Goal: Task Accomplishment & Management: Manage account settings

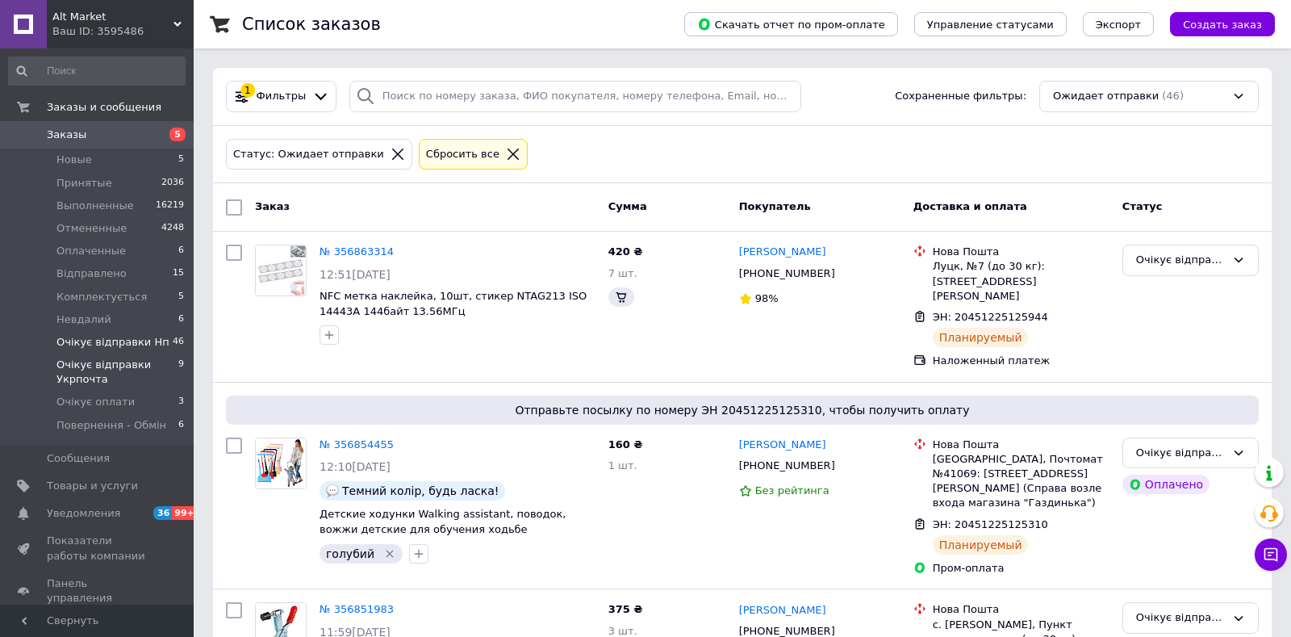
click at [98, 370] on span "Очікує відправки Укрпочта" at bounding box center [117, 371] width 122 height 29
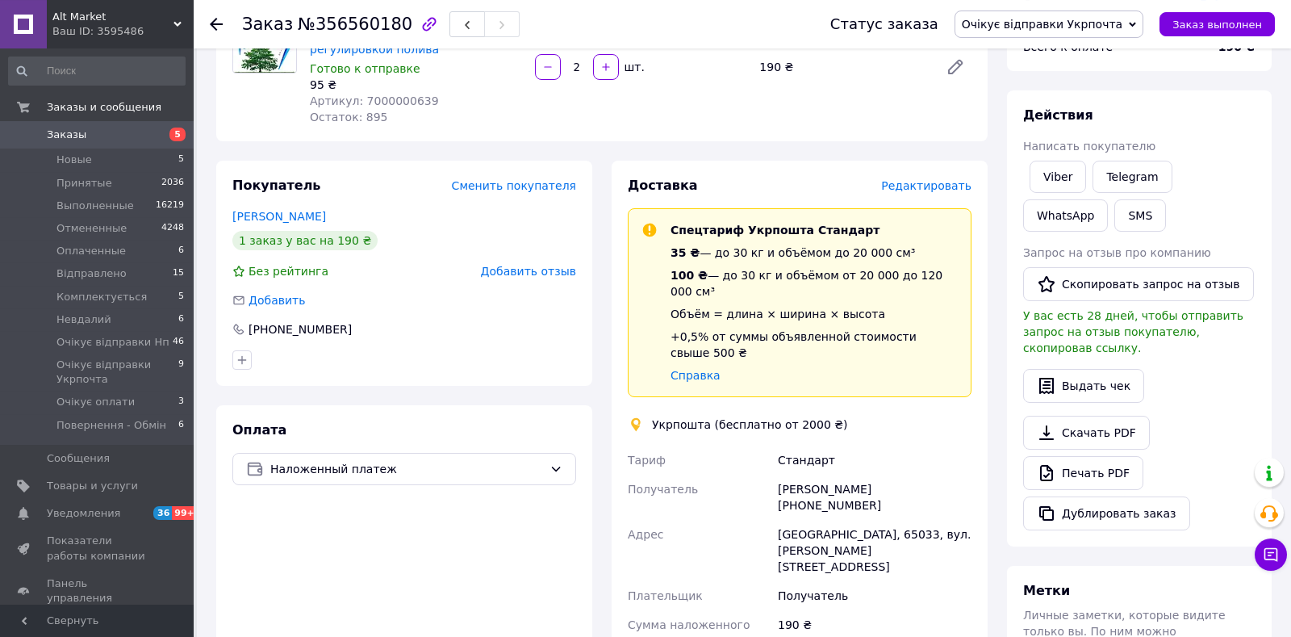
scroll to position [169, 0]
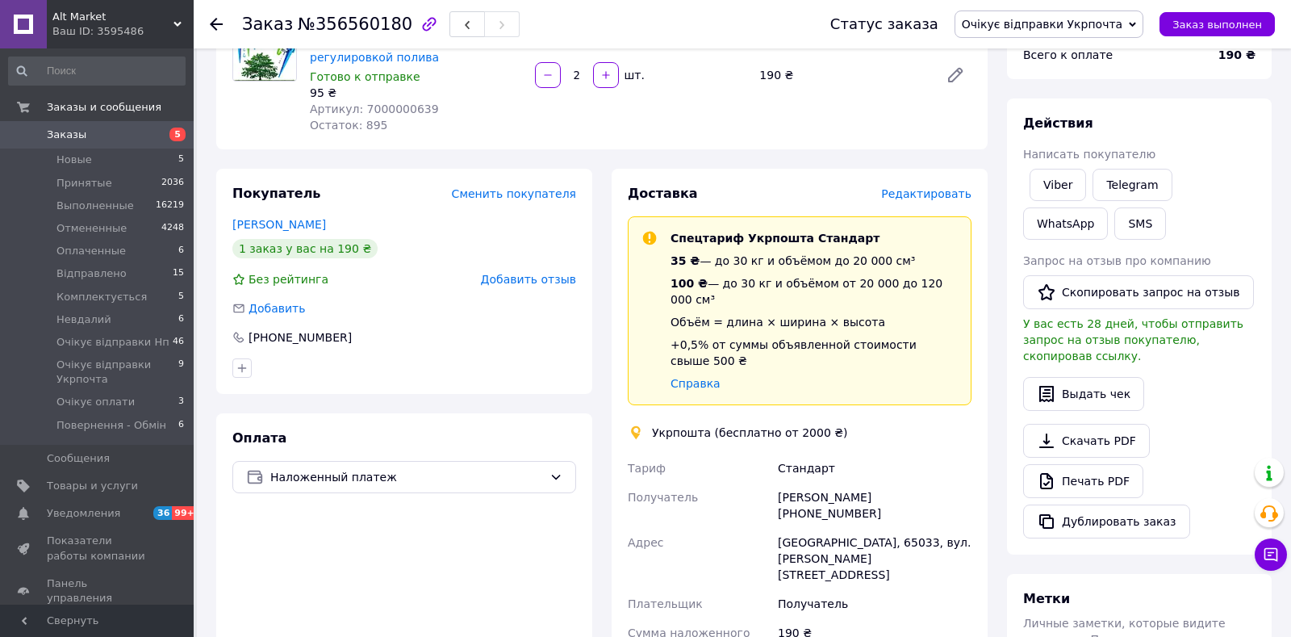
click at [928, 199] on span "Редактировать" at bounding box center [926, 193] width 90 height 13
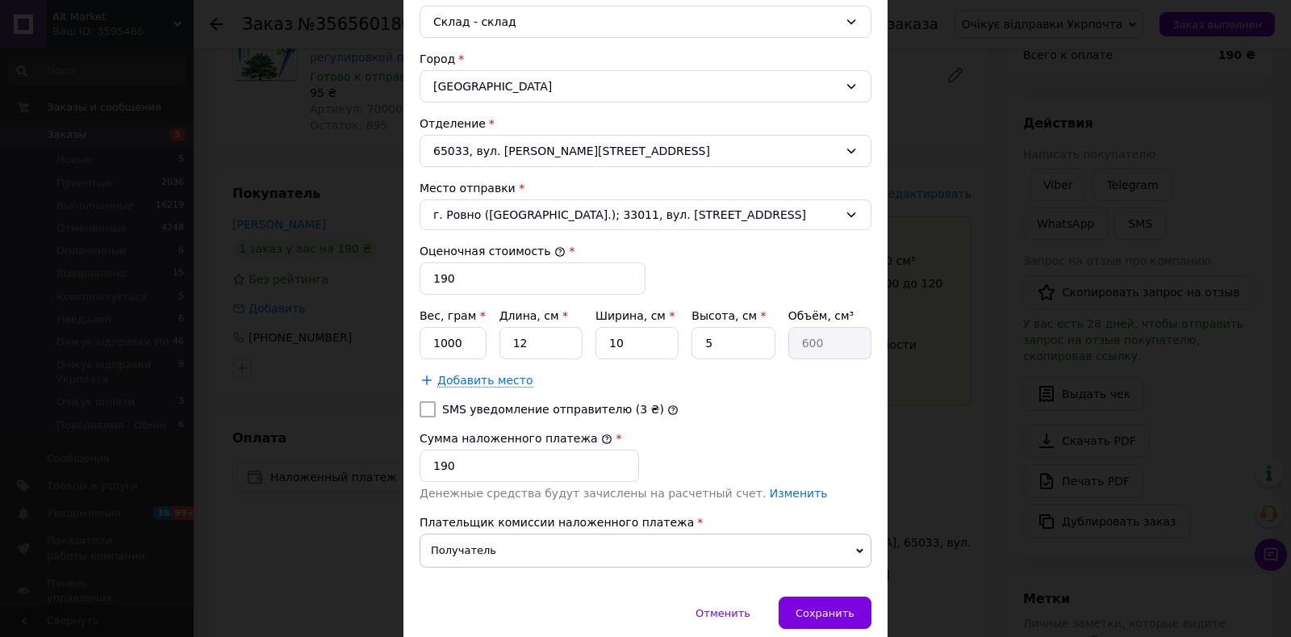
scroll to position [519, 0]
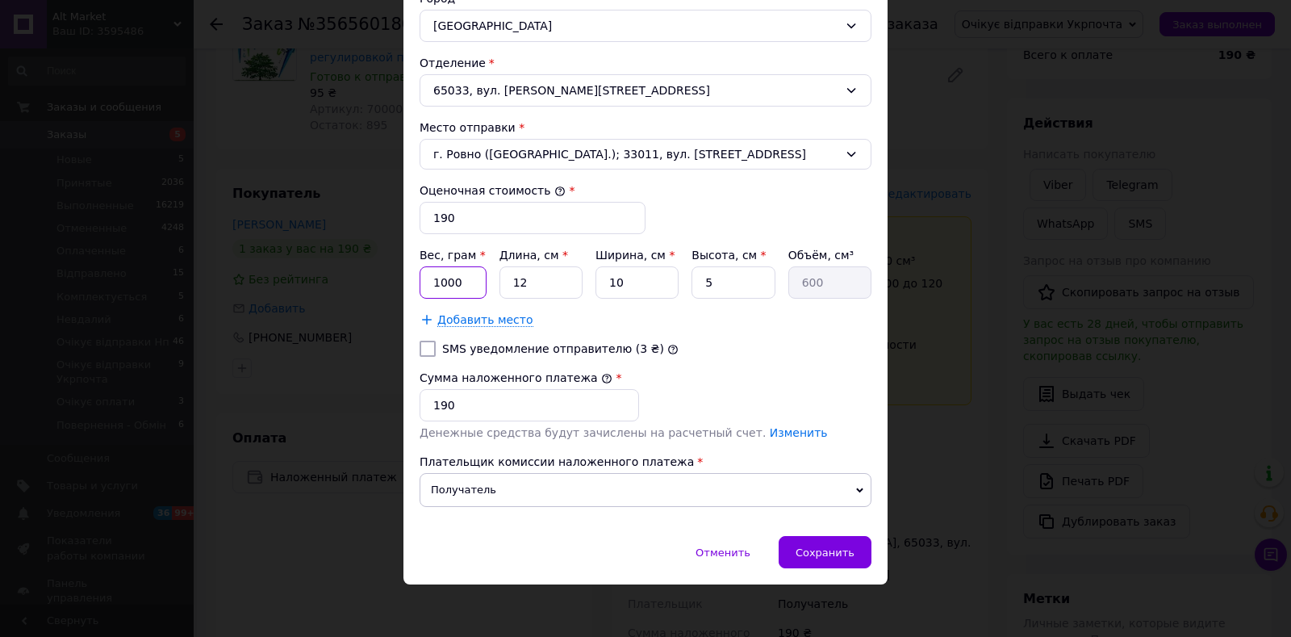
click at [458, 287] on input "1000" at bounding box center [453, 282] width 67 height 32
type input "100"
click at [575, 289] on input "12" at bounding box center [540, 282] width 83 height 32
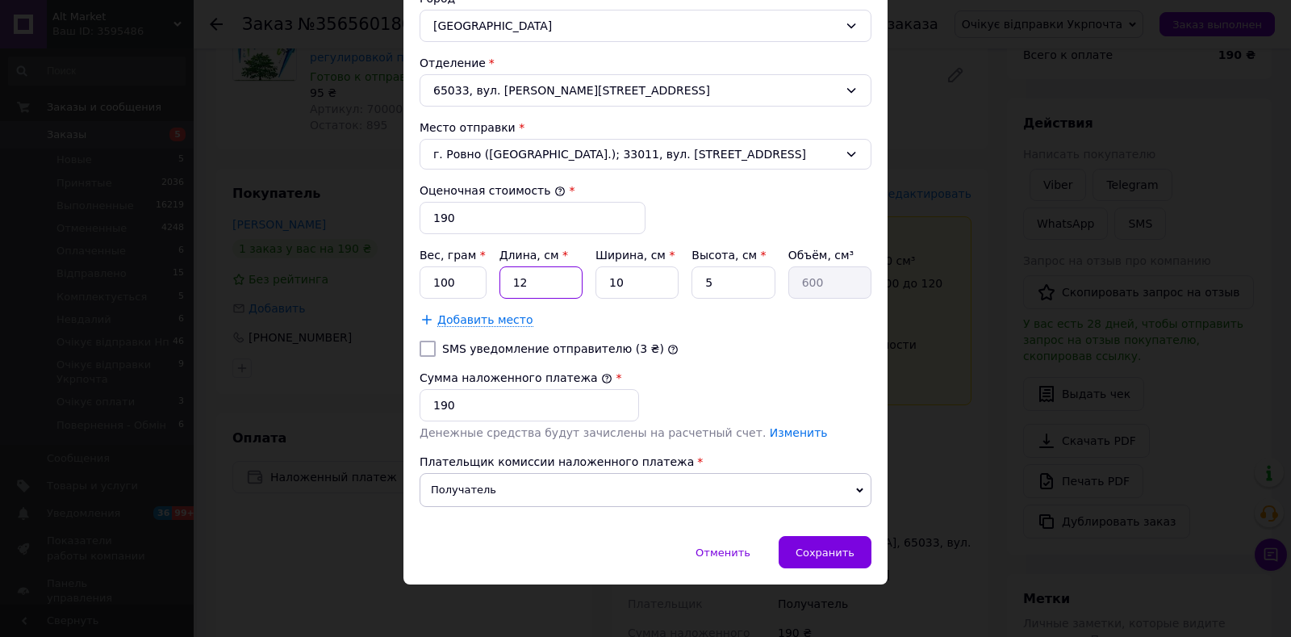
type input "1"
type input "50"
type input "2"
type input "100"
type input "20"
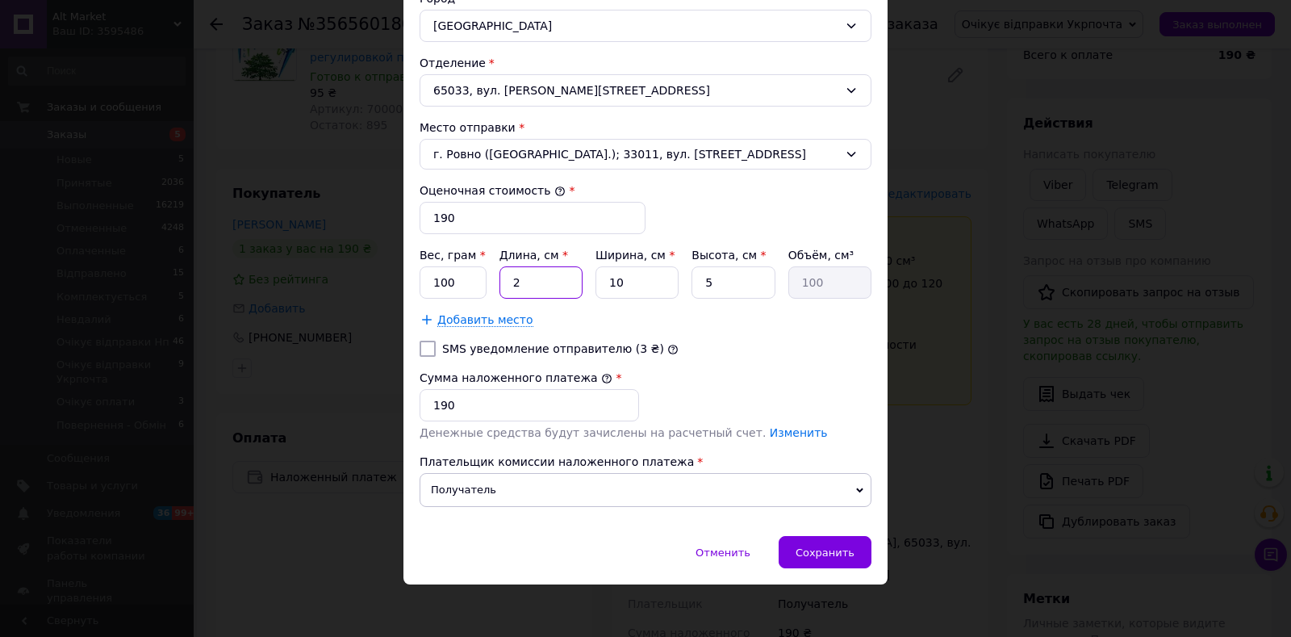
type input "1000"
type input "20"
click at [707, 279] on input "5" at bounding box center [732, 282] width 83 height 32
type input "15"
type input "3000"
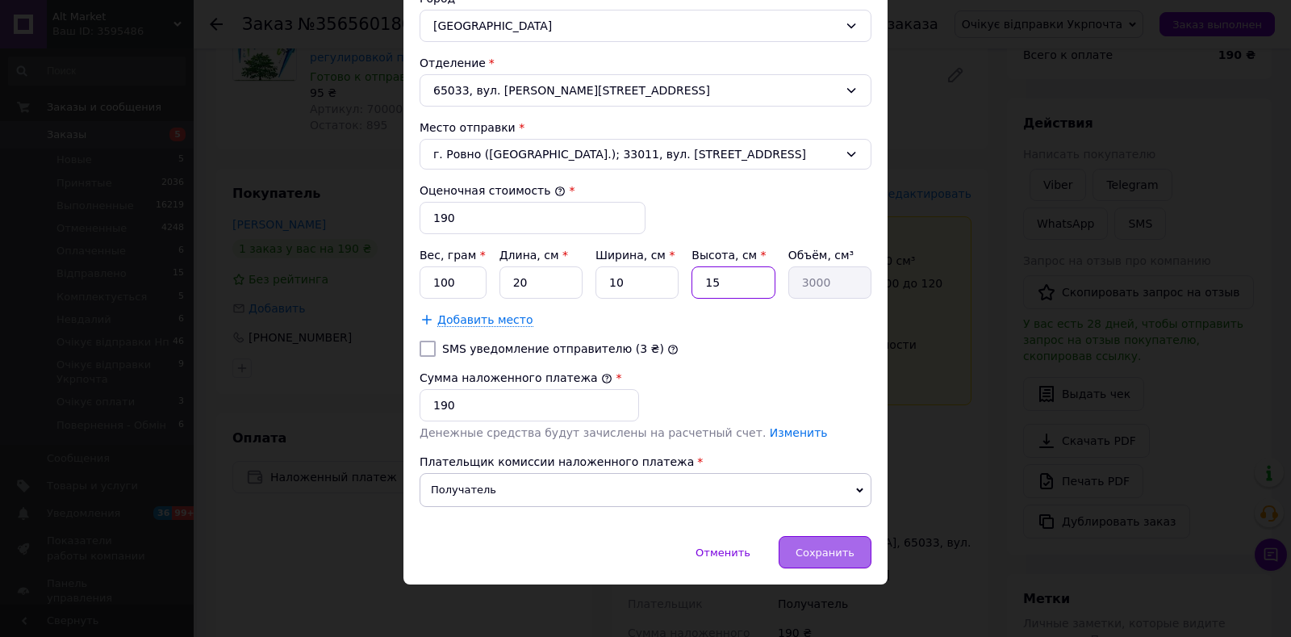
type input "15"
click at [820, 546] on span "Сохранить" at bounding box center [825, 552] width 59 height 12
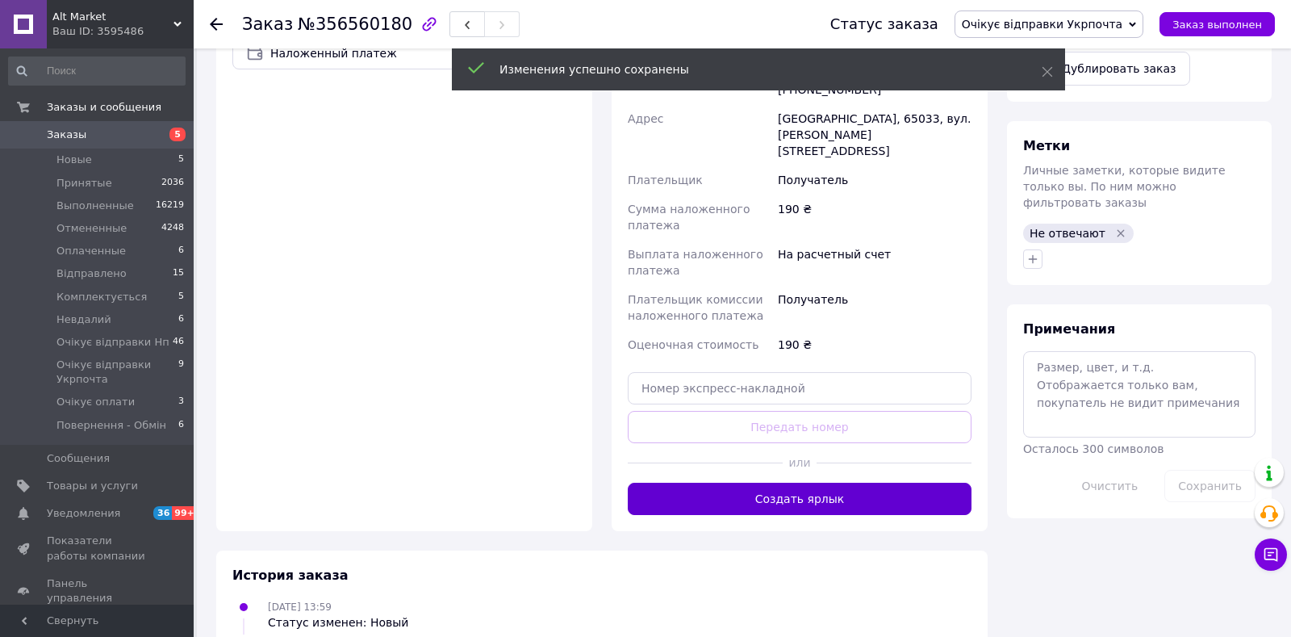
click at [817, 482] on button "Создать ярлык" at bounding box center [800, 498] width 344 height 32
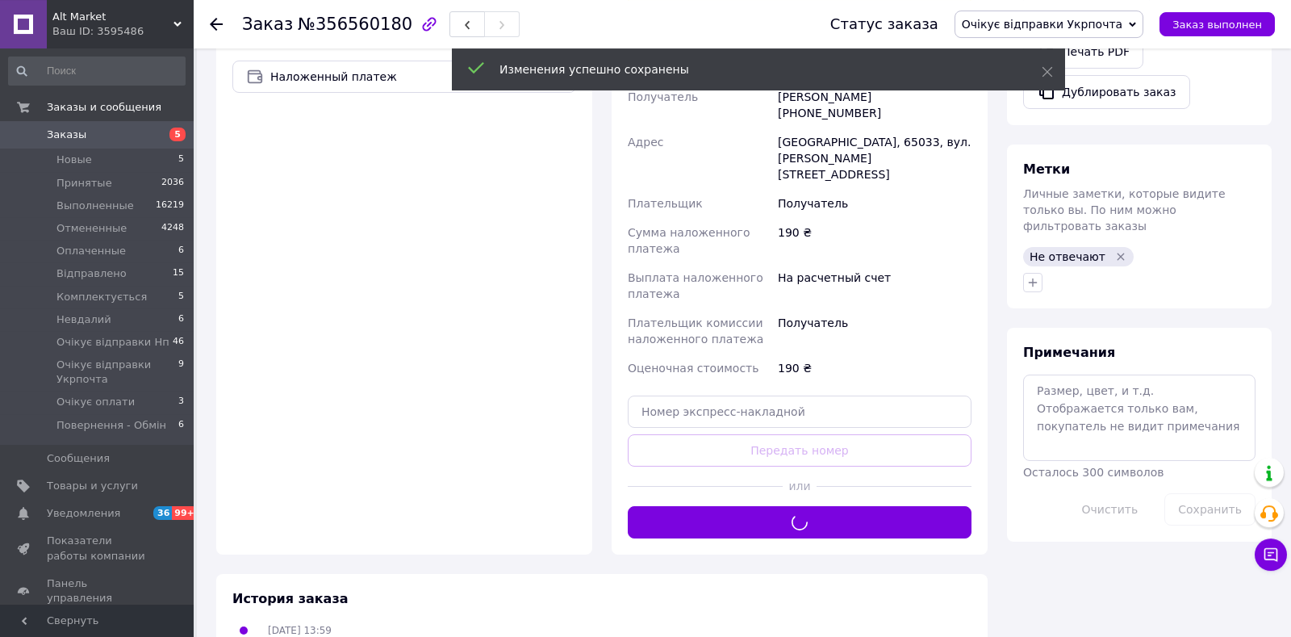
scroll to position [508, 0]
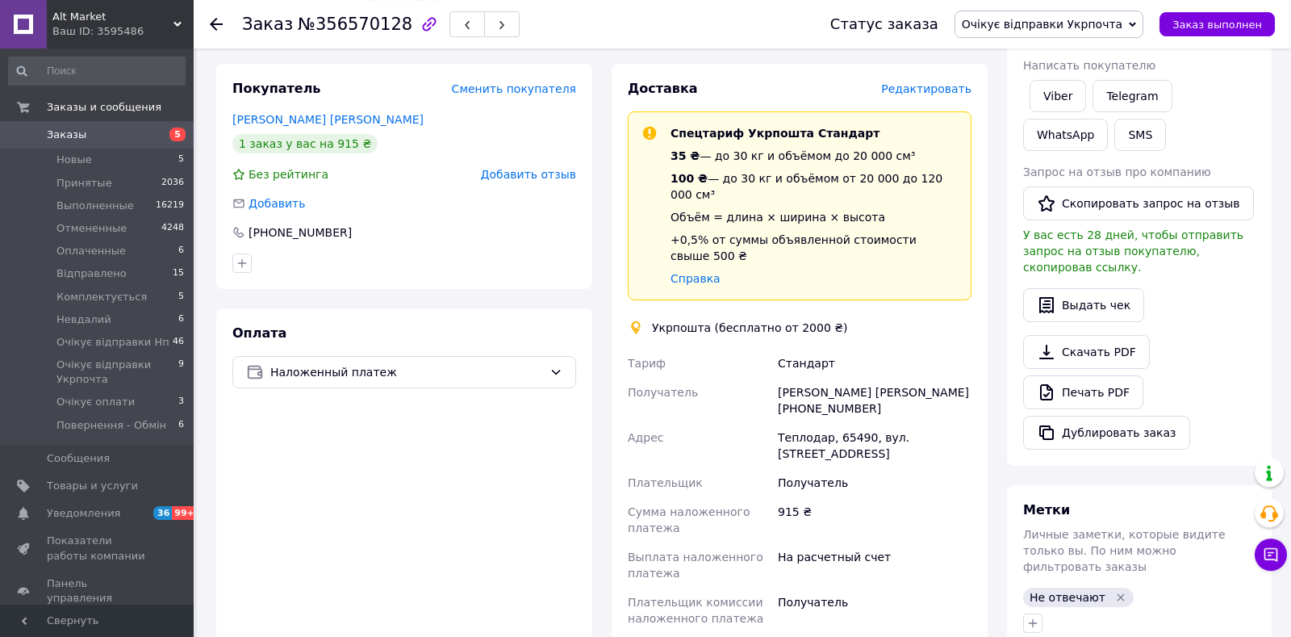
scroll to position [169, 0]
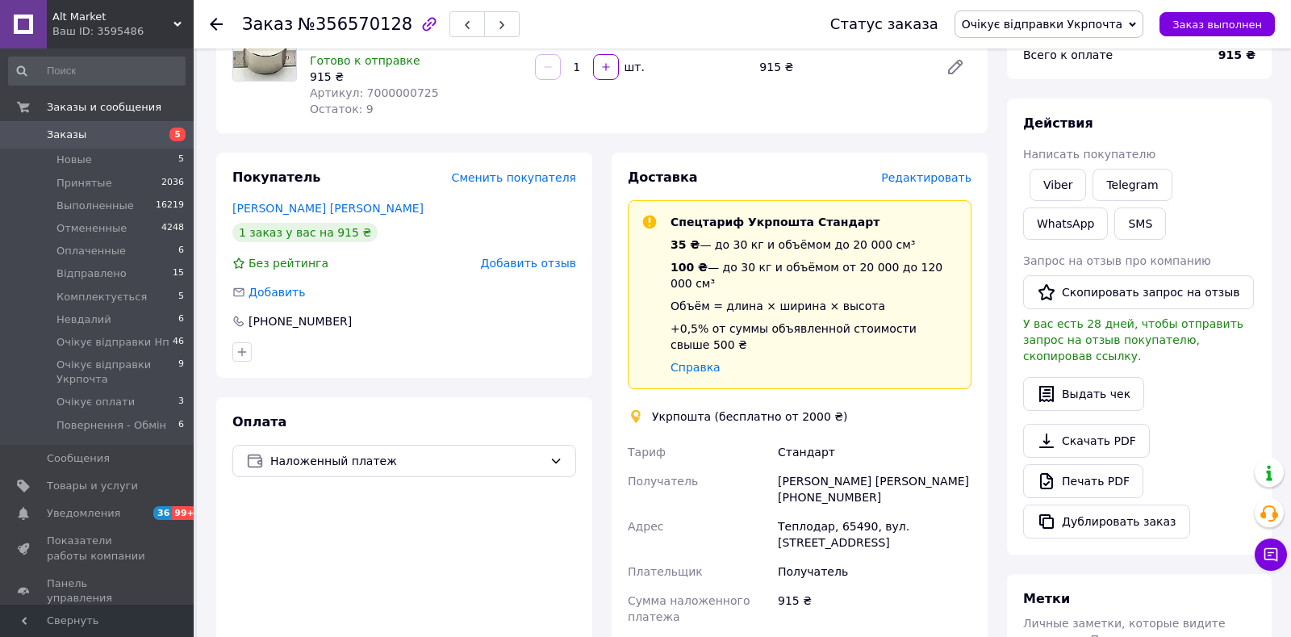
click at [930, 174] on span "Редактировать" at bounding box center [926, 177] width 90 height 13
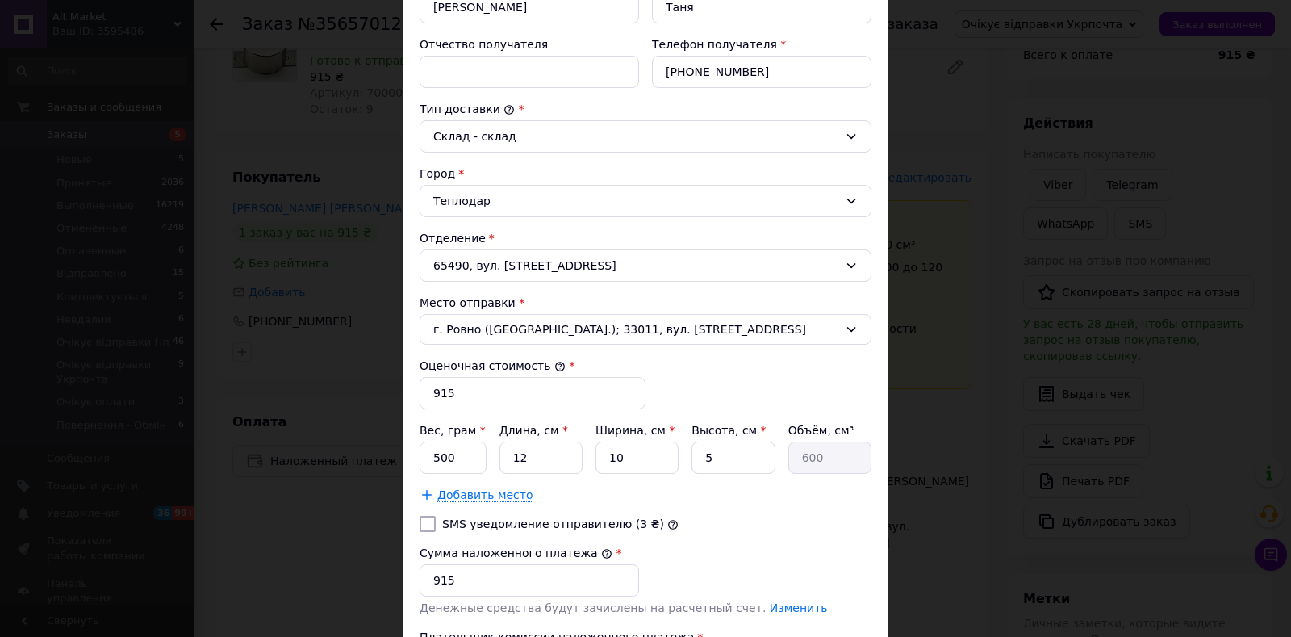
scroll to position [519, 0]
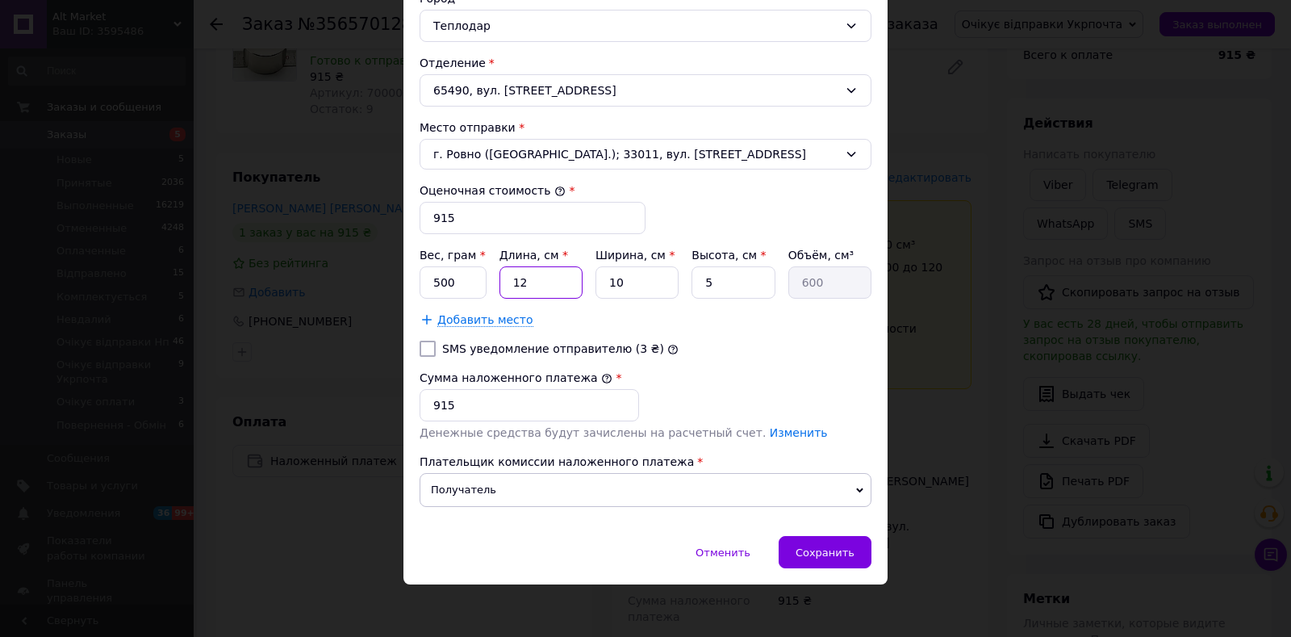
click at [523, 283] on input "12" at bounding box center [540, 282] width 83 height 32
type input "2"
type input "100"
type input "20"
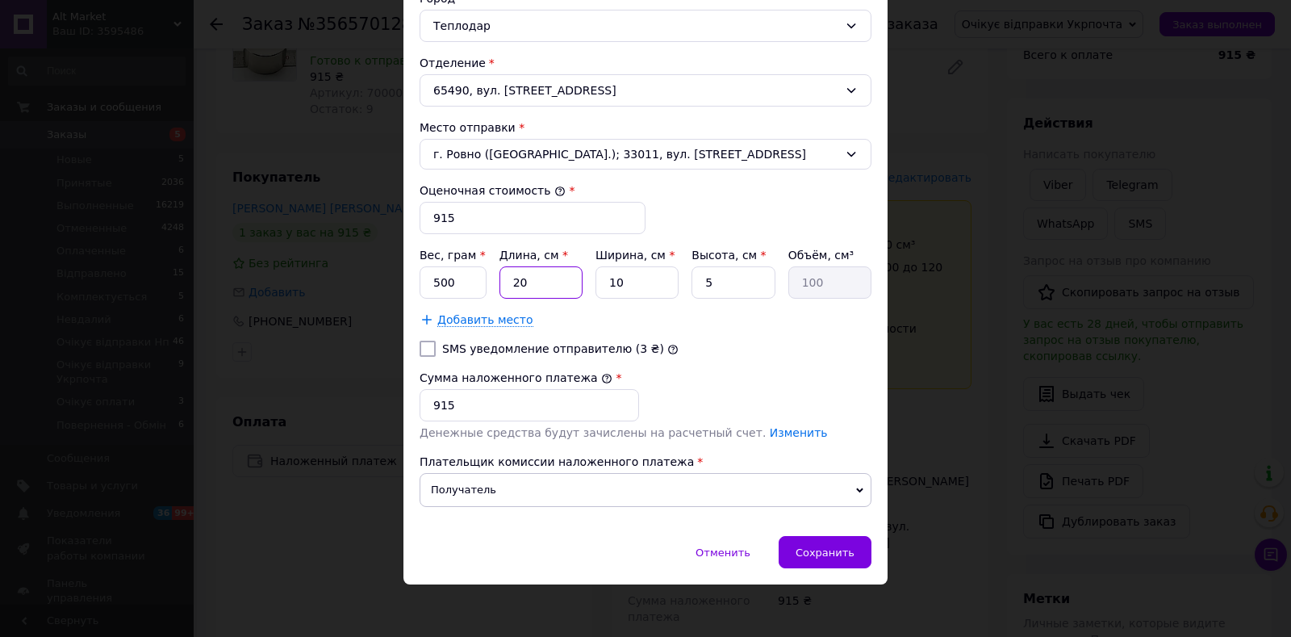
type input "1000"
type input "20"
click at [701, 289] on input "5" at bounding box center [732, 282] width 83 height 32
type input "15"
type input "3000"
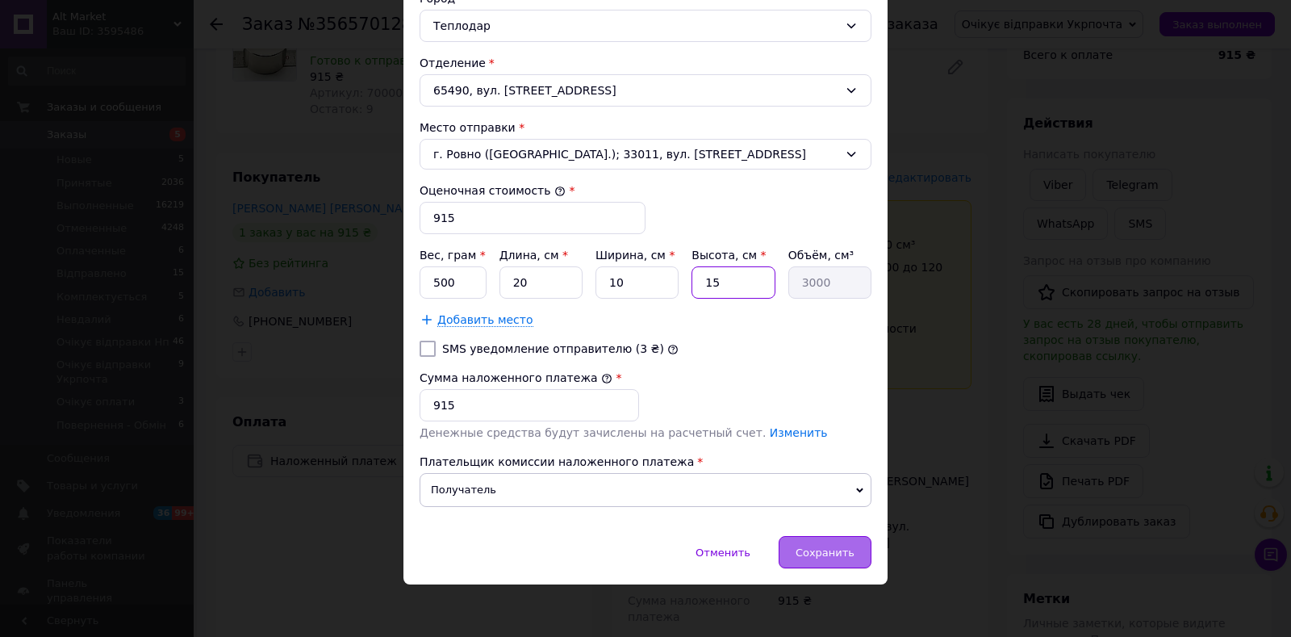
type input "15"
click at [809, 537] on div "Сохранить" at bounding box center [825, 552] width 93 height 32
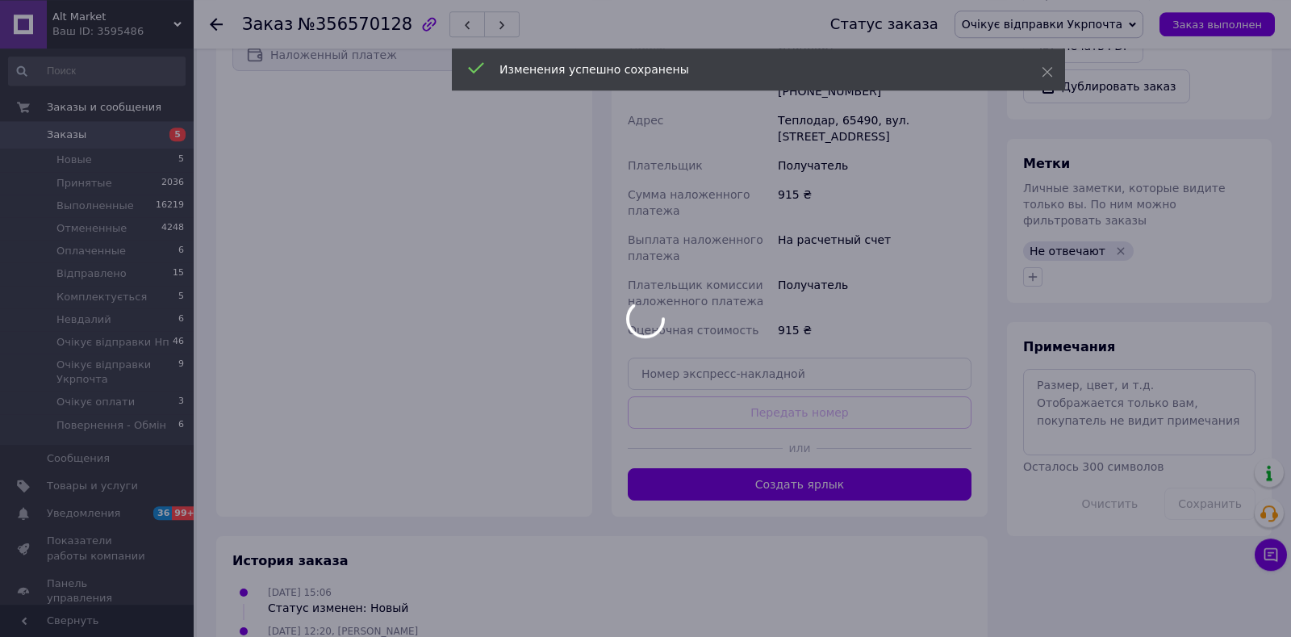
scroll to position [593, 0]
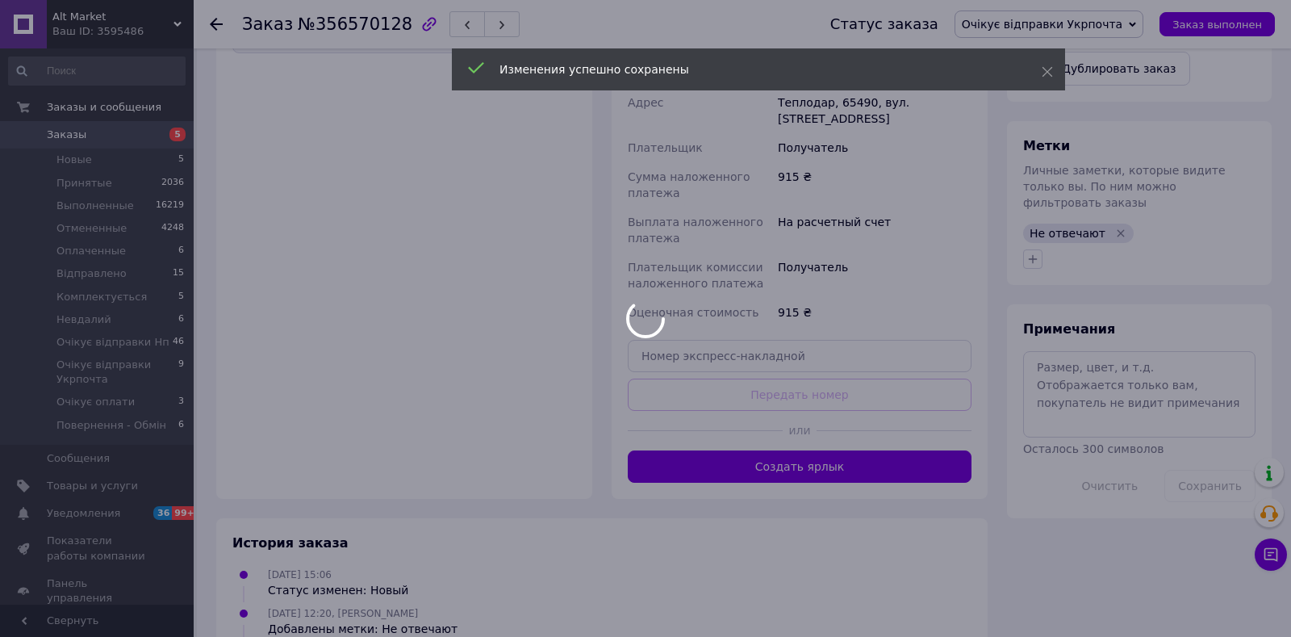
click at [799, 411] on div at bounding box center [645, 318] width 1291 height 637
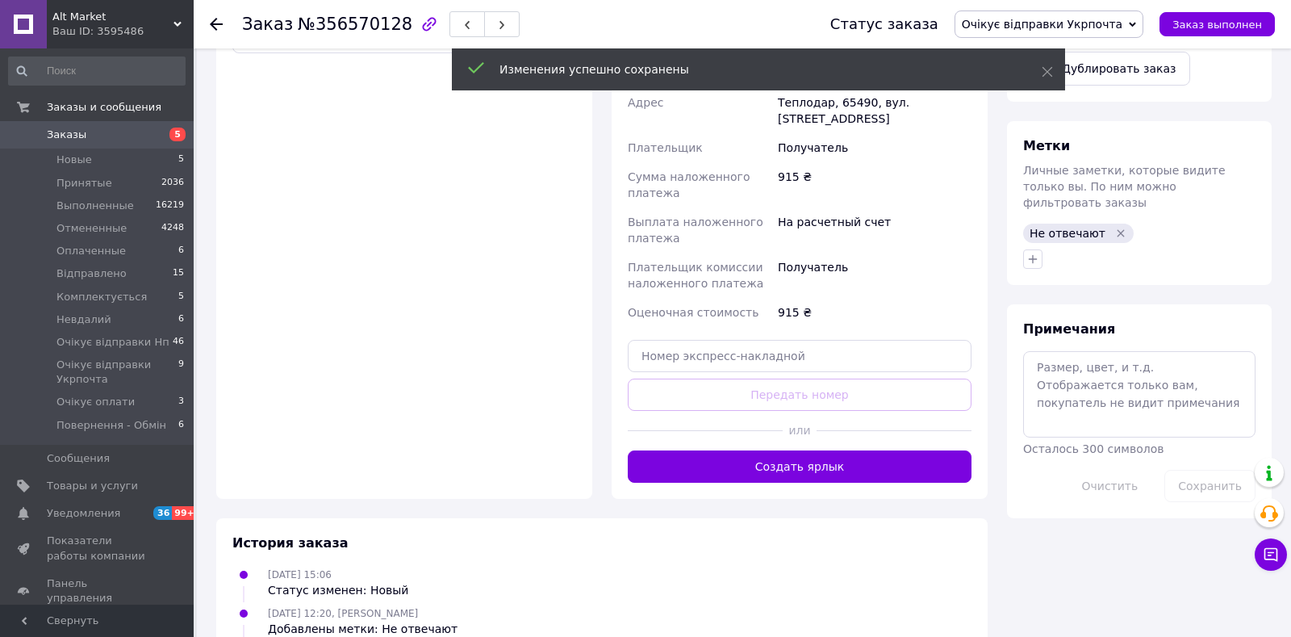
drag, startPoint x: 798, startPoint y: 411, endPoint x: 720, endPoint y: 421, distance: 78.2
click at [794, 450] on button "Создать ярлык" at bounding box center [800, 466] width 344 height 32
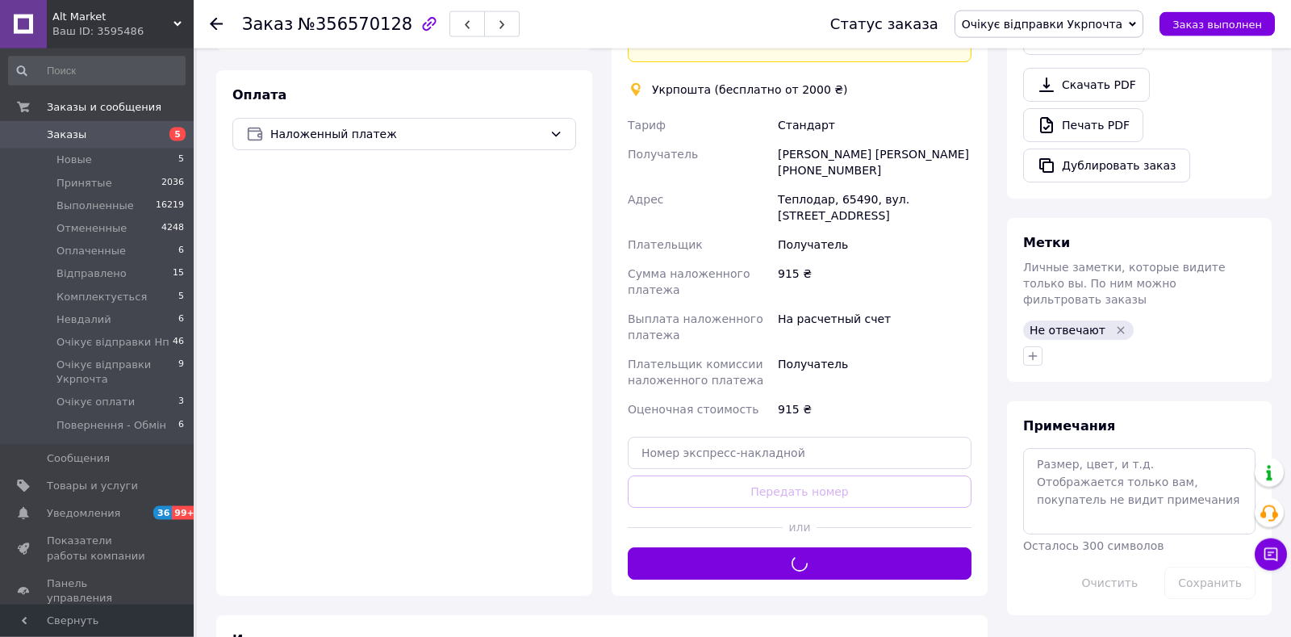
scroll to position [424, 0]
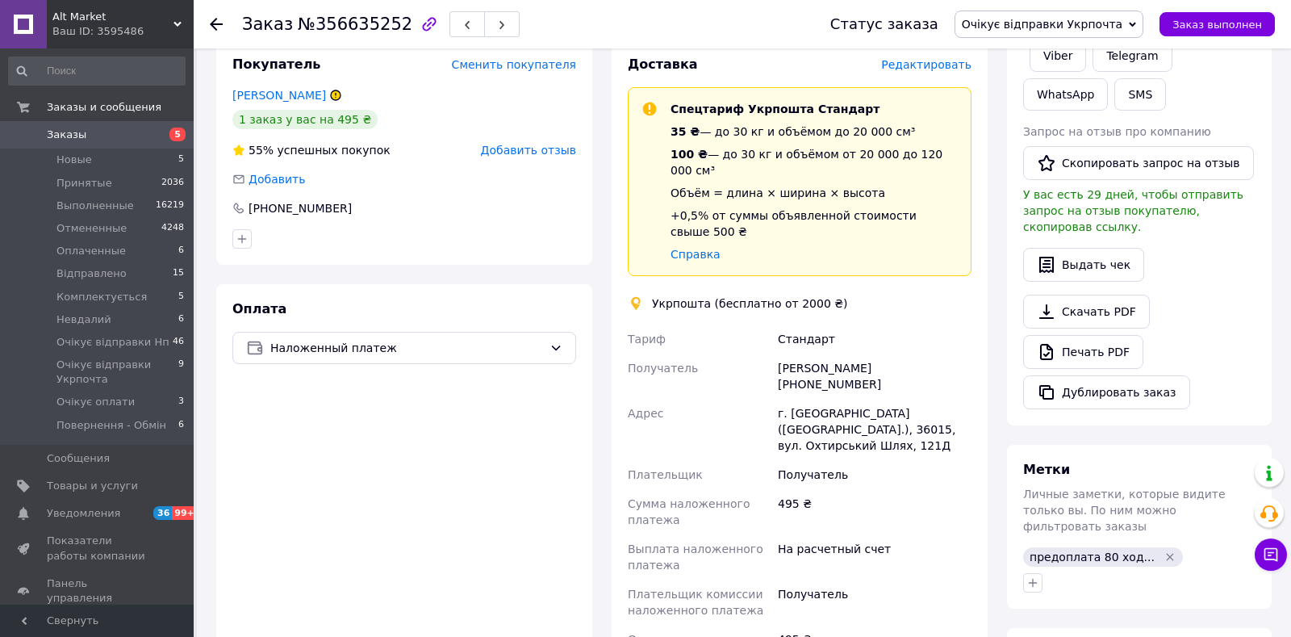
scroll to position [237, 0]
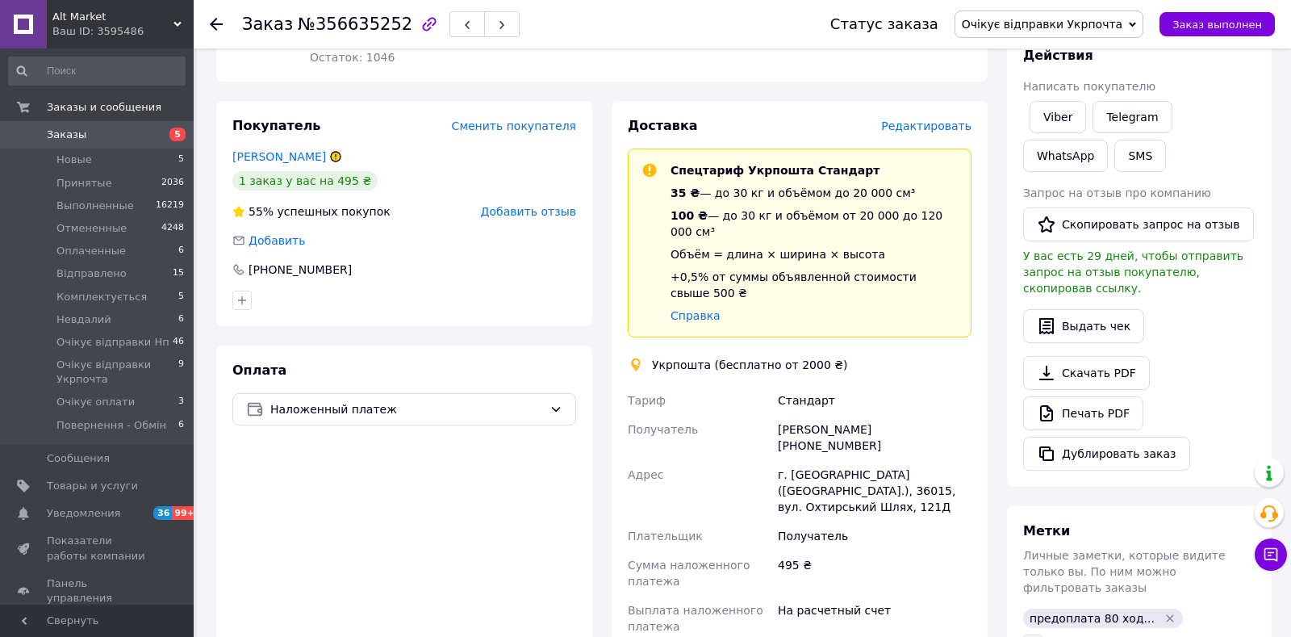
click at [924, 119] on span "Редактировать" at bounding box center [926, 125] width 90 height 13
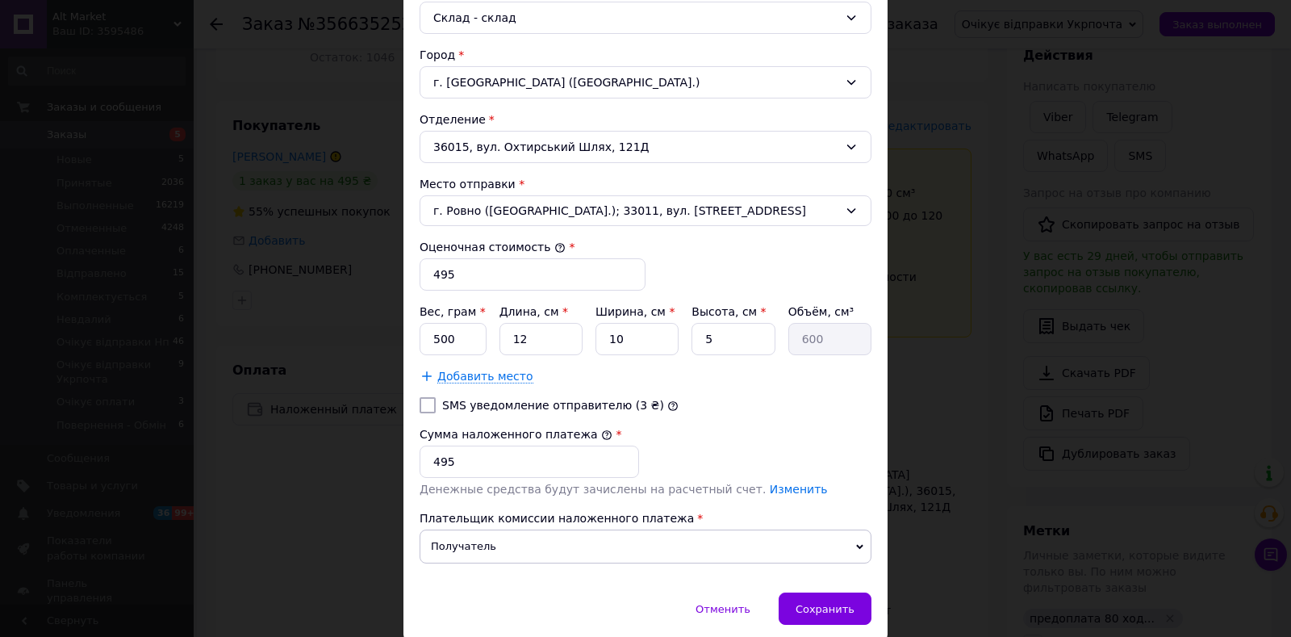
scroll to position [519, 0]
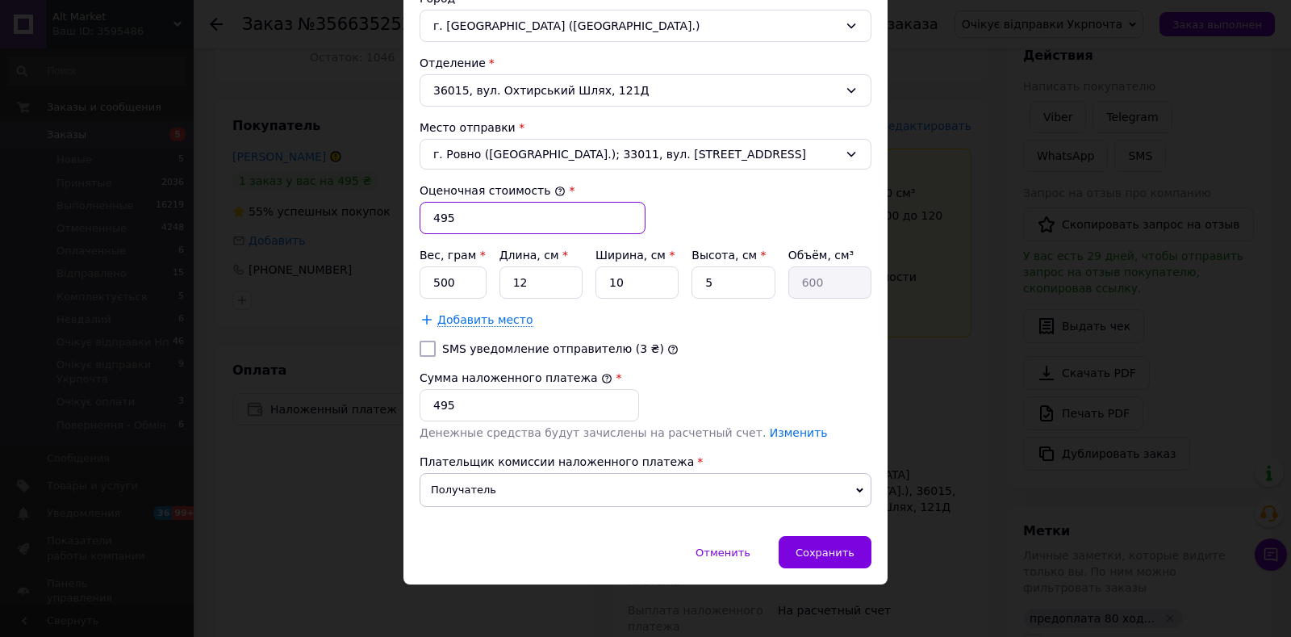
click at [499, 219] on input "495" at bounding box center [533, 218] width 226 height 32
type input "415"
click at [535, 416] on input "495" at bounding box center [529, 405] width 219 height 32
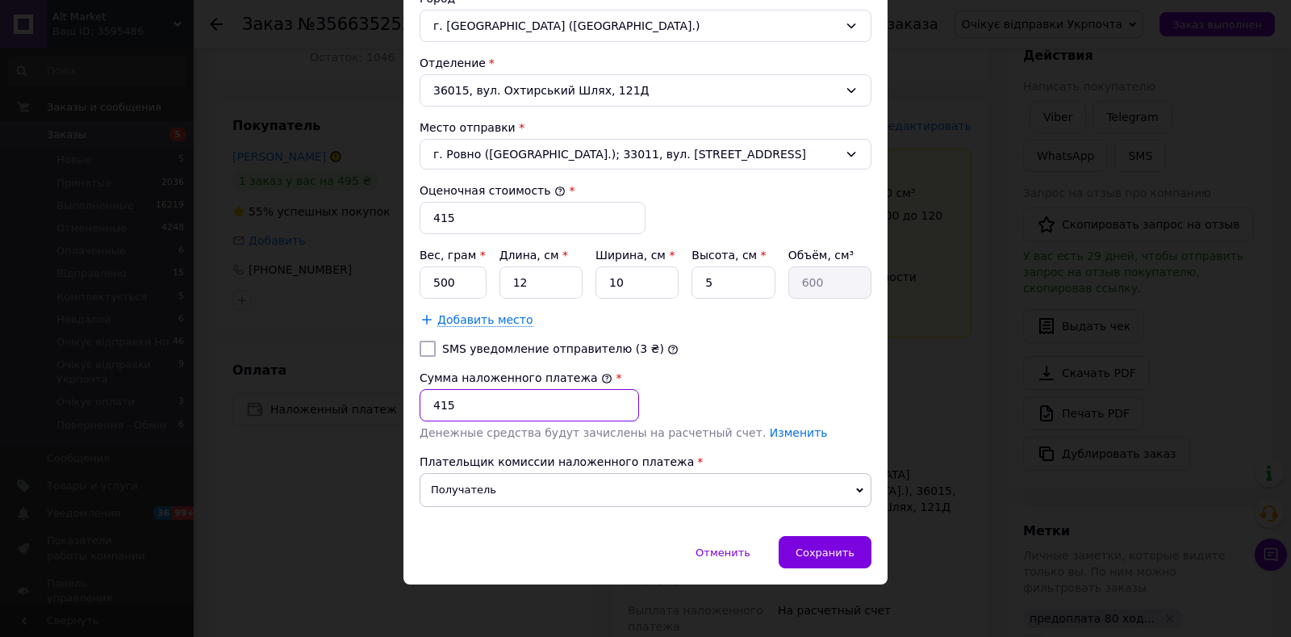
type input "415"
click at [445, 282] on input "500" at bounding box center [453, 282] width 67 height 32
type input "300"
click at [552, 284] on input "12" at bounding box center [540, 282] width 83 height 32
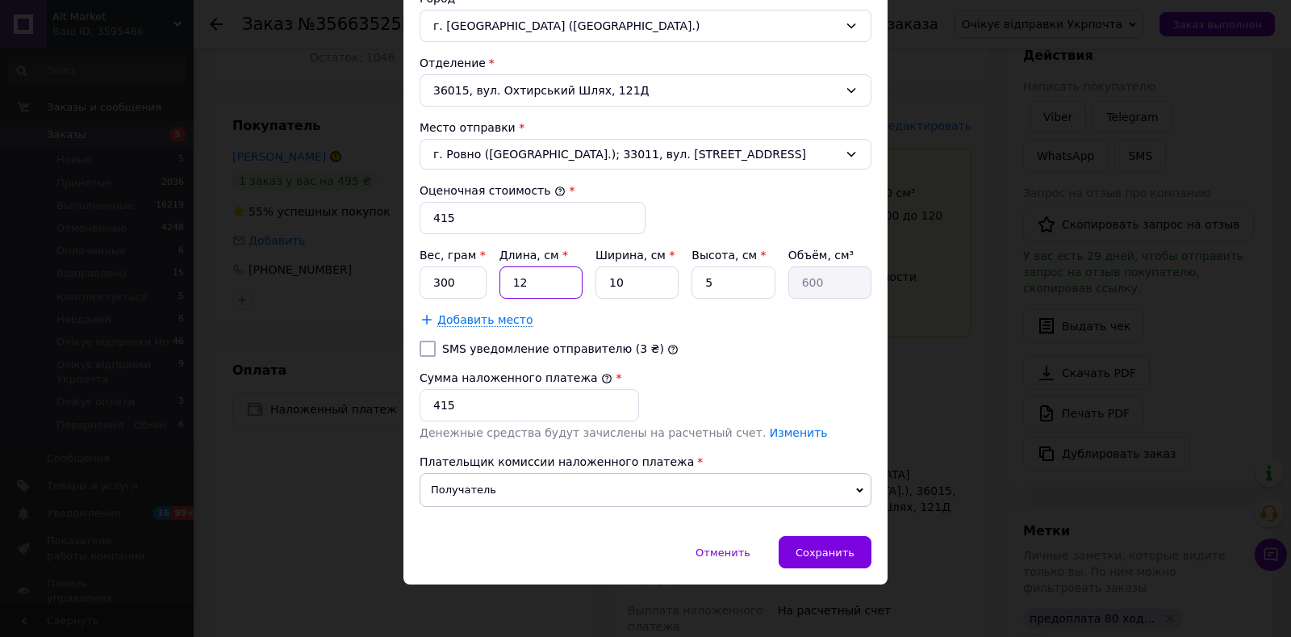
click at [552, 284] on input "12" at bounding box center [540, 282] width 83 height 32
type input "2"
type input "100"
type input "20"
type input "1000"
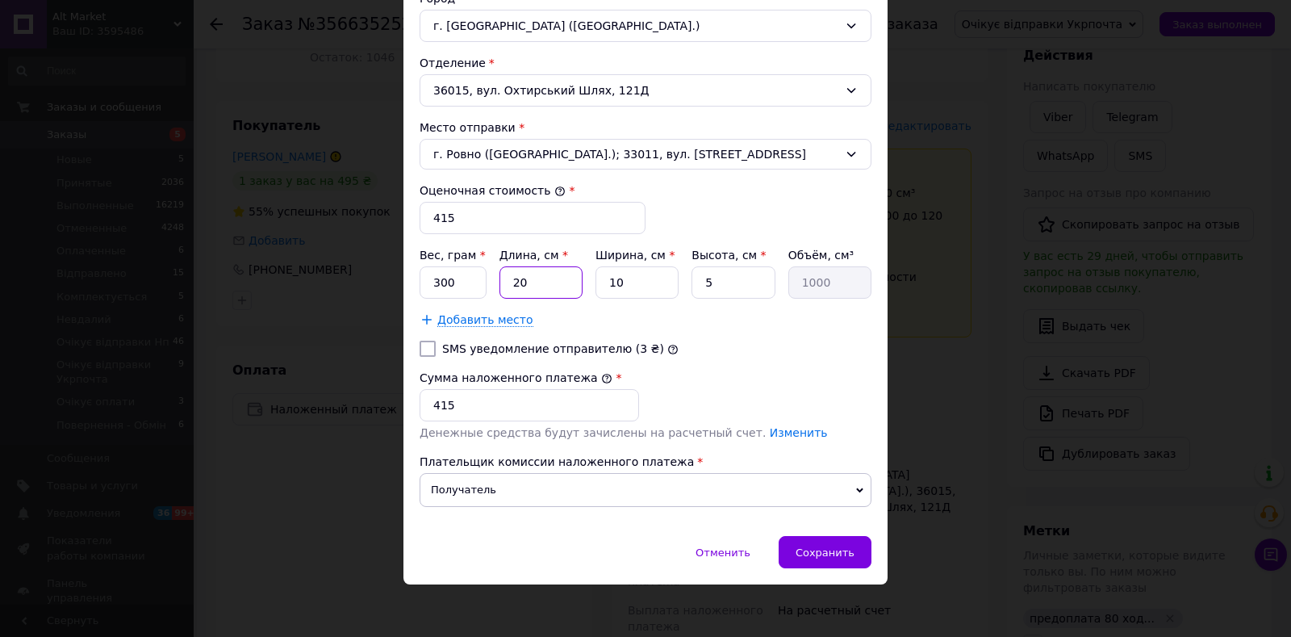
type input "20"
click at [703, 278] on input "5" at bounding box center [732, 282] width 83 height 32
type input "15"
type input "3000"
type input "15"
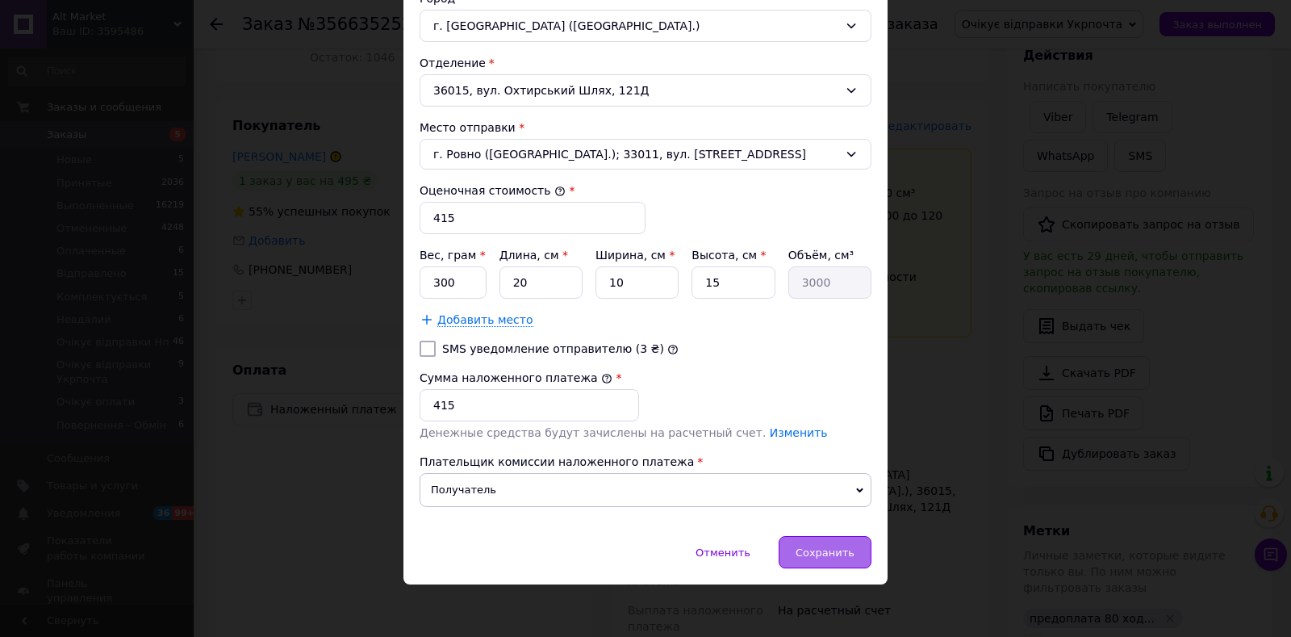
click at [815, 549] on span "Сохранить" at bounding box center [825, 552] width 59 height 12
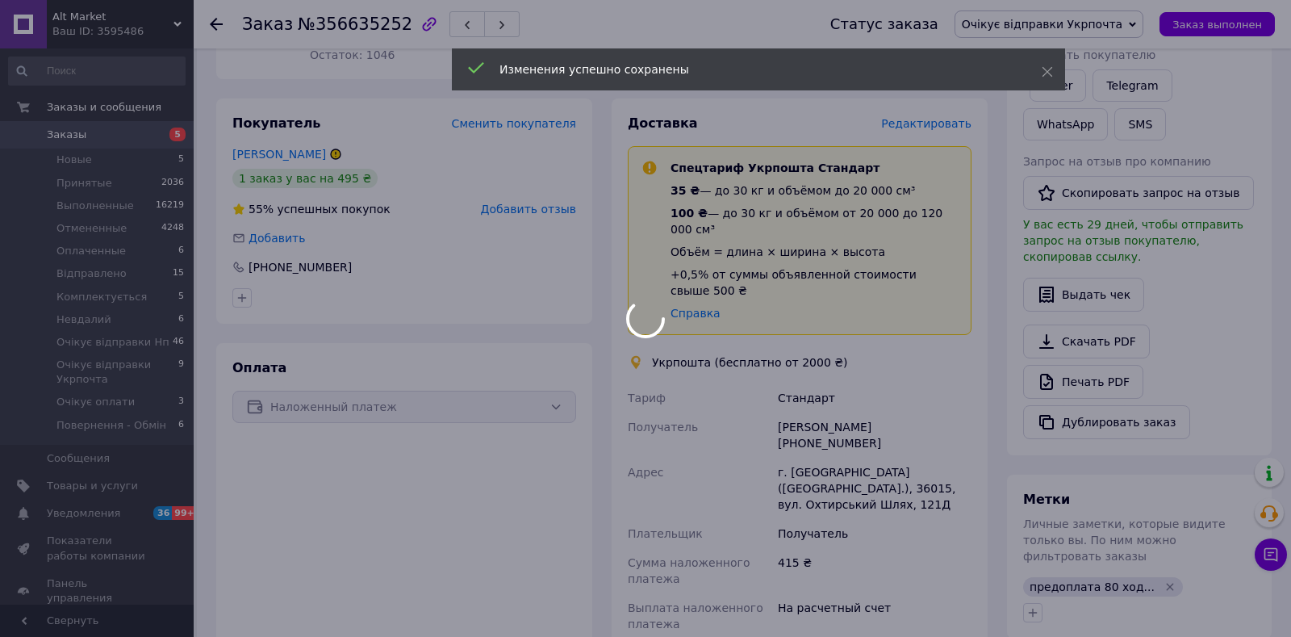
scroll to position [661, 0]
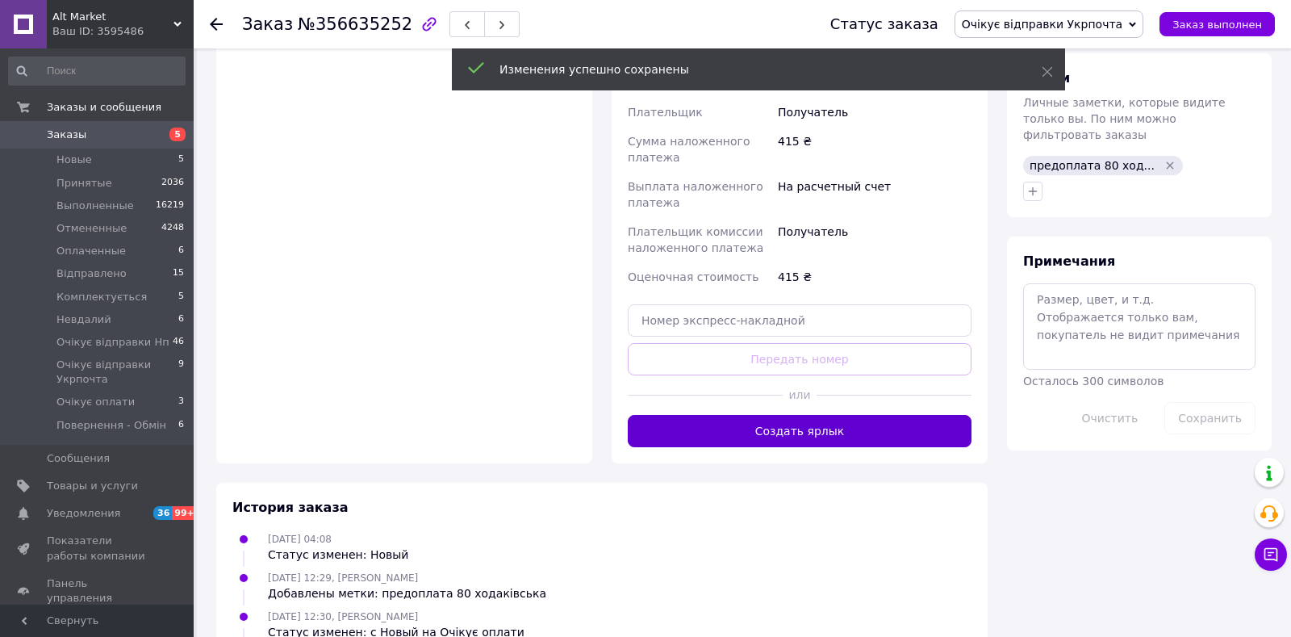
click at [788, 415] on button "Создать ярлык" at bounding box center [800, 431] width 344 height 32
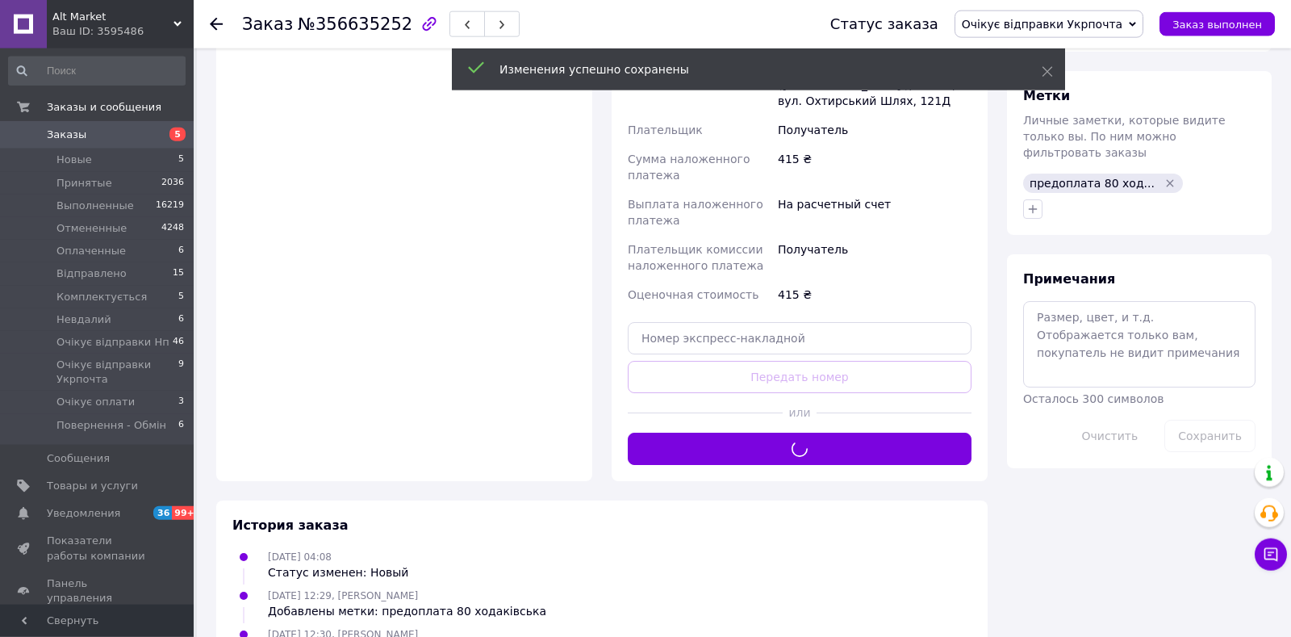
scroll to position [491, 0]
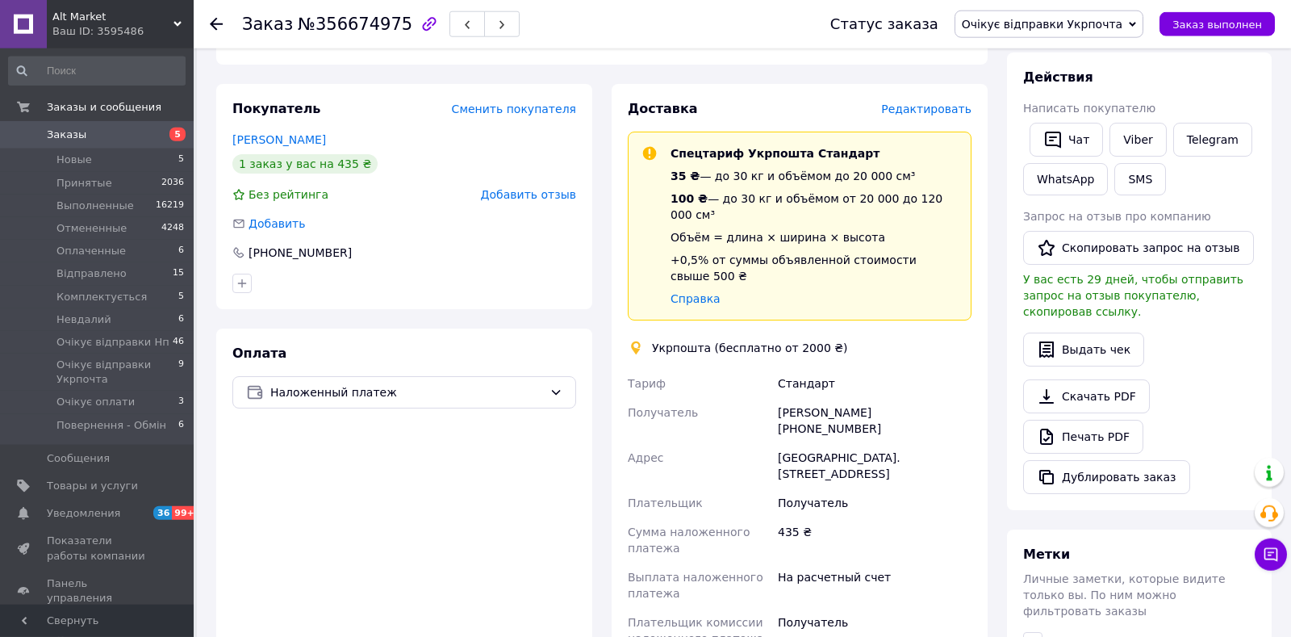
scroll to position [85, 0]
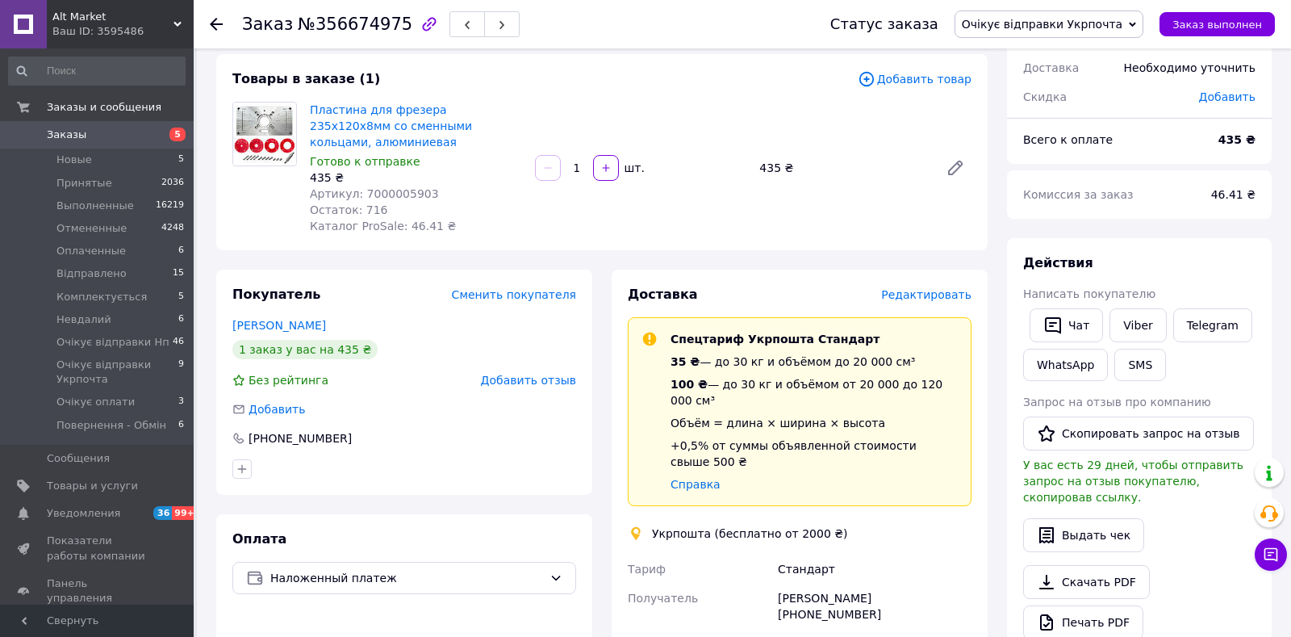
click at [917, 288] on span "Редактировать" at bounding box center [926, 294] width 90 height 13
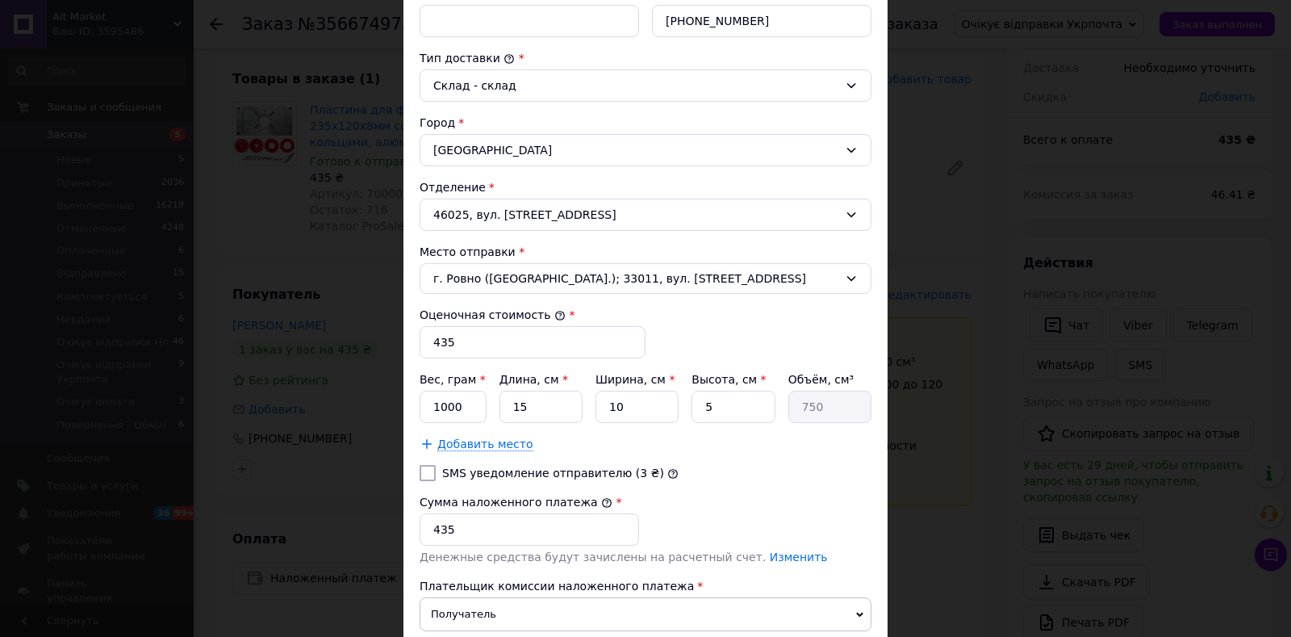
scroll to position [519, 0]
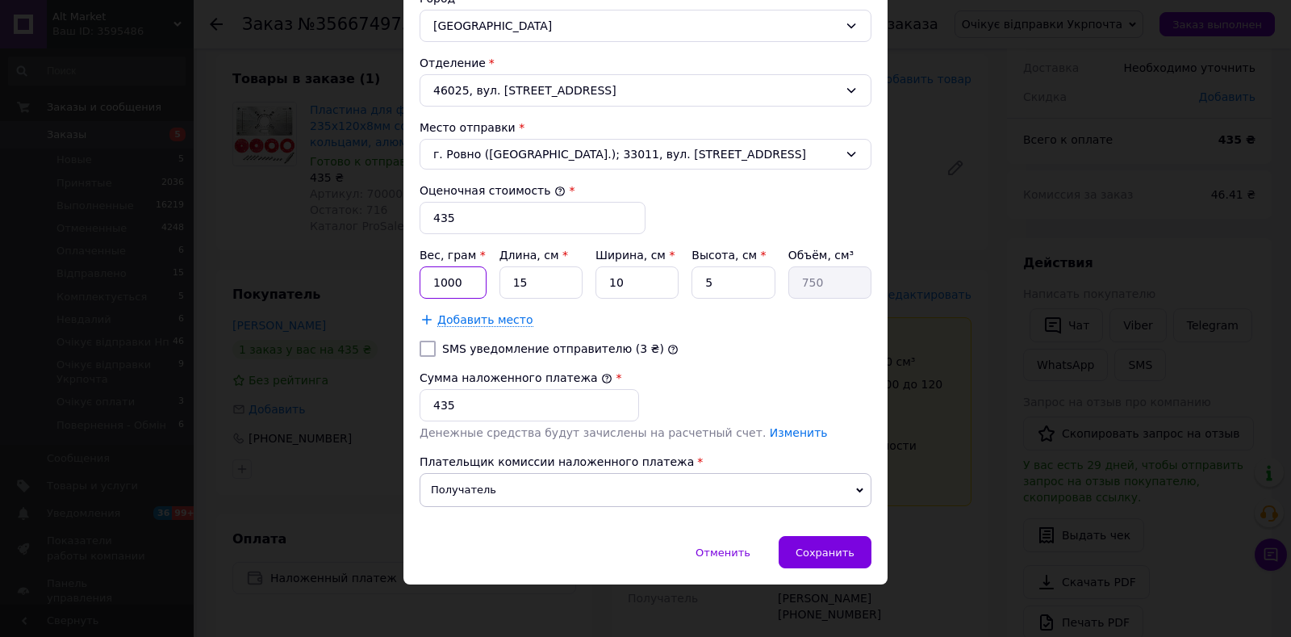
click at [460, 277] on input "1000" at bounding box center [453, 282] width 67 height 32
type input "500"
click at [531, 288] on input "15" at bounding box center [540, 282] width 83 height 32
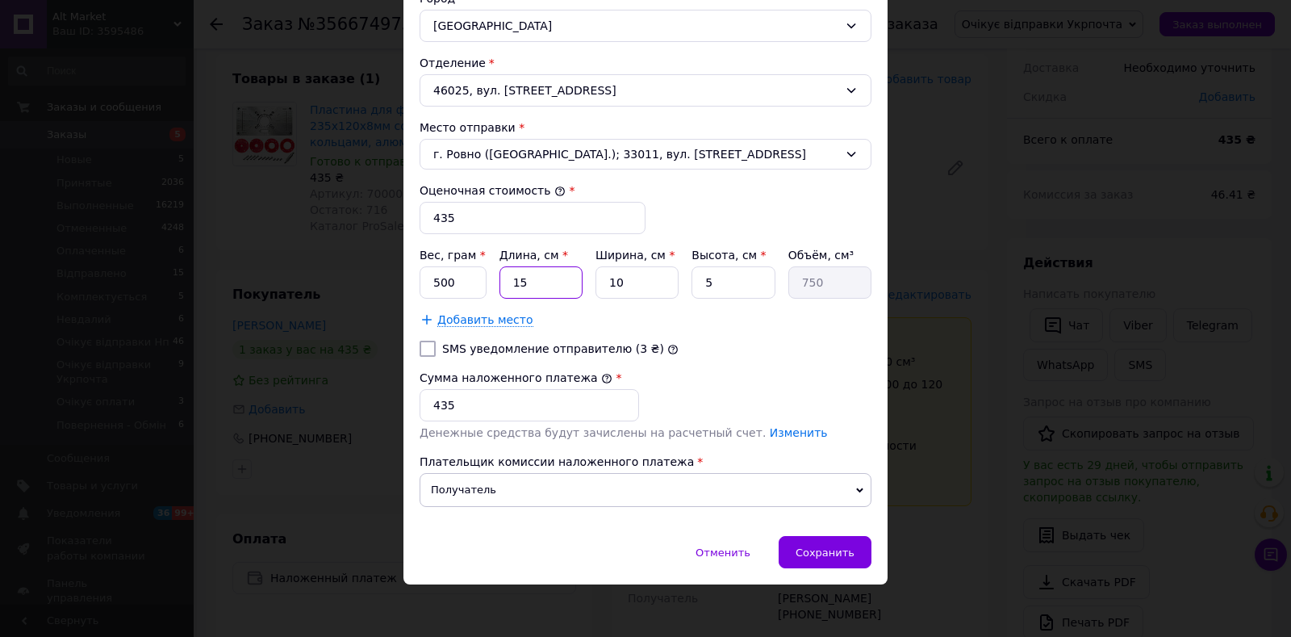
type input "2"
type input "100"
type input "20"
type input "1000"
type input "20"
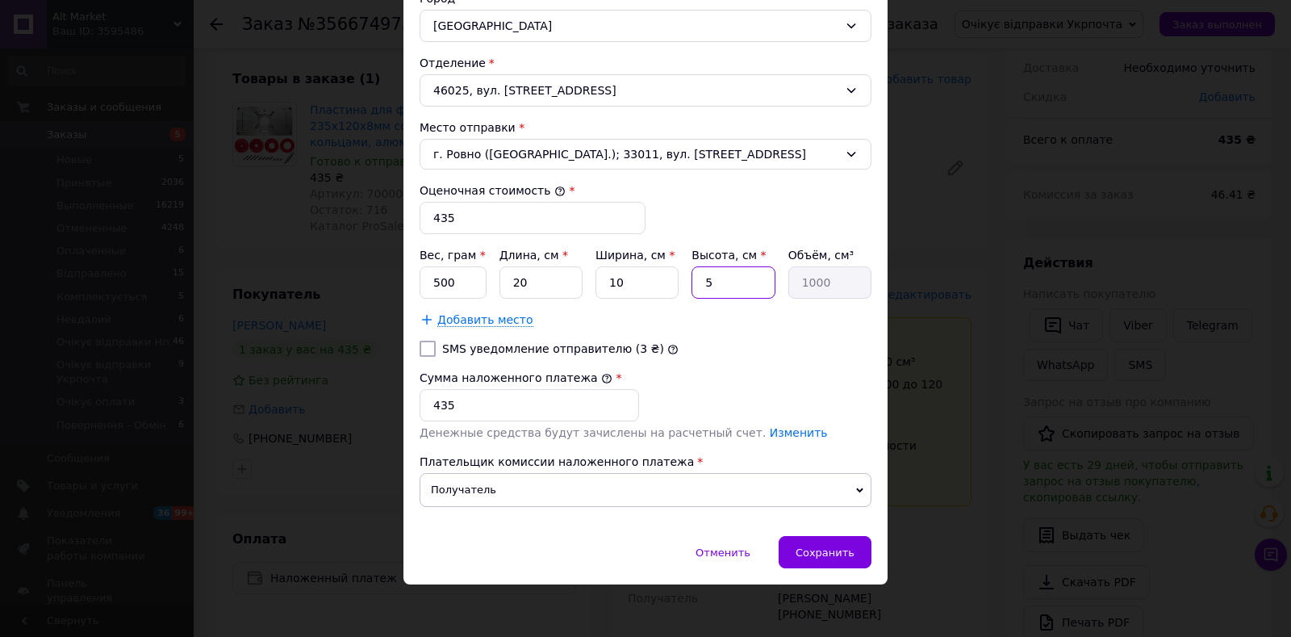
click at [697, 280] on input "5" at bounding box center [732, 282] width 83 height 32
type input "15"
type input "3000"
type input "15"
click at [835, 546] on span "Сохранить" at bounding box center [825, 552] width 59 height 12
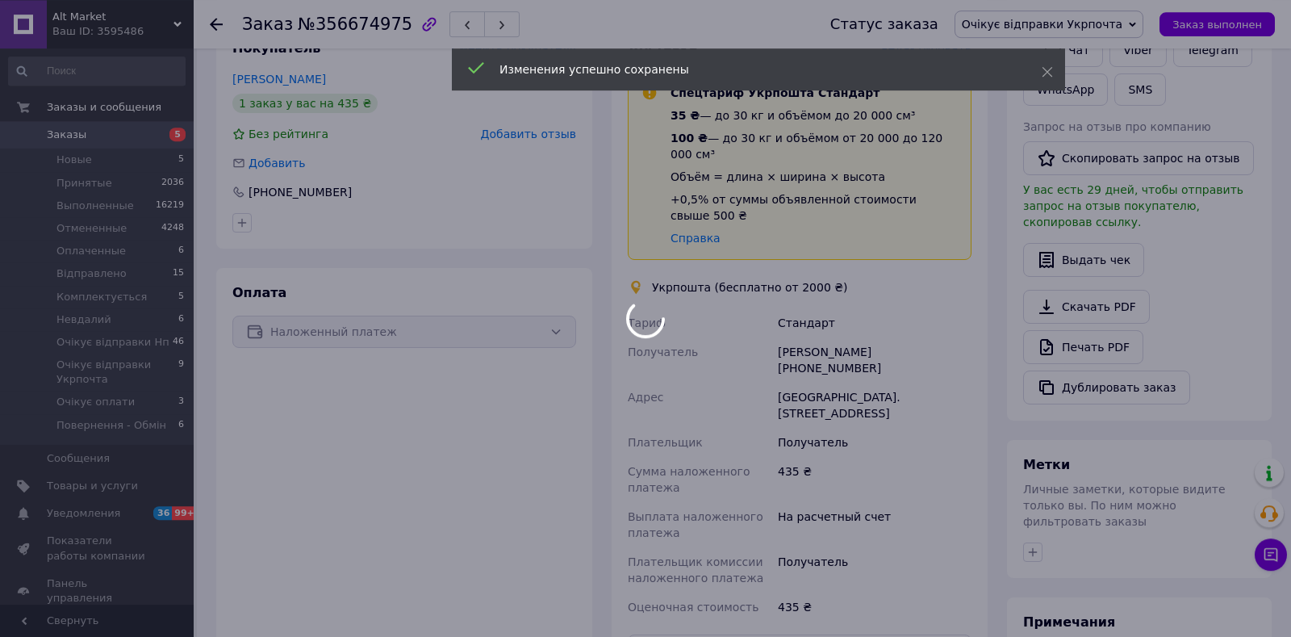
scroll to position [508, 0]
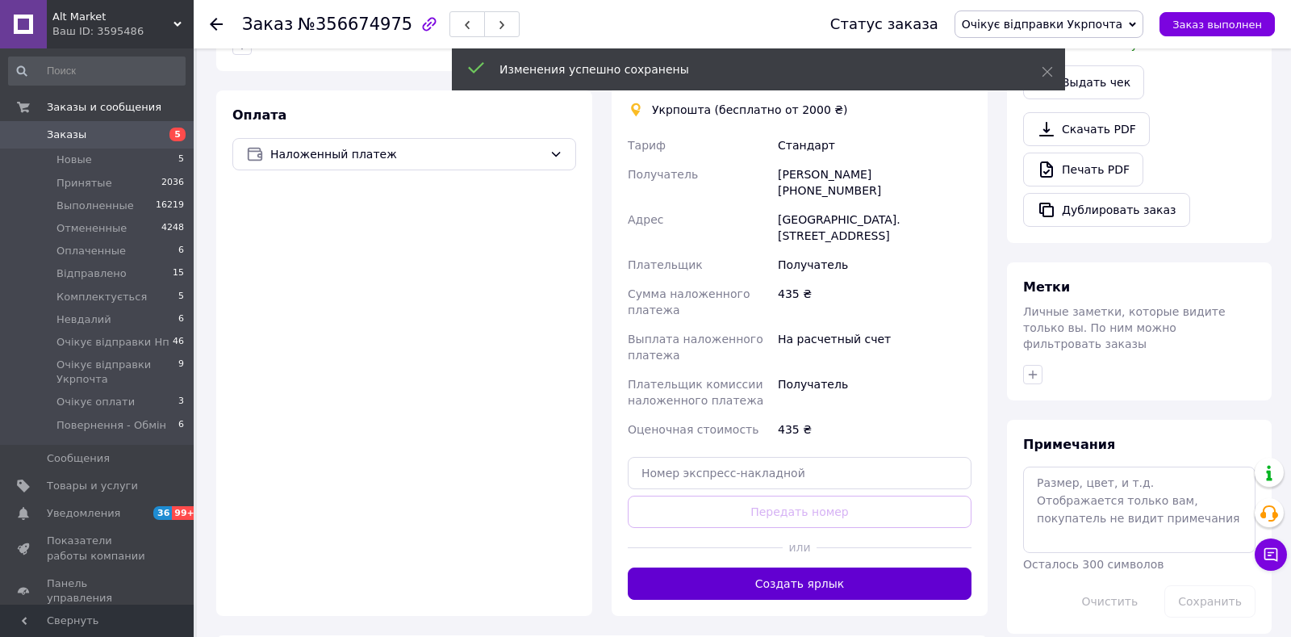
click at [837, 567] on button "Создать ярлык" at bounding box center [800, 583] width 344 height 32
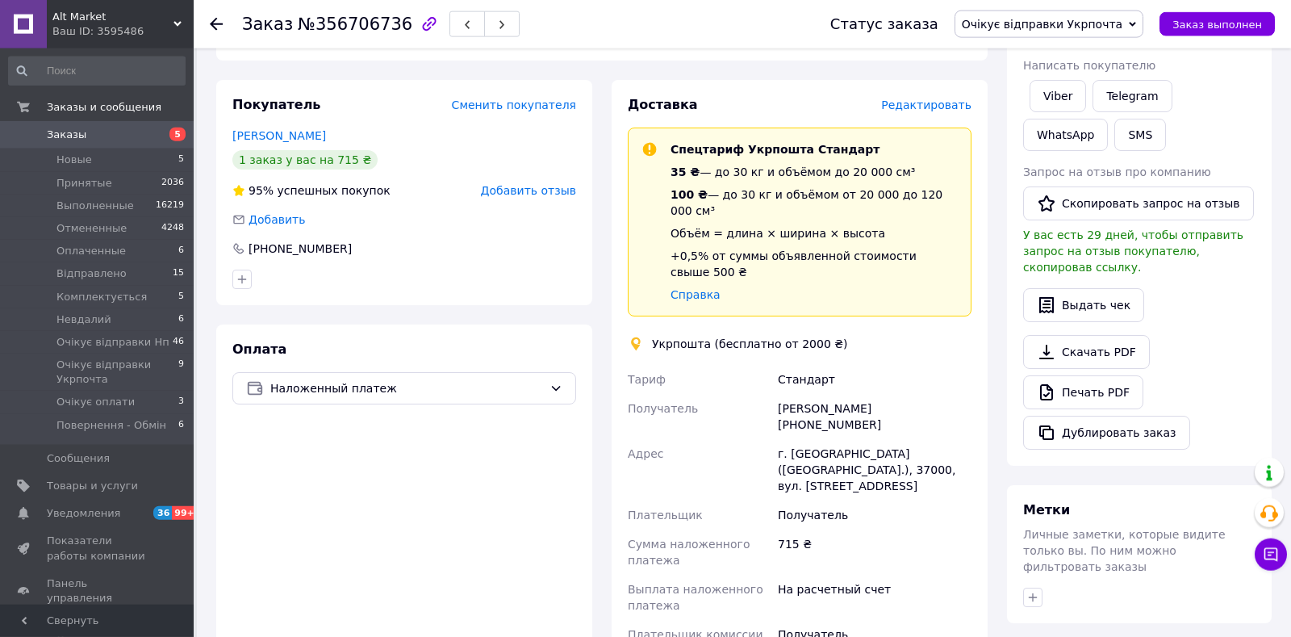
scroll to position [169, 0]
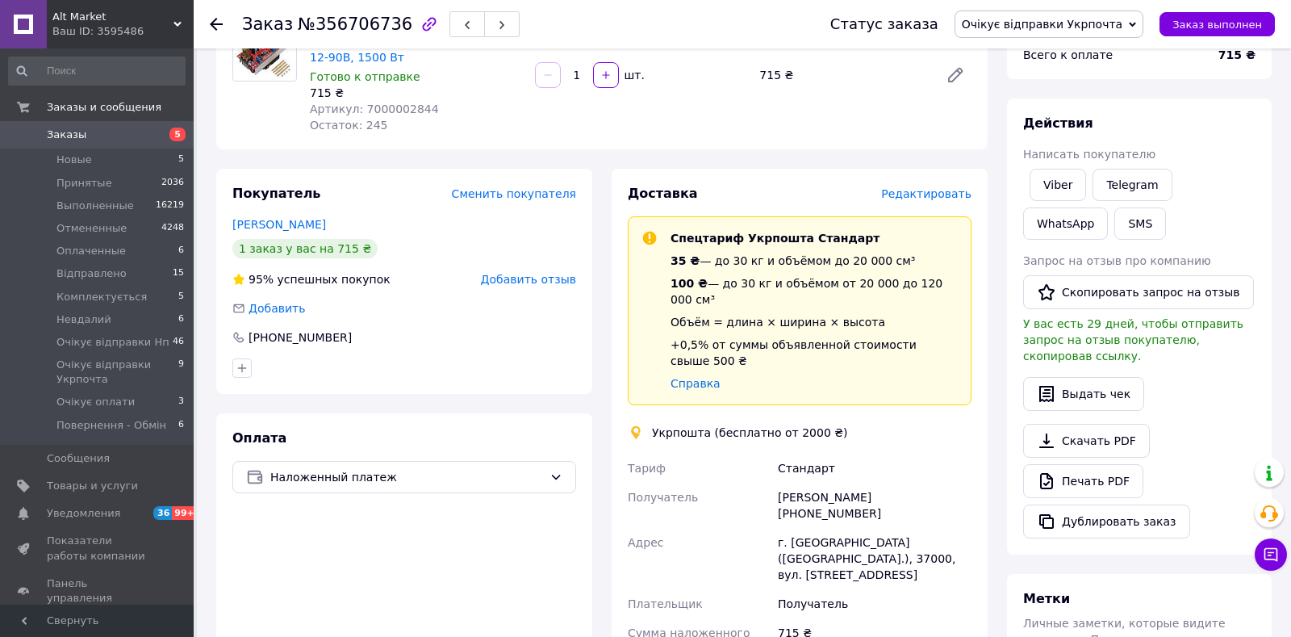
click at [917, 189] on span "Редактировать" at bounding box center [926, 193] width 90 height 13
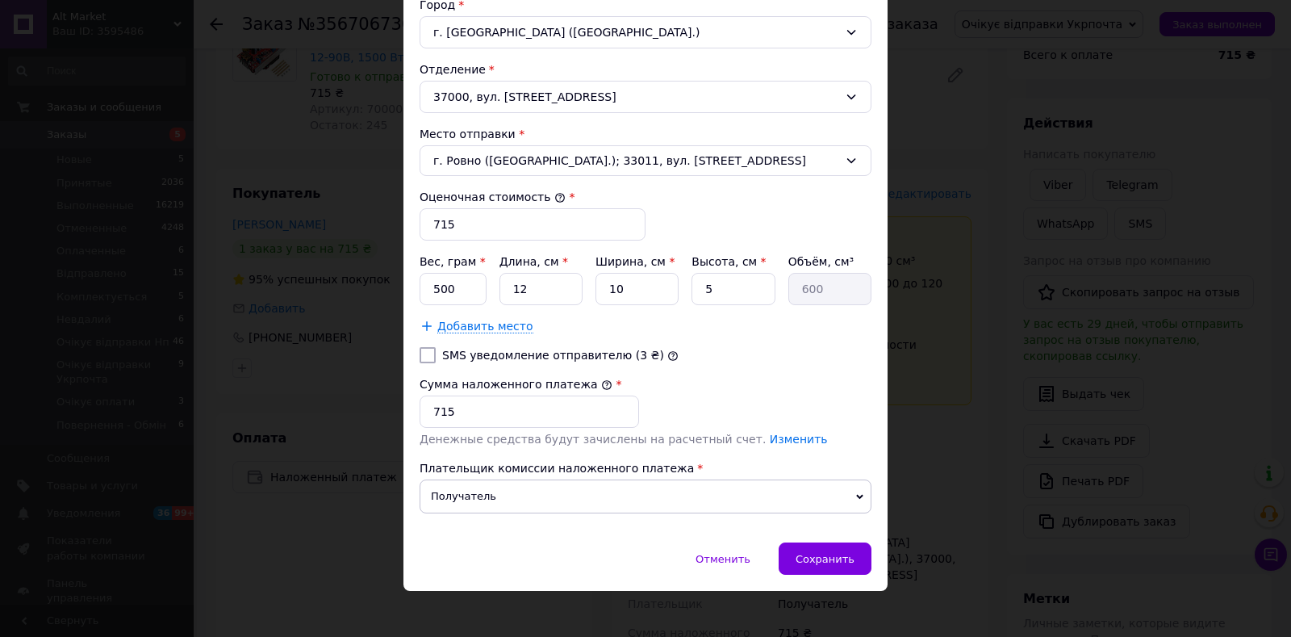
scroll to position [519, 0]
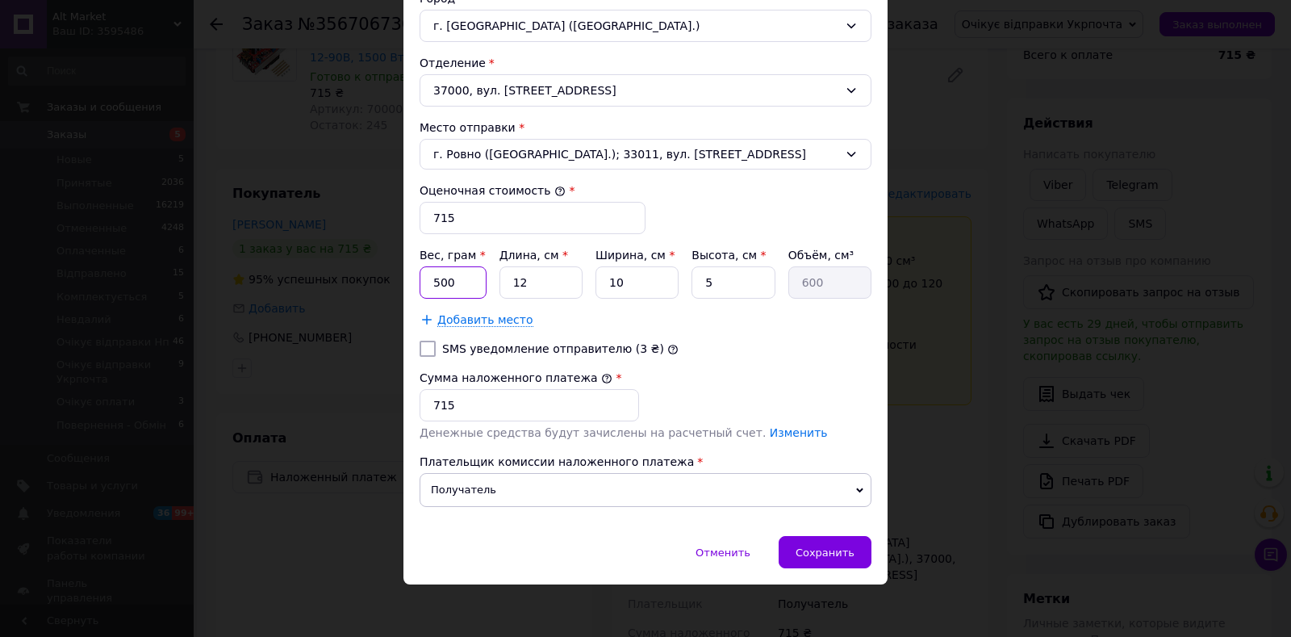
click at [470, 280] on input "500" at bounding box center [453, 282] width 67 height 32
type input "300"
click at [537, 277] on input "12" at bounding box center [540, 282] width 83 height 32
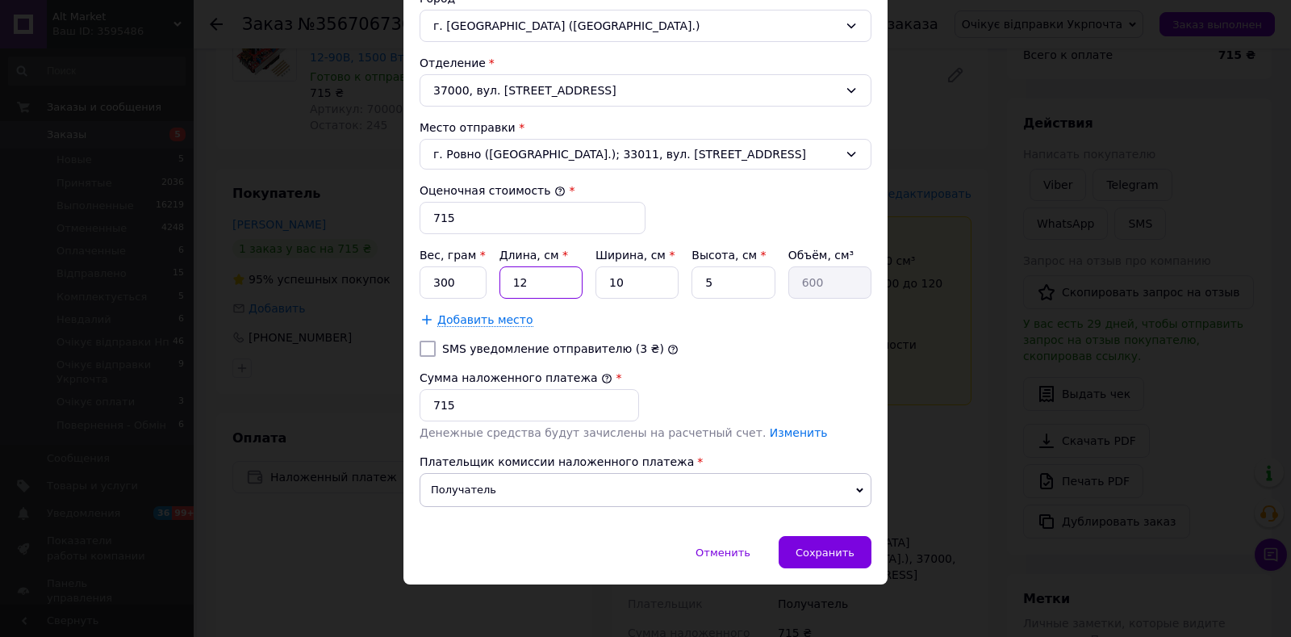
type input "2"
type input "100"
type input "20"
type input "1000"
type input "20"
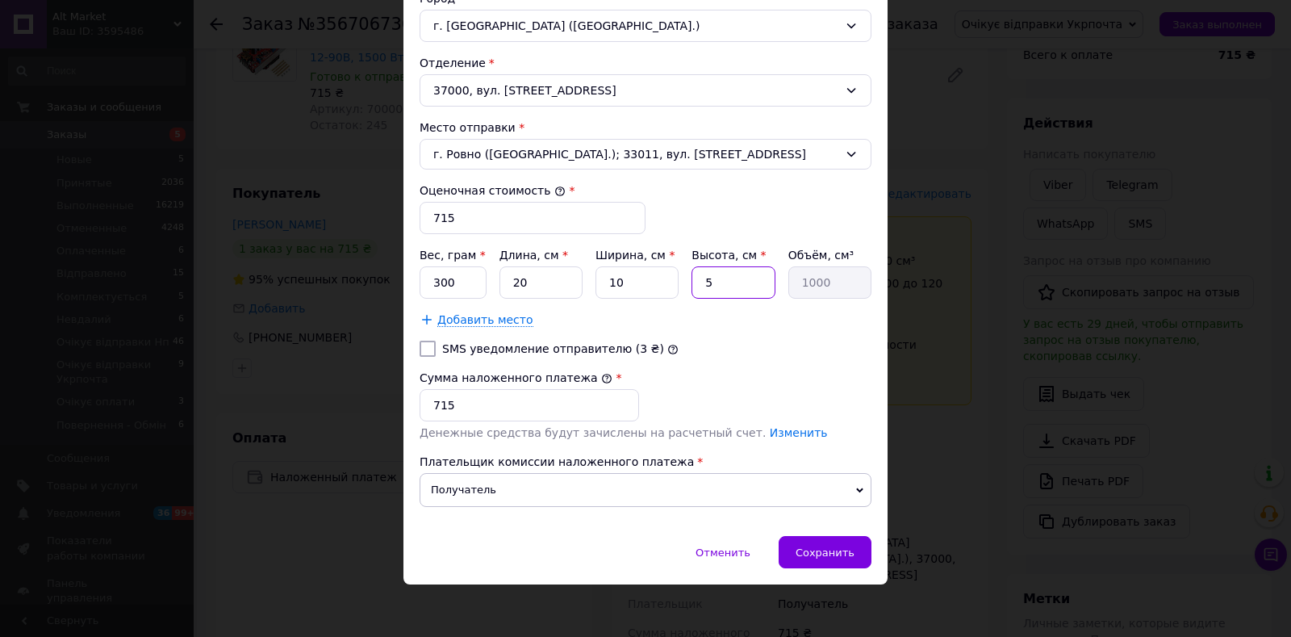
click at [700, 268] on input "5" at bounding box center [732, 282] width 83 height 32
type input "15"
type input "3000"
type input "15"
click at [827, 551] on span "Сохранить" at bounding box center [825, 552] width 59 height 12
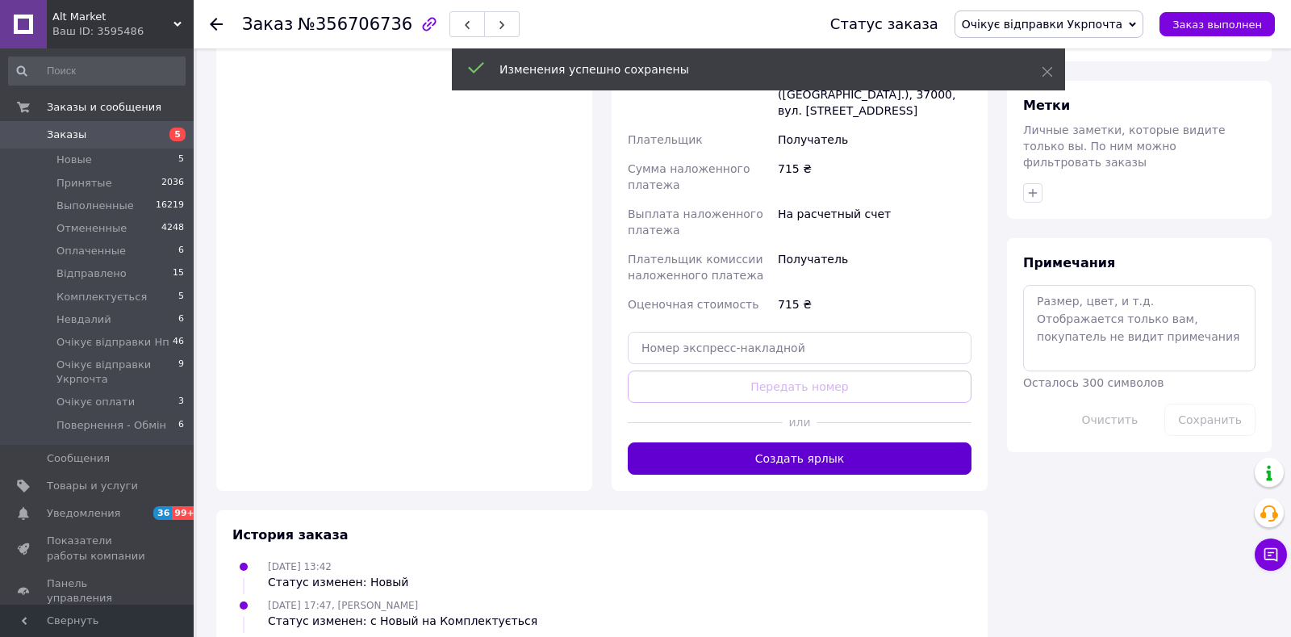
click at [799, 442] on button "Создать ярлык" at bounding box center [800, 458] width 344 height 32
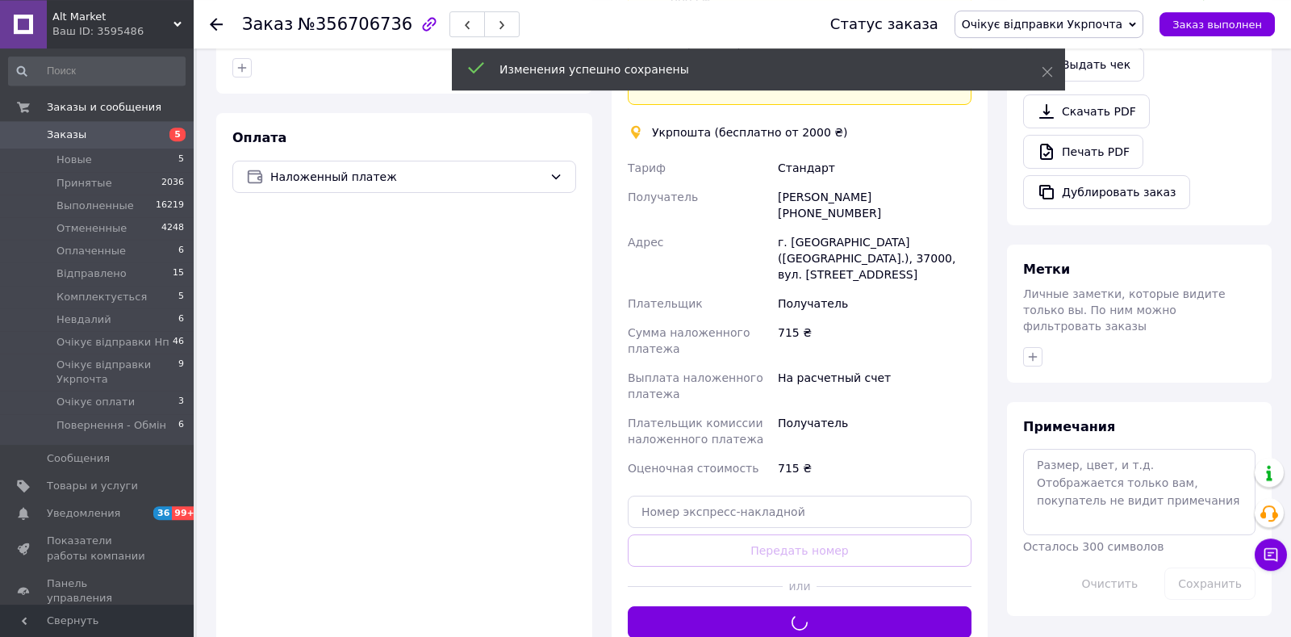
scroll to position [464, 0]
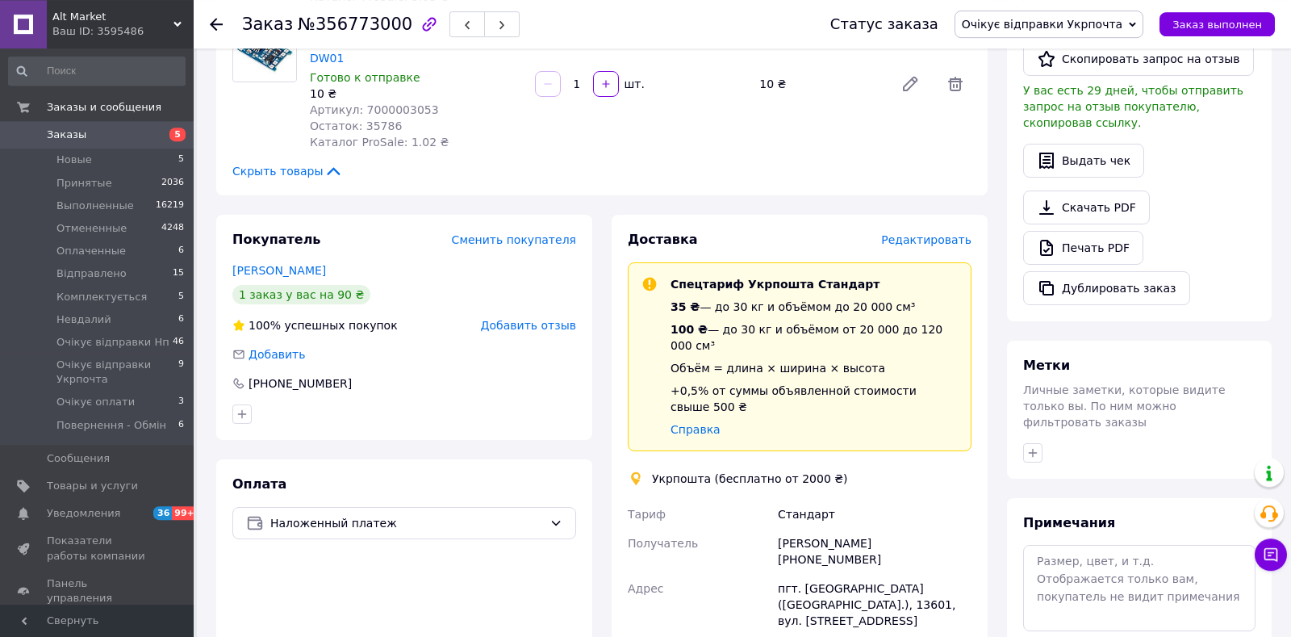
scroll to position [424, 0]
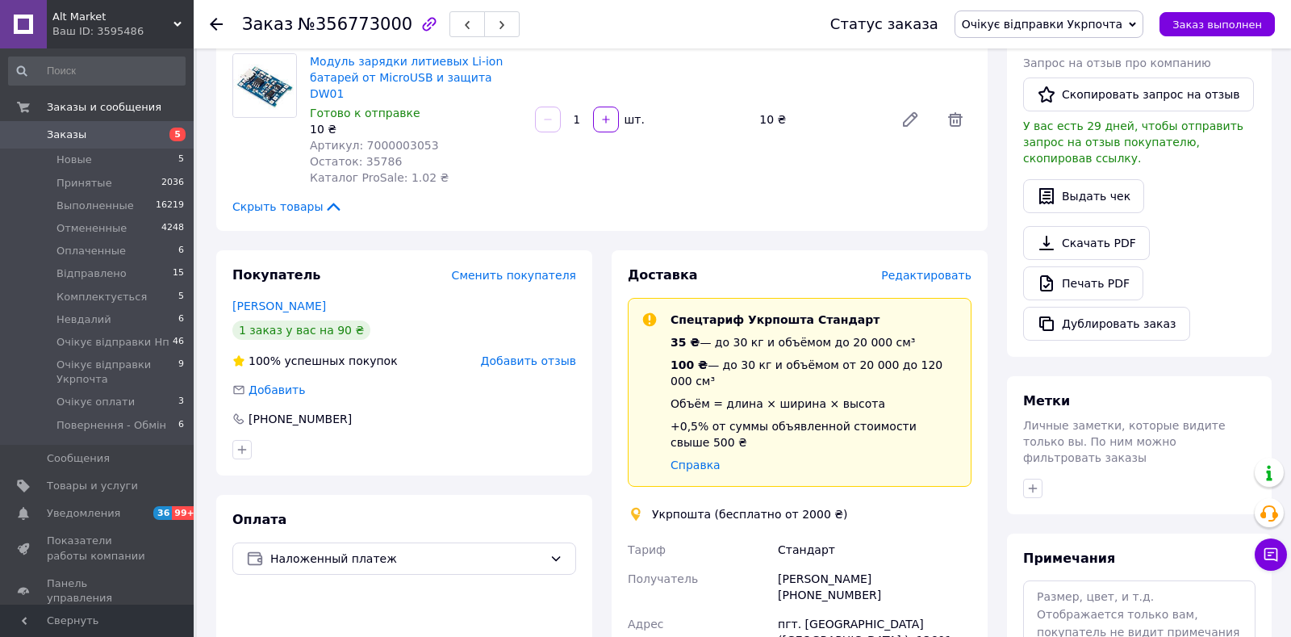
click at [931, 269] on span "Редактировать" at bounding box center [926, 275] width 90 height 13
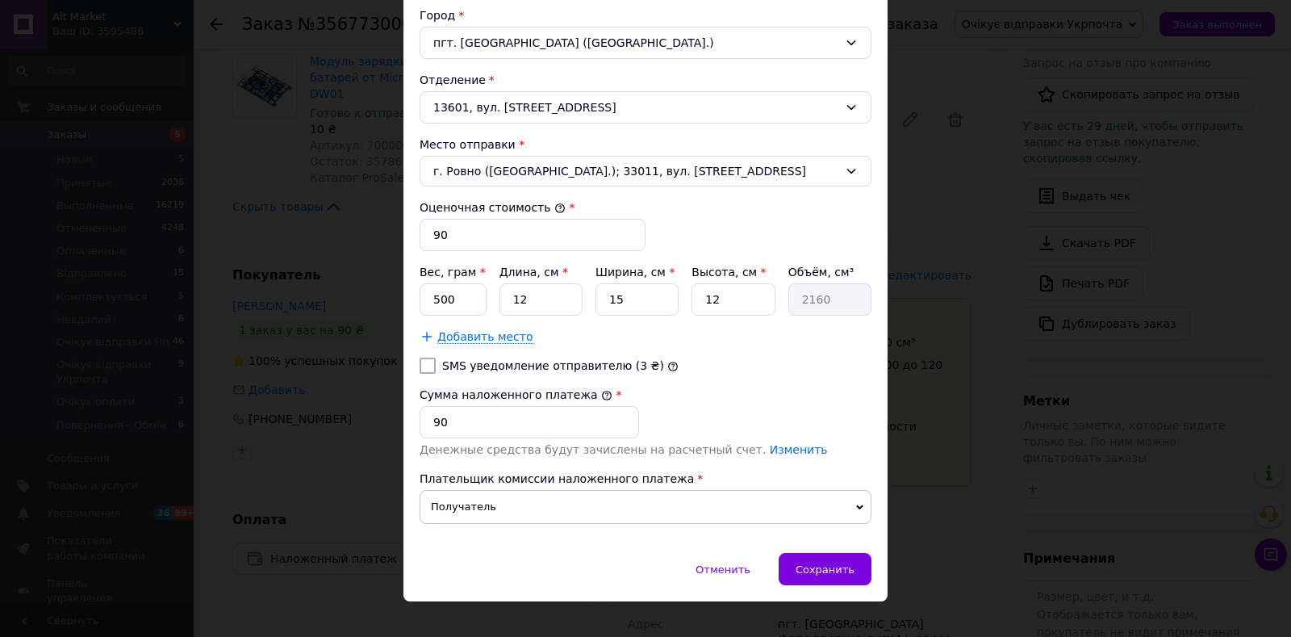
scroll to position [519, 0]
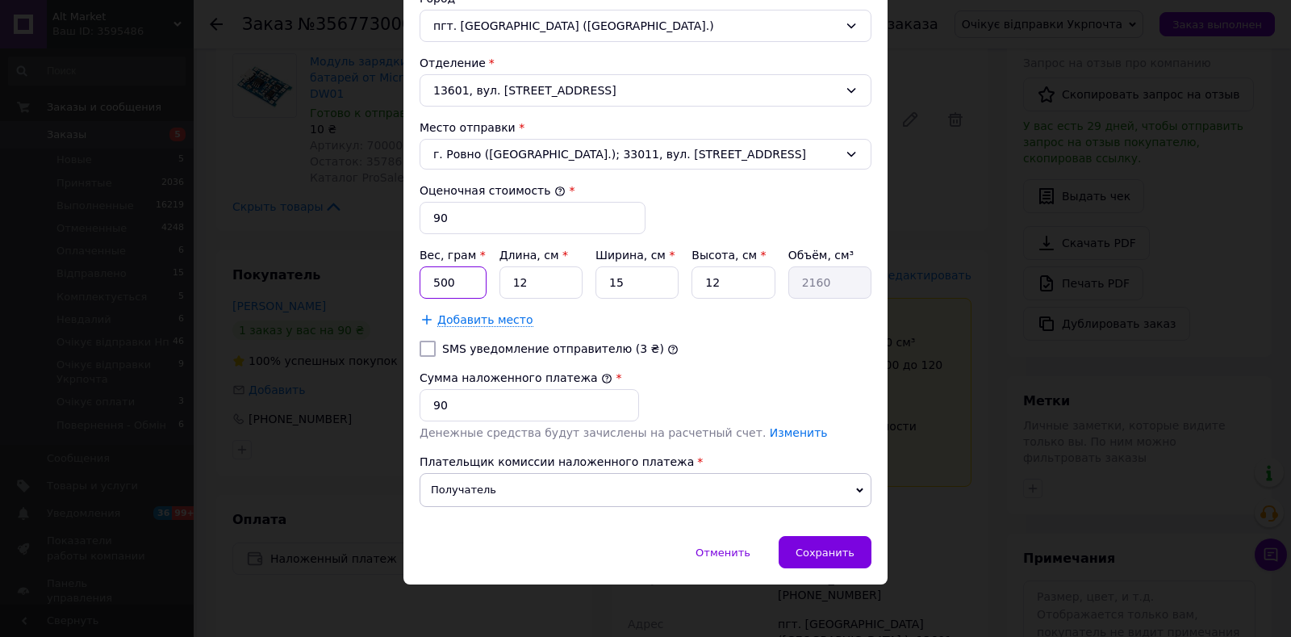
click at [471, 274] on input "500" at bounding box center [453, 282] width 67 height 32
type input "100"
click at [543, 265] on div "Вес, грам * 100 Длина, см * 12 Ширина, см * 15 Высота, см * 12 Объём, см³ 2160" at bounding box center [646, 273] width 452 height 52
click at [543, 276] on input "12" at bounding box center [540, 282] width 83 height 32
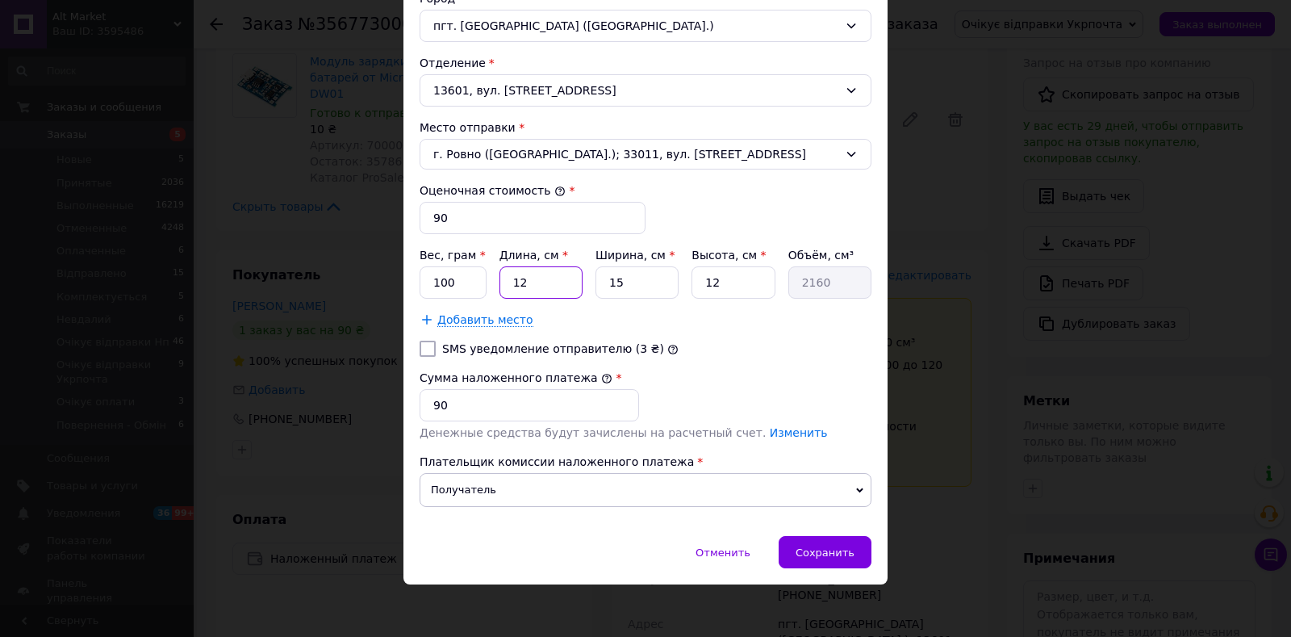
click at [543, 276] on input "12" at bounding box center [540, 282] width 83 height 32
type input "2"
type input "360"
type input "20"
type input "3600"
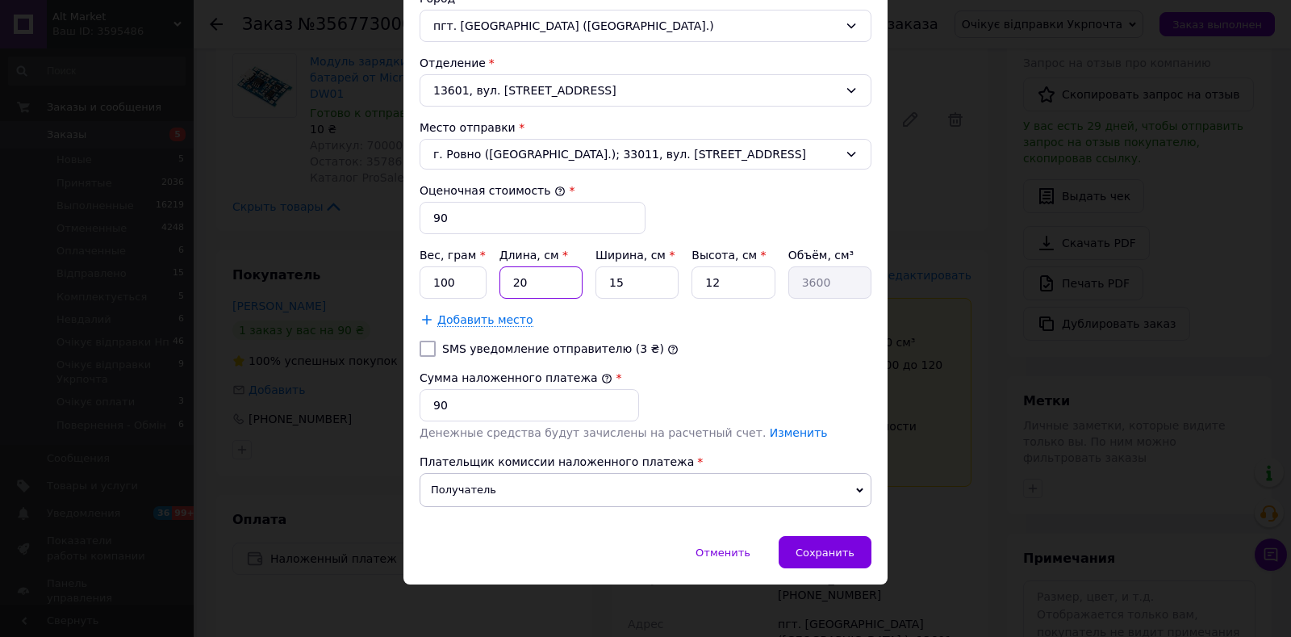
type input "20"
click at [620, 278] on input "15" at bounding box center [636, 282] width 83 height 32
type input "1"
type input "240"
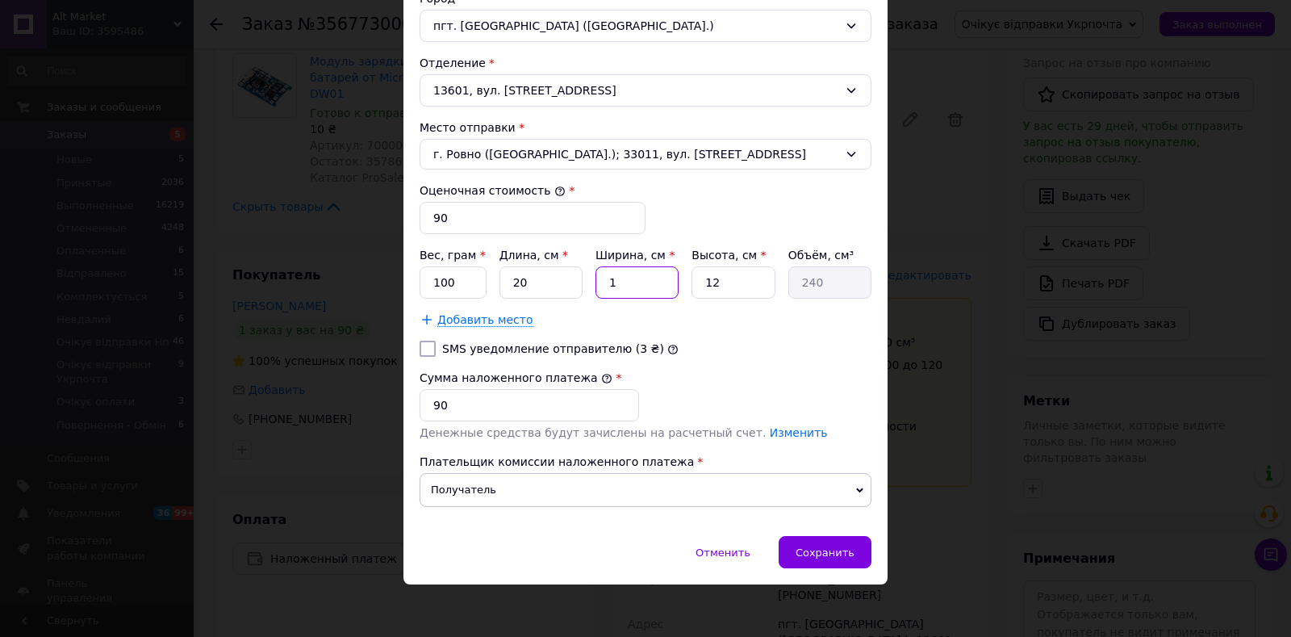
type input "10"
type input "2400"
type input "10"
click at [712, 273] on input "12" at bounding box center [732, 282] width 83 height 32
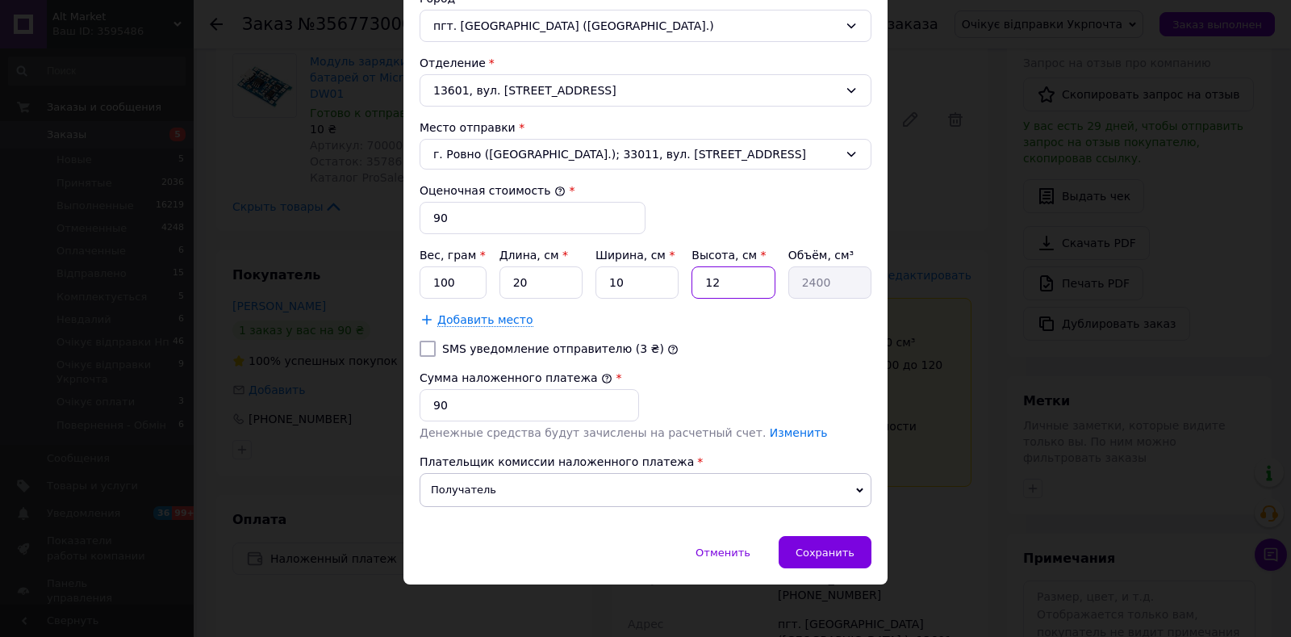
type input "1"
type input "200"
type input "15"
type input "3000"
type input "15"
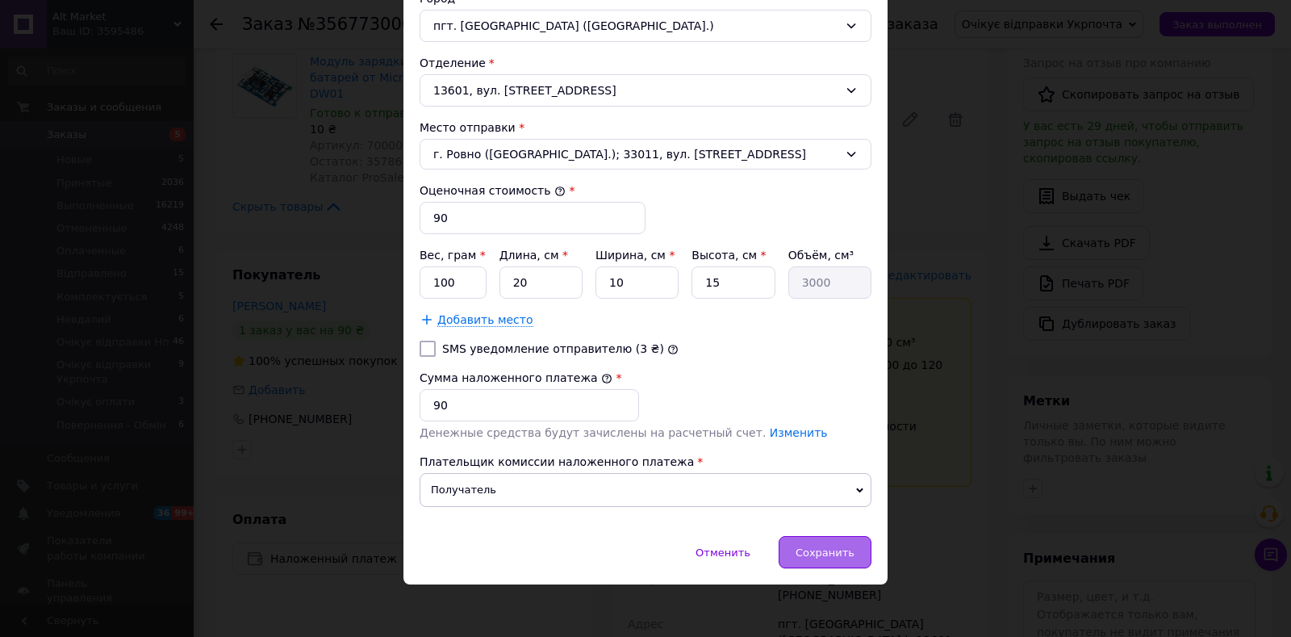
click at [838, 551] on span "Сохранить" at bounding box center [825, 552] width 59 height 12
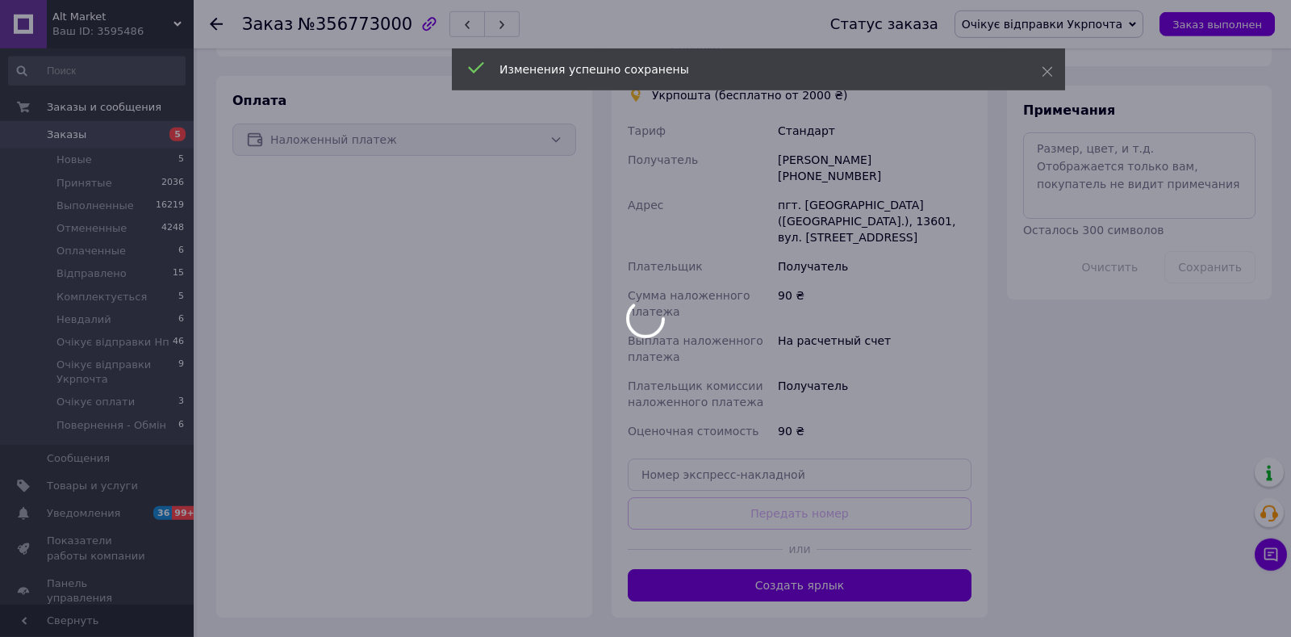
scroll to position [847, 0]
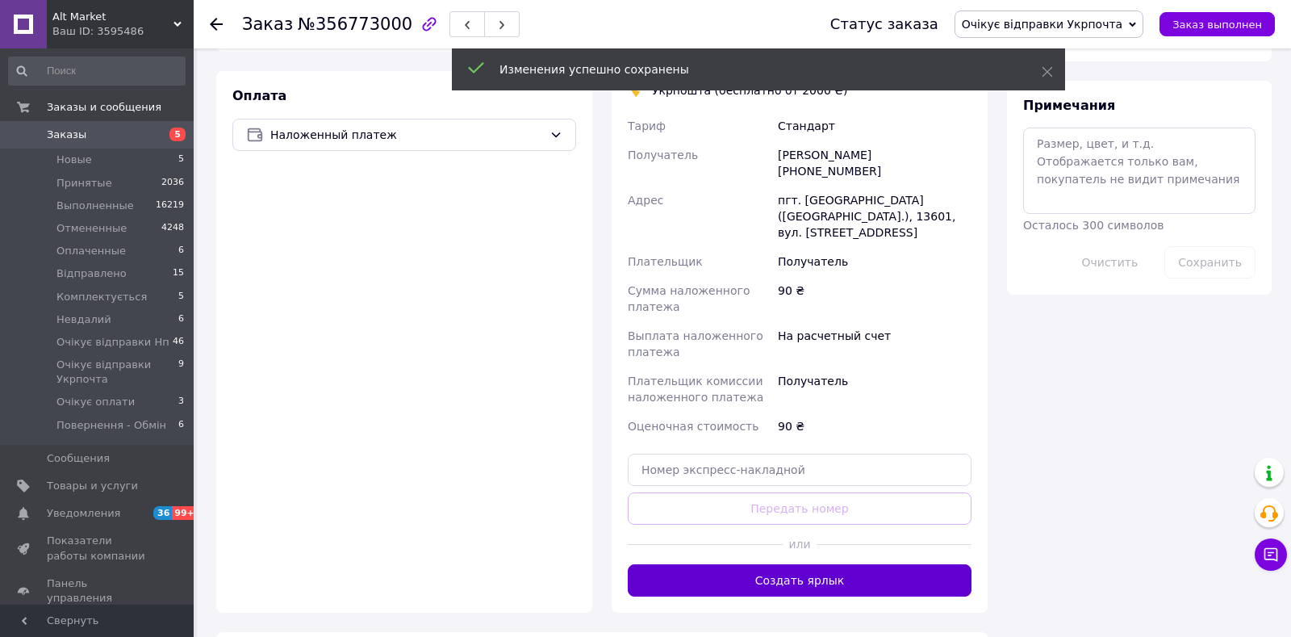
click at [808, 564] on button "Создать ярлык" at bounding box center [800, 580] width 344 height 32
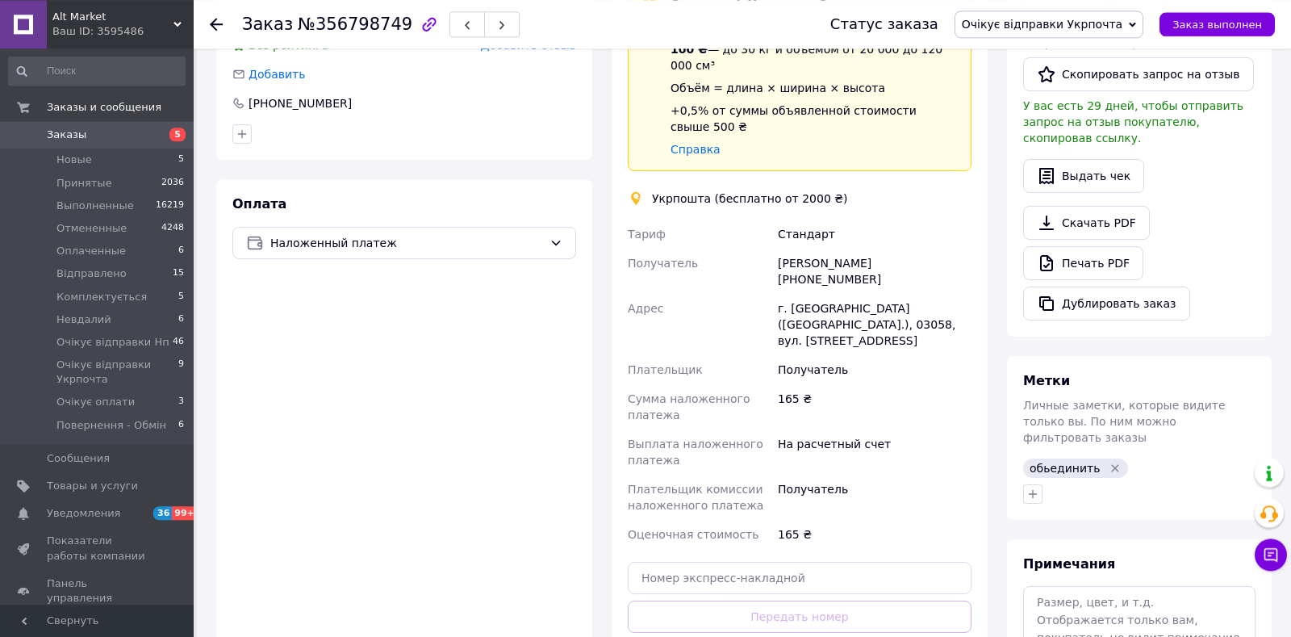
scroll to position [237, 0]
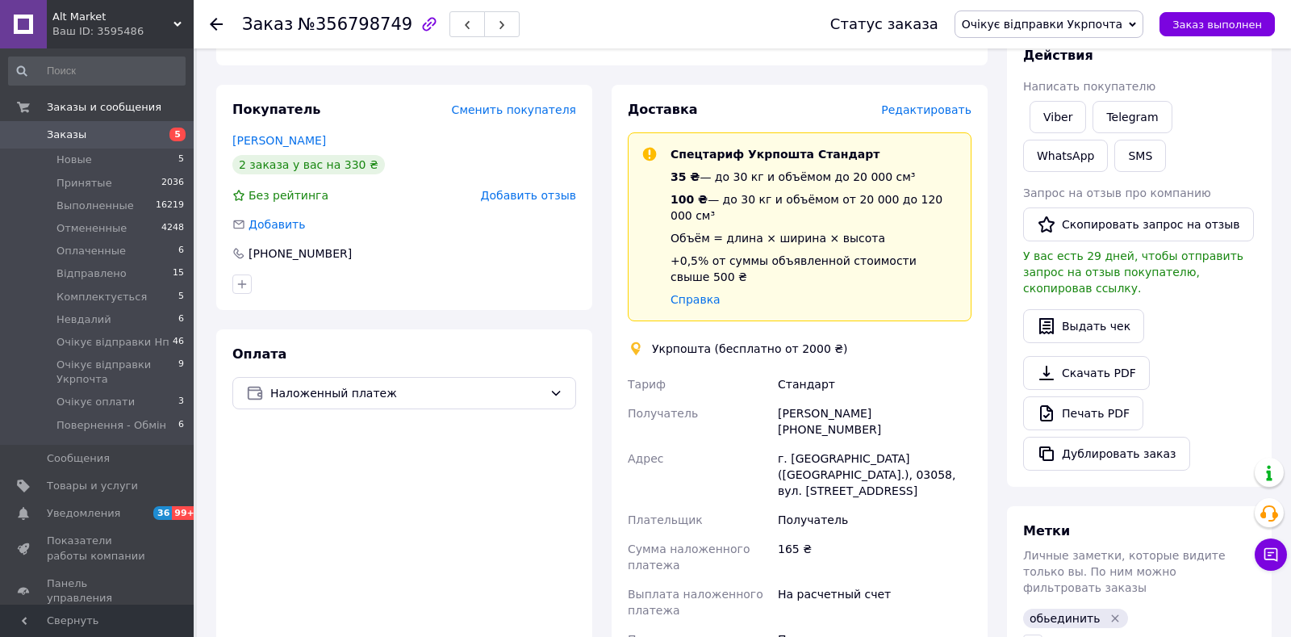
click at [936, 113] on span "Редактировать" at bounding box center [926, 109] width 90 height 13
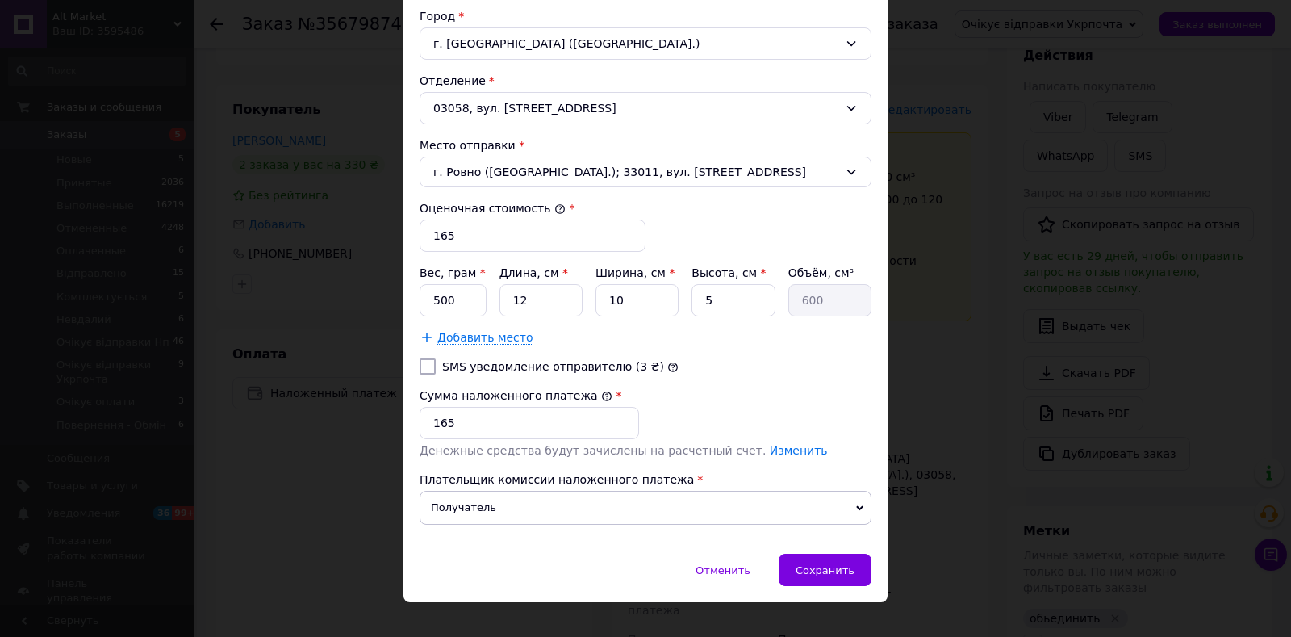
scroll to position [519, 0]
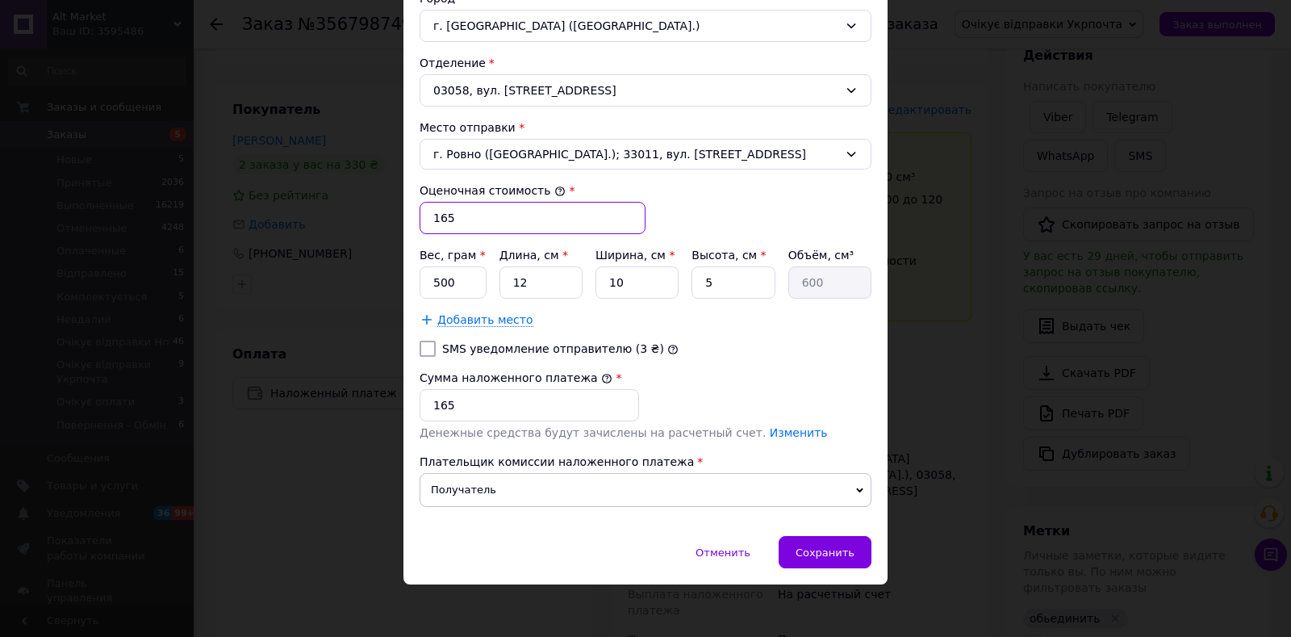
click at [519, 213] on input "165" at bounding box center [533, 218] width 226 height 32
type input "330"
click at [539, 402] on input "165" at bounding box center [529, 405] width 219 height 32
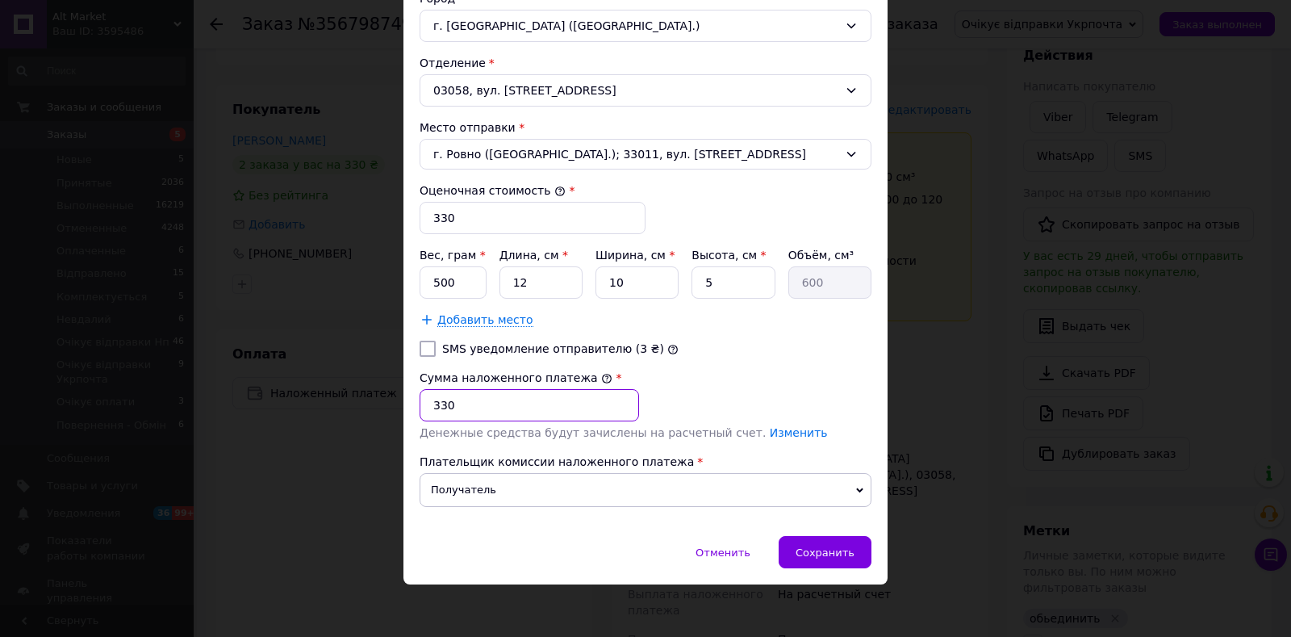
type input "330"
click at [462, 285] on input "500" at bounding box center [453, 282] width 67 height 32
type input "200"
click at [529, 285] on input "12" at bounding box center [540, 282] width 83 height 32
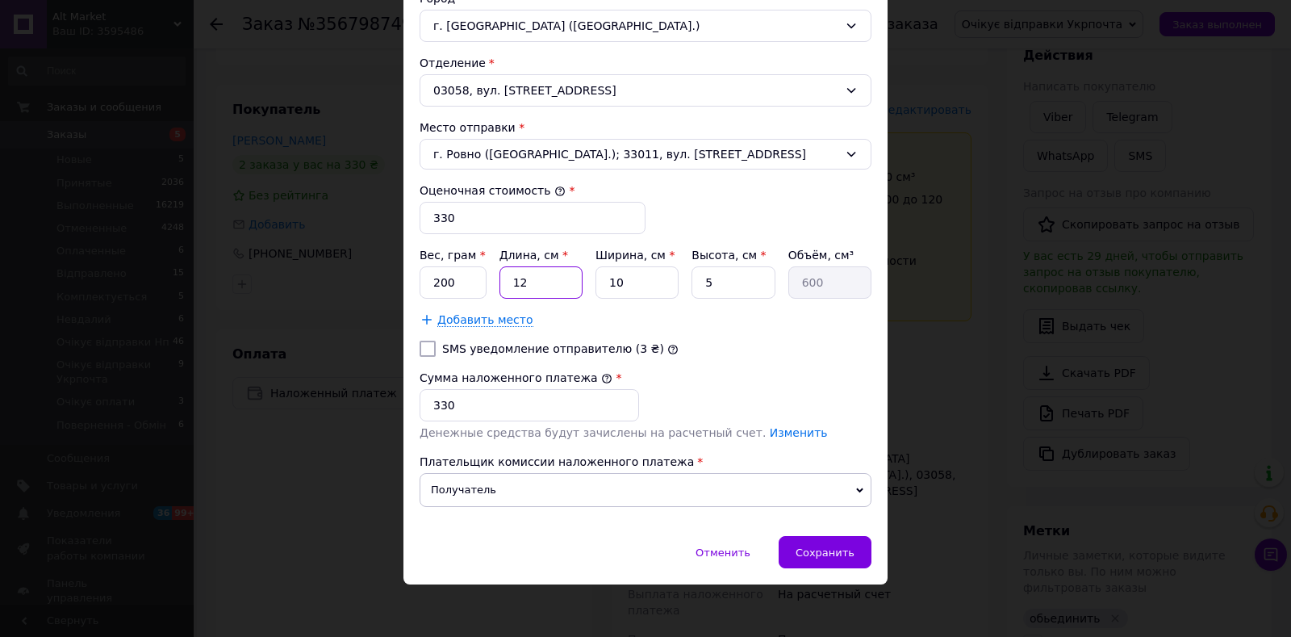
click at [529, 285] on input "12" at bounding box center [540, 282] width 83 height 32
type input "2"
type input "100"
type input "20"
type input "1000"
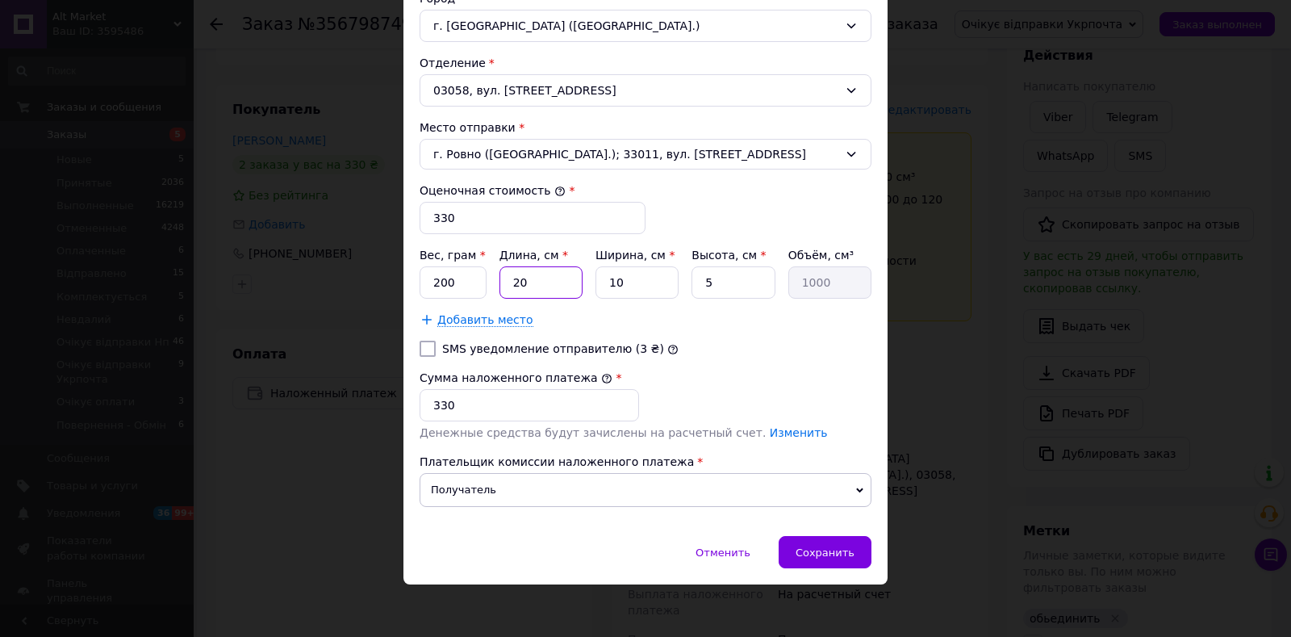
type input "20"
click at [701, 281] on input "5" at bounding box center [732, 282] width 83 height 32
type input "15"
type input "3000"
type input "15"
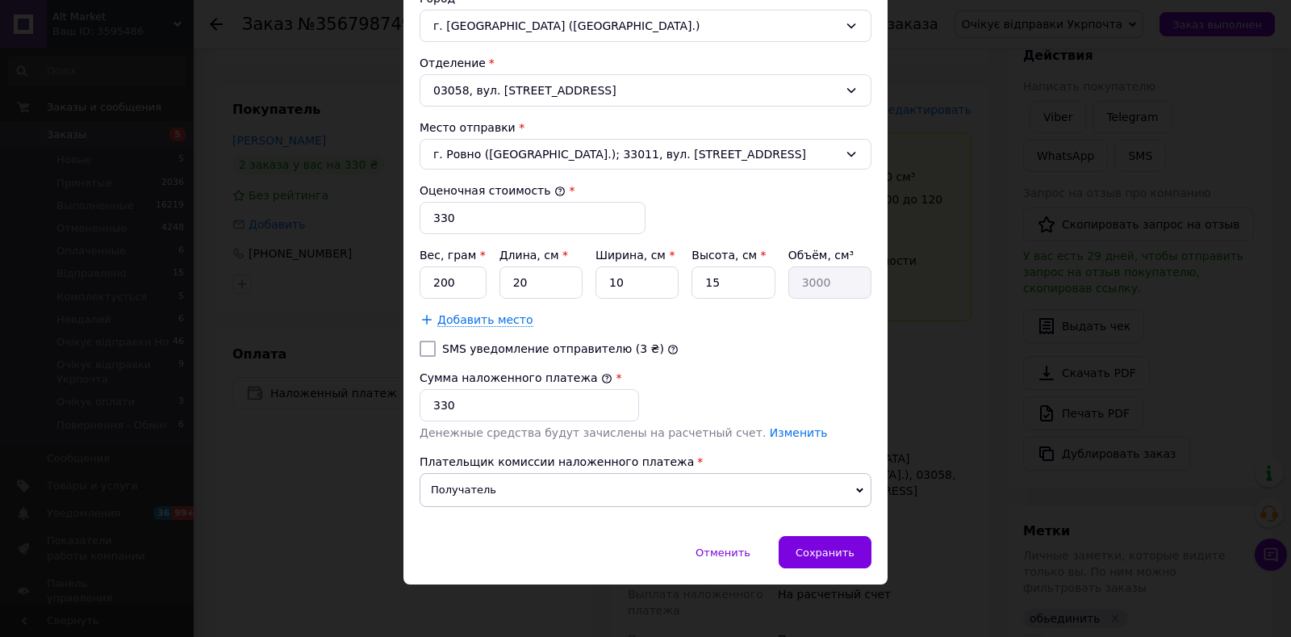
drag, startPoint x: 797, startPoint y: 525, endPoint x: 804, endPoint y: 535, distance: 12.1
click at [798, 525] on div "Способ доставки Укрпошта (бесплатно от 2000 ₴) Тариф * Стандарт Плательщик * По…" at bounding box center [645, 61] width 484 height 949
click at [806, 540] on div "Сохранить" at bounding box center [825, 552] width 93 height 32
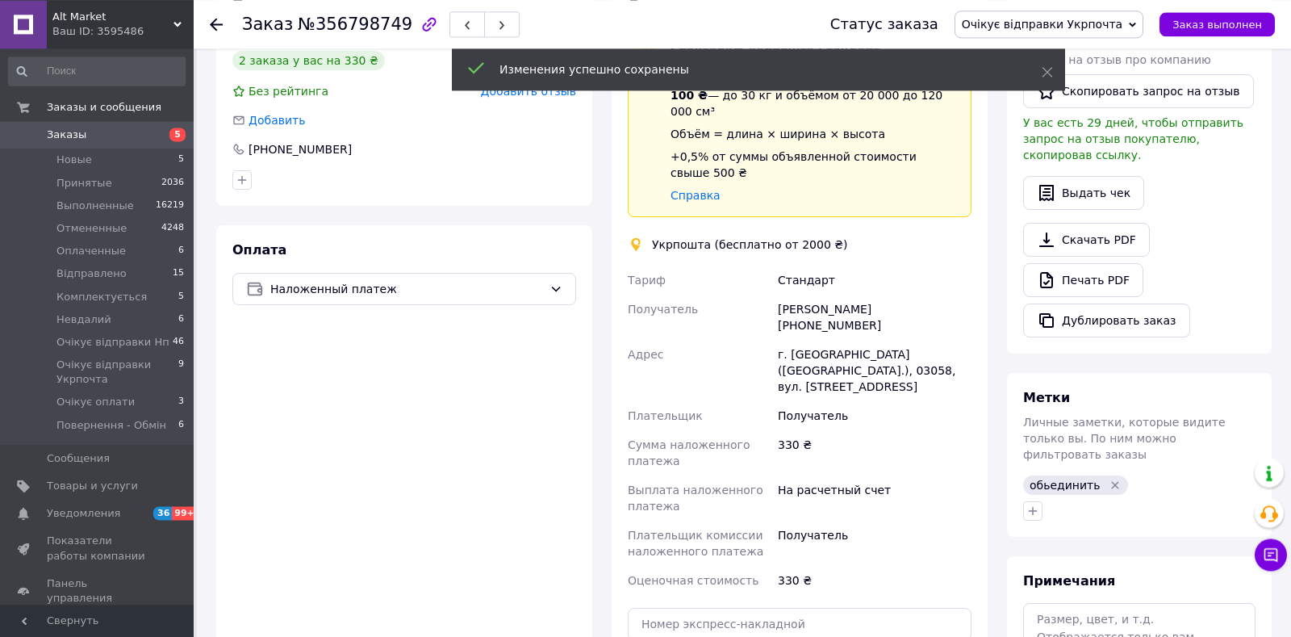
scroll to position [491, 0]
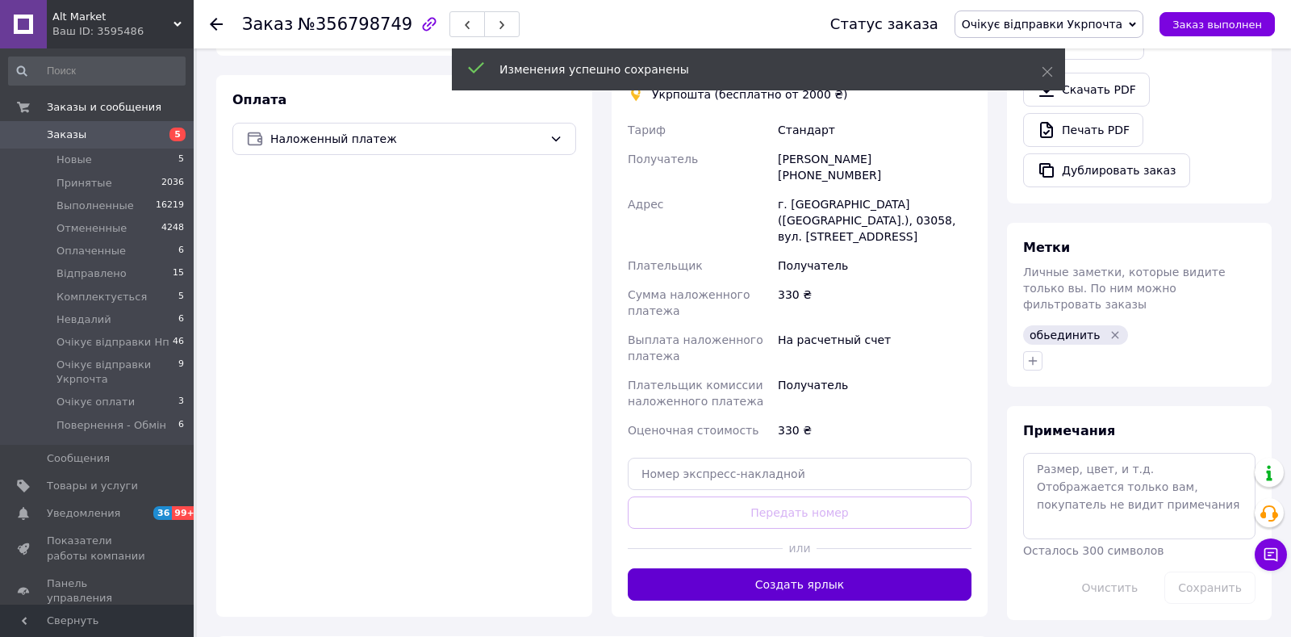
click at [869, 568] on button "Создать ярлык" at bounding box center [800, 584] width 344 height 32
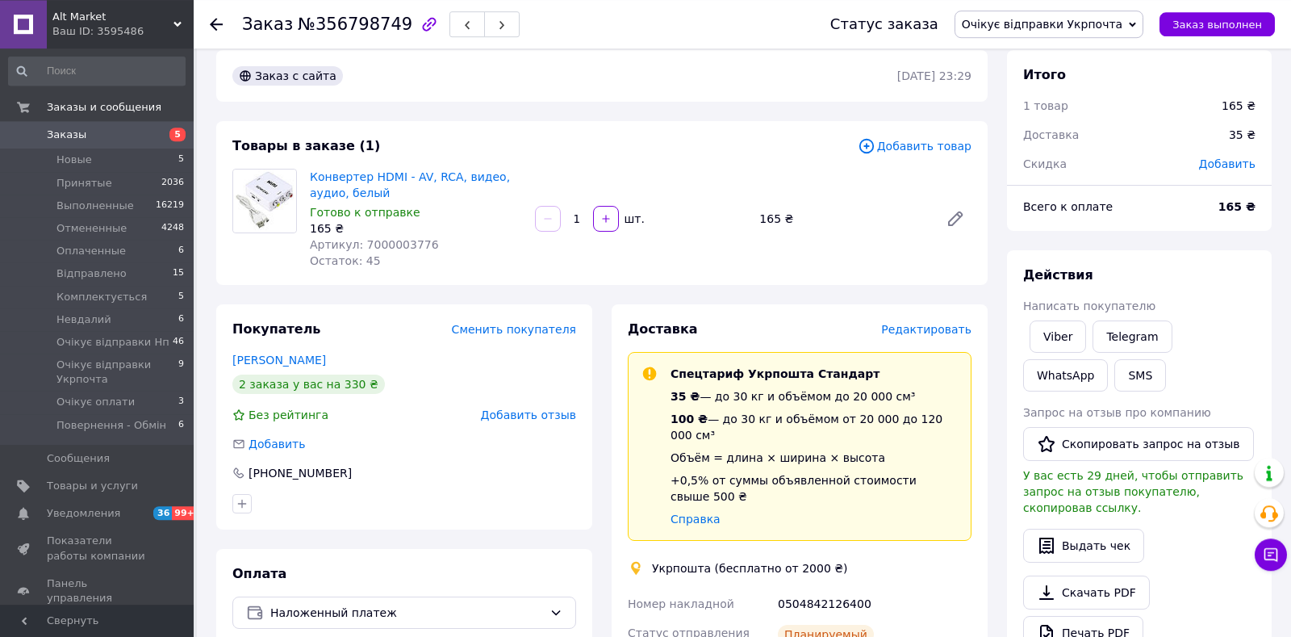
scroll to position [0, 0]
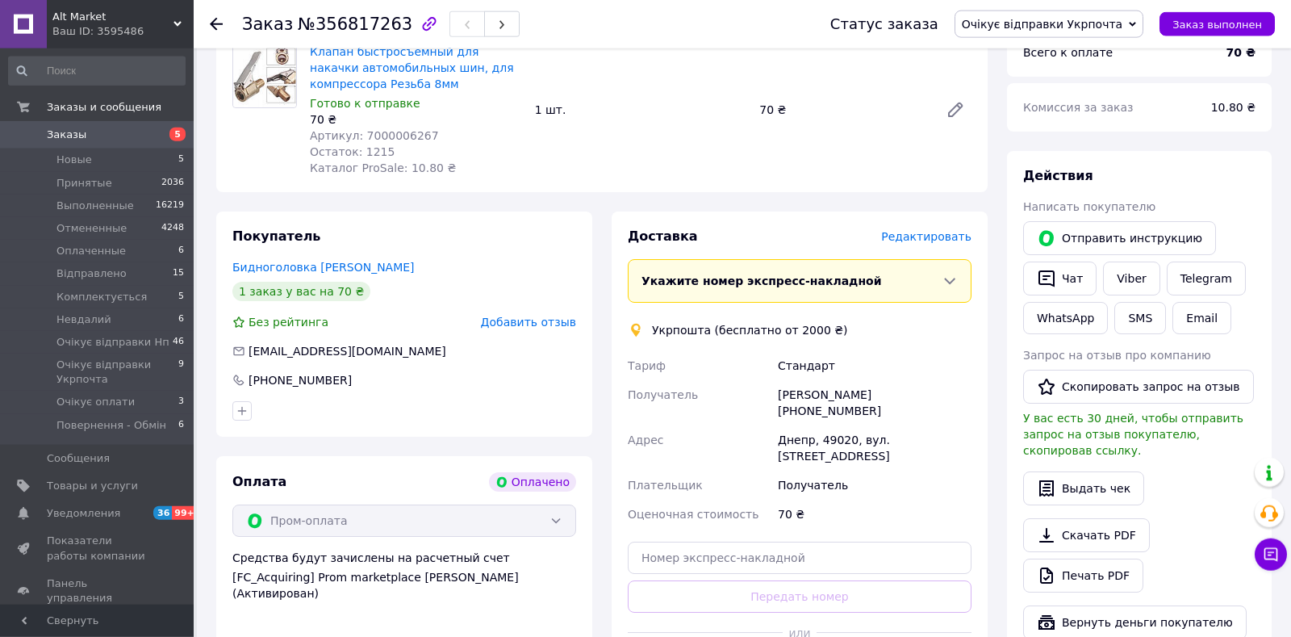
scroll to position [593, 0]
click at [922, 229] on span "Редактировать" at bounding box center [926, 235] width 90 height 13
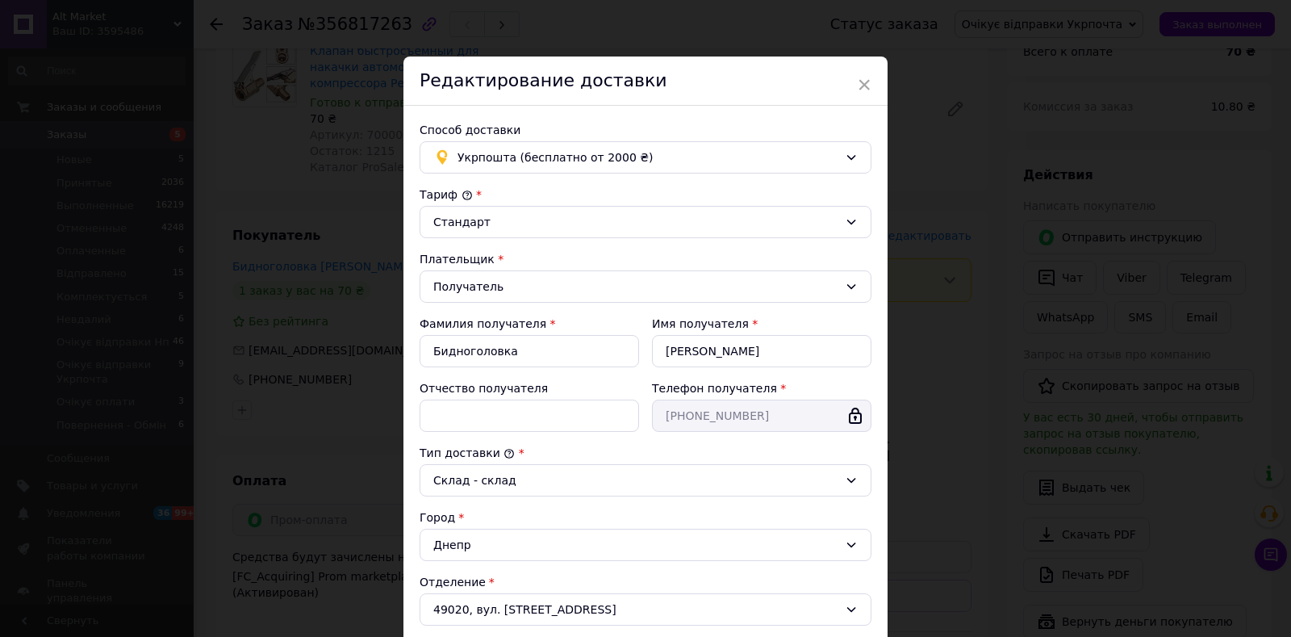
scroll to position [369, 0]
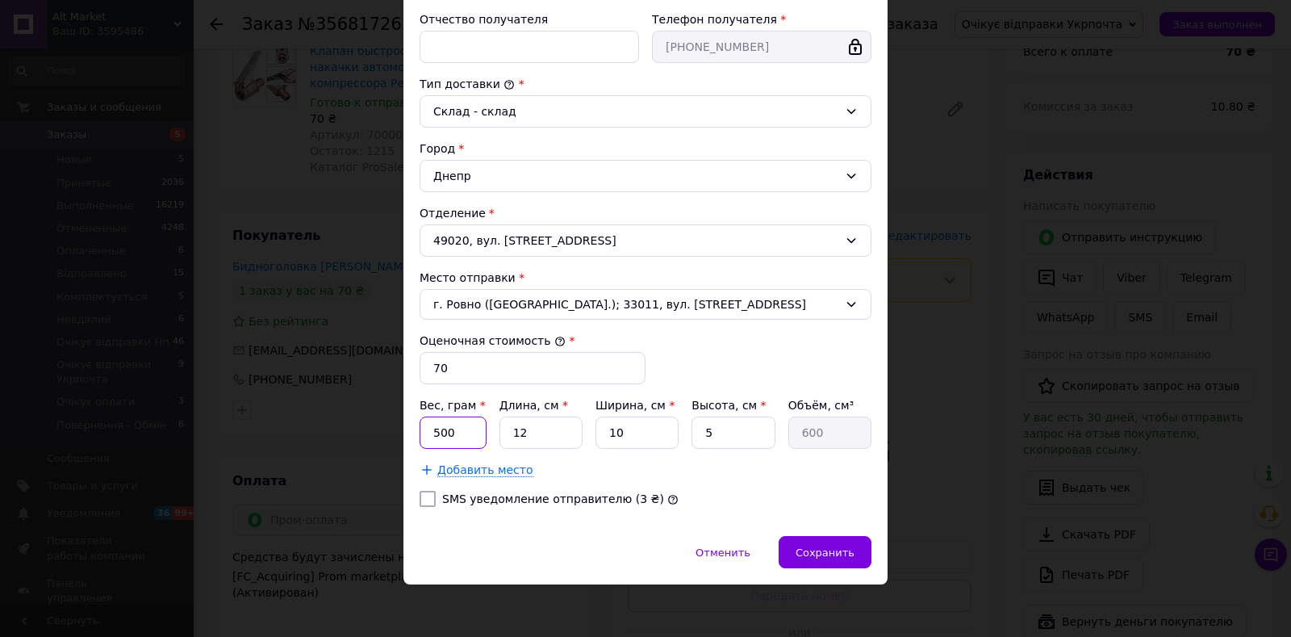
click at [470, 432] on input "500" at bounding box center [453, 432] width 67 height 32
type input "50"
click at [539, 434] on input "12" at bounding box center [540, 432] width 83 height 32
type input "2"
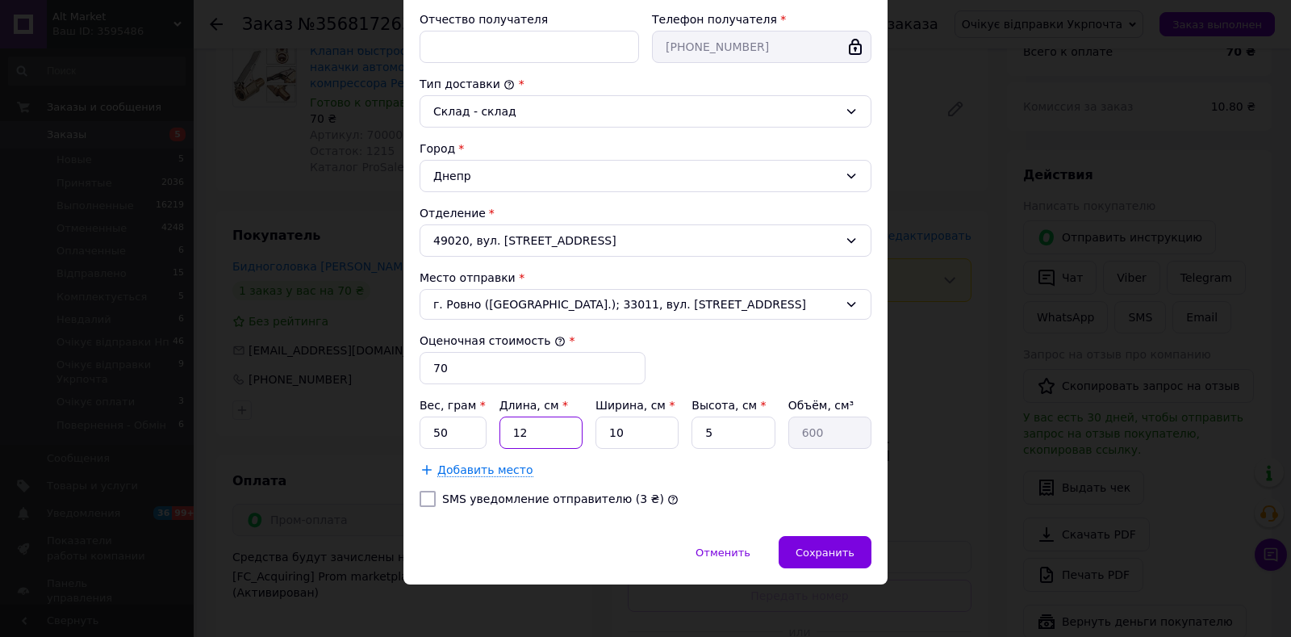
type input "100"
type input "20"
type input "1000"
type input "20"
click at [700, 426] on input "5" at bounding box center [732, 432] width 83 height 32
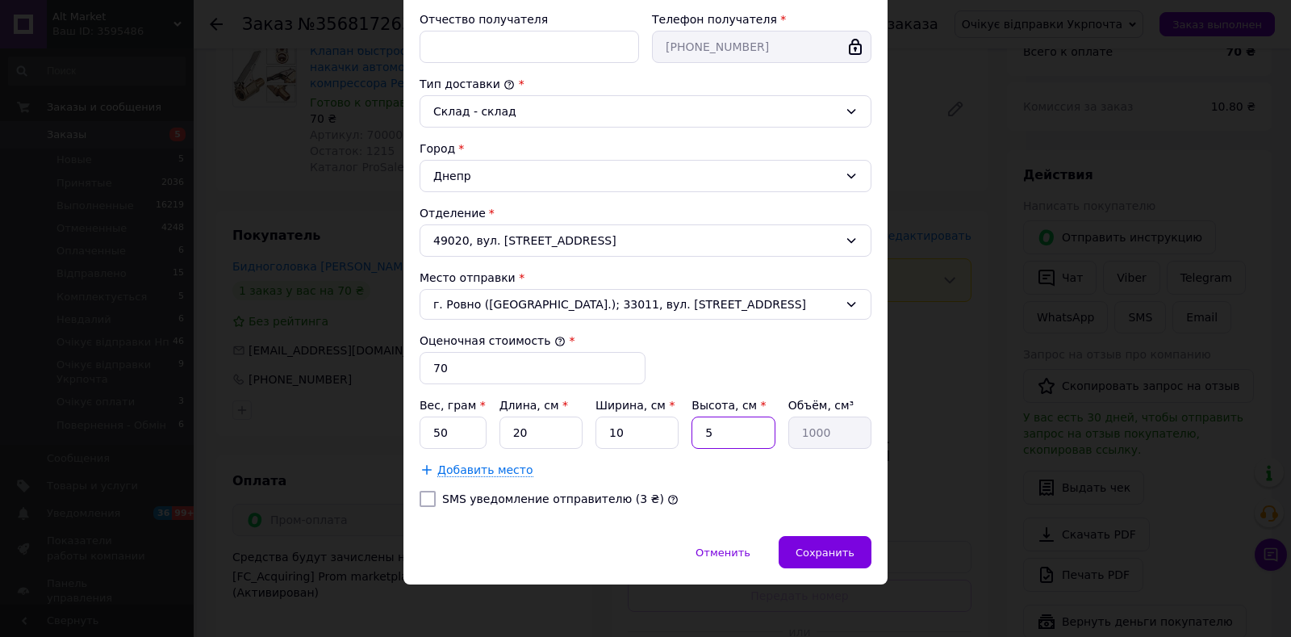
type input "15"
type input "3000"
type input "15"
click at [815, 548] on span "Сохранить" at bounding box center [825, 552] width 59 height 12
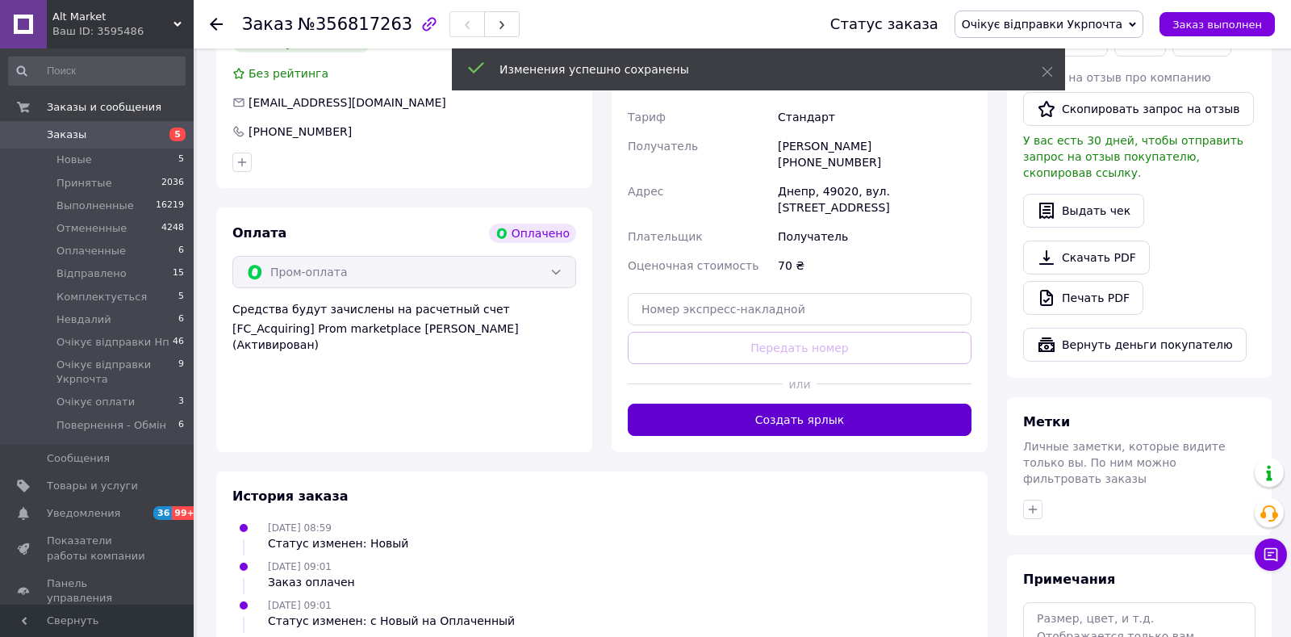
click at [744, 403] on button "Создать ярлык" at bounding box center [800, 419] width 344 height 32
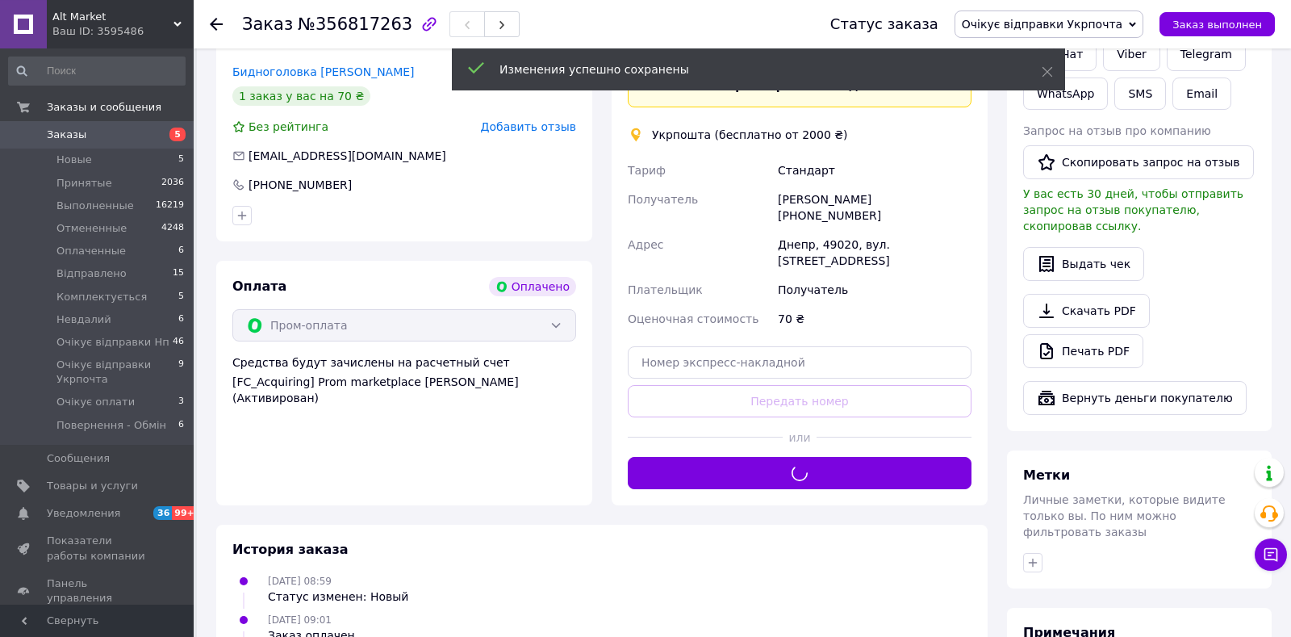
scroll to position [756, 0]
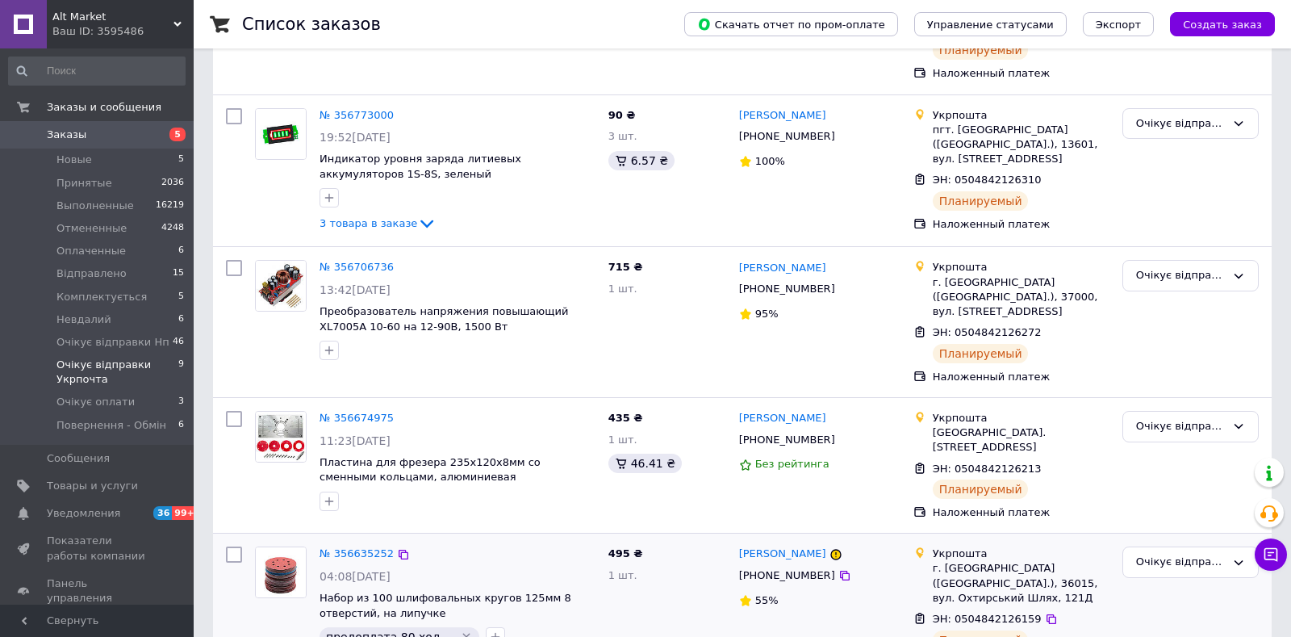
scroll to position [836, 0]
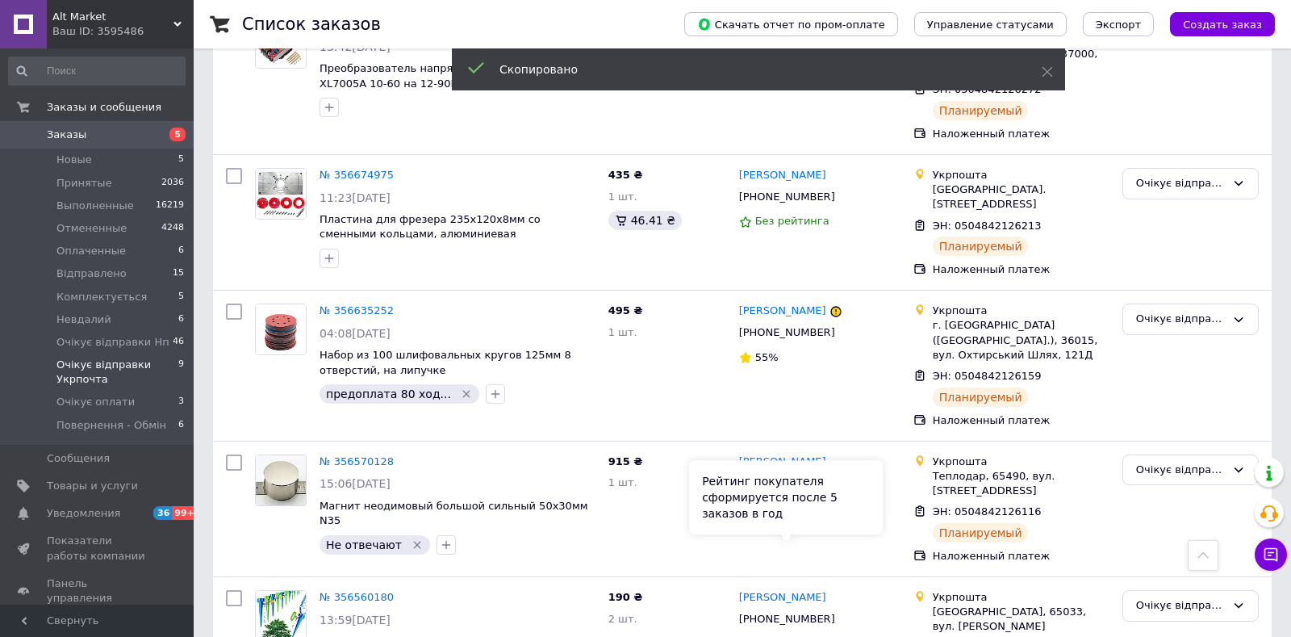
click at [761, 526] on div "Рейтинг покупателя сформируется после 5 заказов в год" at bounding box center [786, 497] width 194 height 74
click at [791, 612] on span "[PHONE_NUMBER]" at bounding box center [787, 618] width 96 height 12
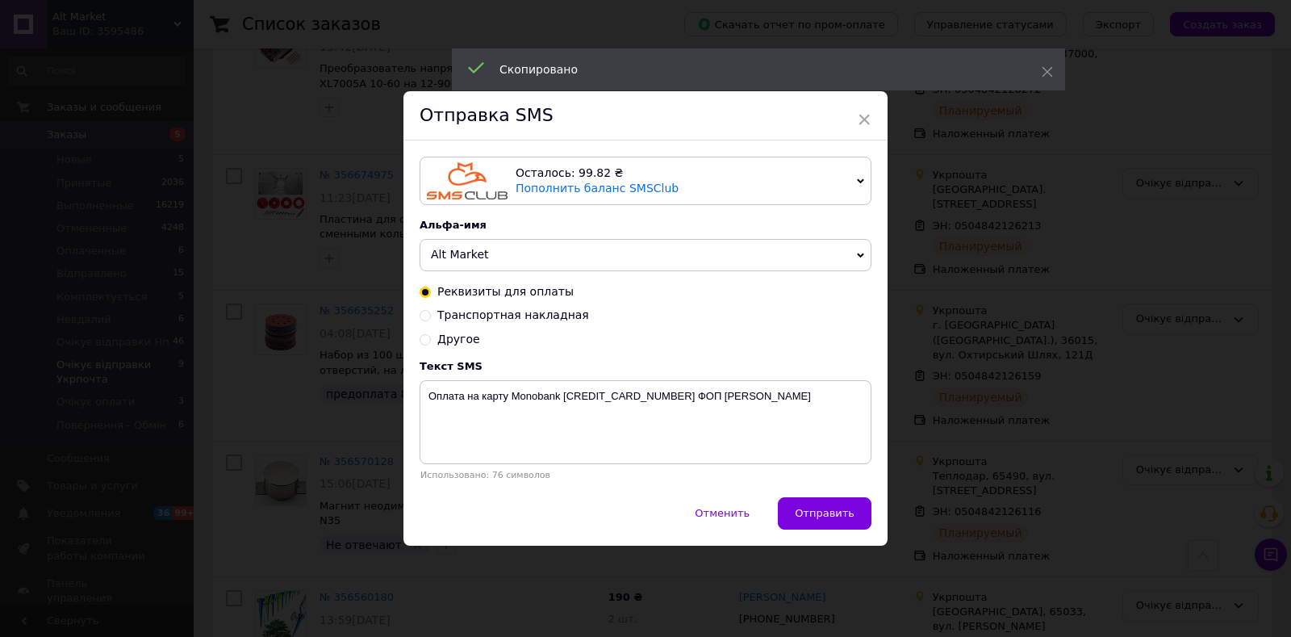
click at [457, 316] on span "Транспортная накладная" at bounding box center [513, 314] width 152 height 13
click at [431, 316] on input "Транспортная накладная" at bounding box center [425, 313] width 11 height 11
radio input "true"
radio input "false"
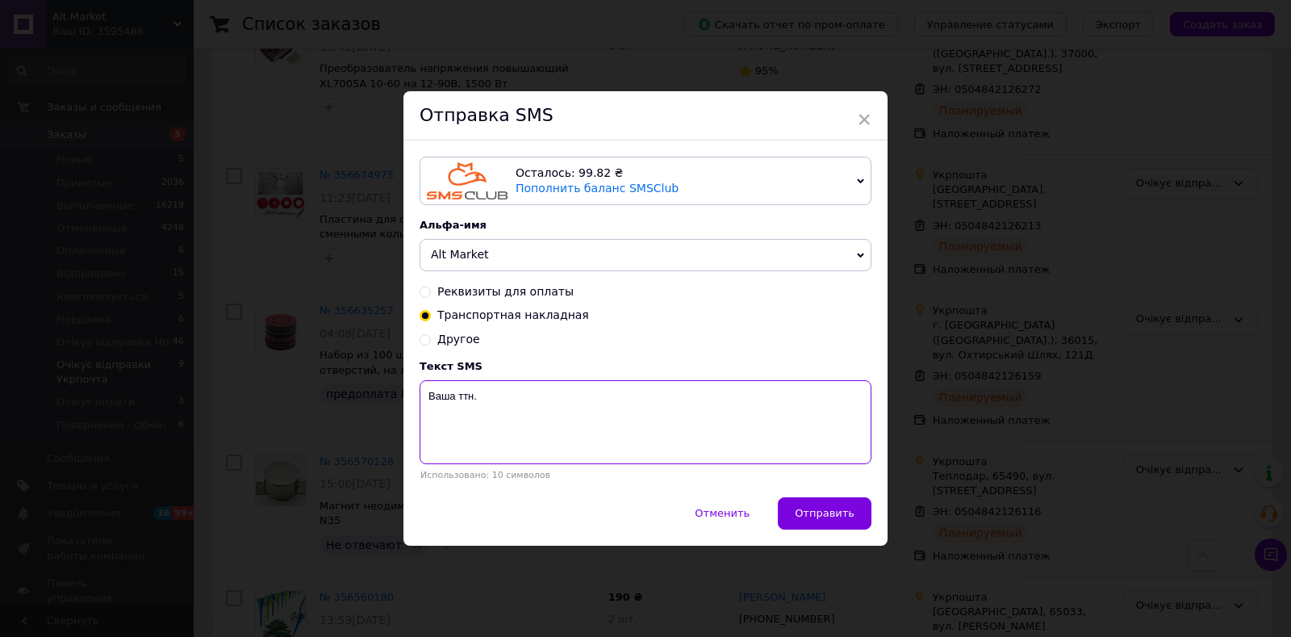
click at [427, 420] on textarea "Ваша ттн." at bounding box center [646, 422] width 452 height 84
paste textarea "0504842126094"
click at [601, 434] on textarea "0504842126094 Ваша ттн." at bounding box center [646, 422] width 452 height 84
type textarea "0504842126094 Ваша ттн. Системи крапельного поливу."
click at [828, 506] on button "Отправить" at bounding box center [825, 513] width 94 height 32
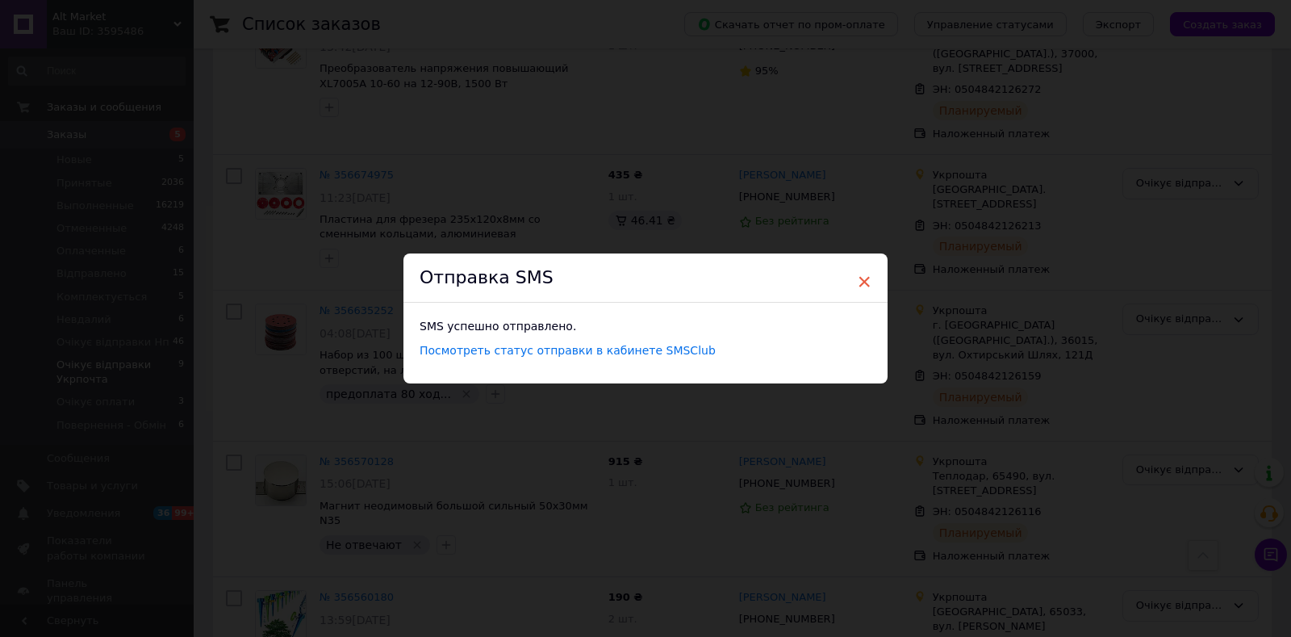
click at [866, 285] on span "×" at bounding box center [864, 281] width 15 height 27
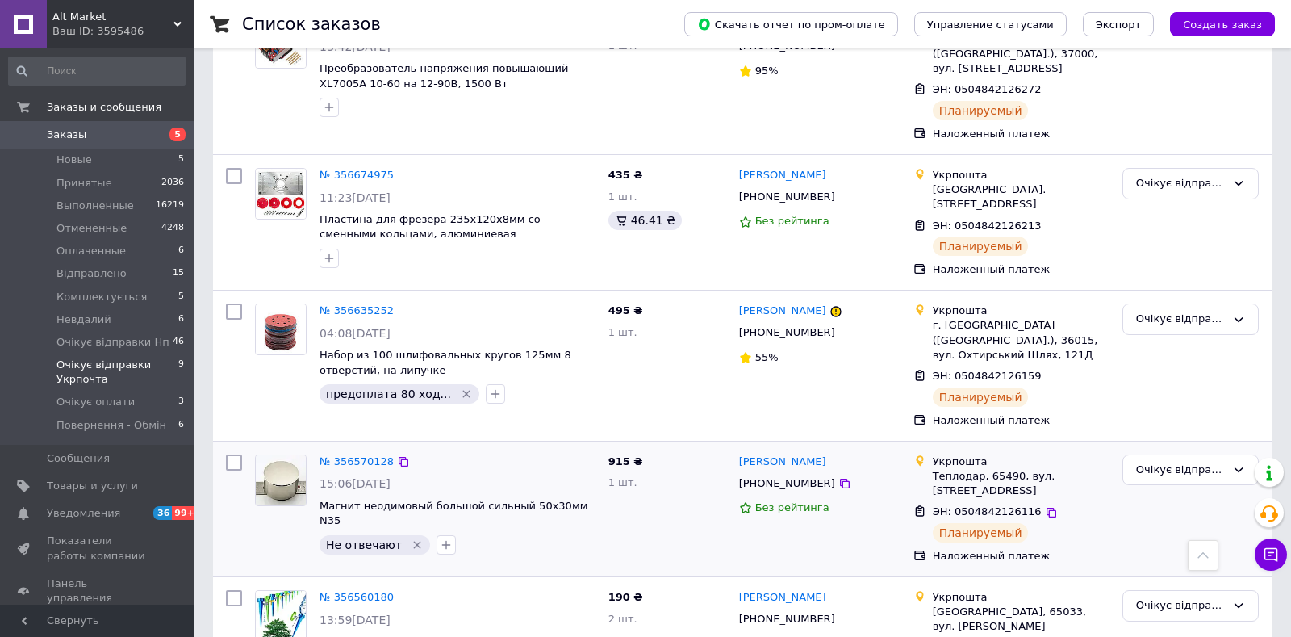
drag, startPoint x: 1030, startPoint y: 417, endPoint x: 903, endPoint y: 416, distance: 127.5
click at [1045, 506] on icon at bounding box center [1051, 512] width 13 height 13
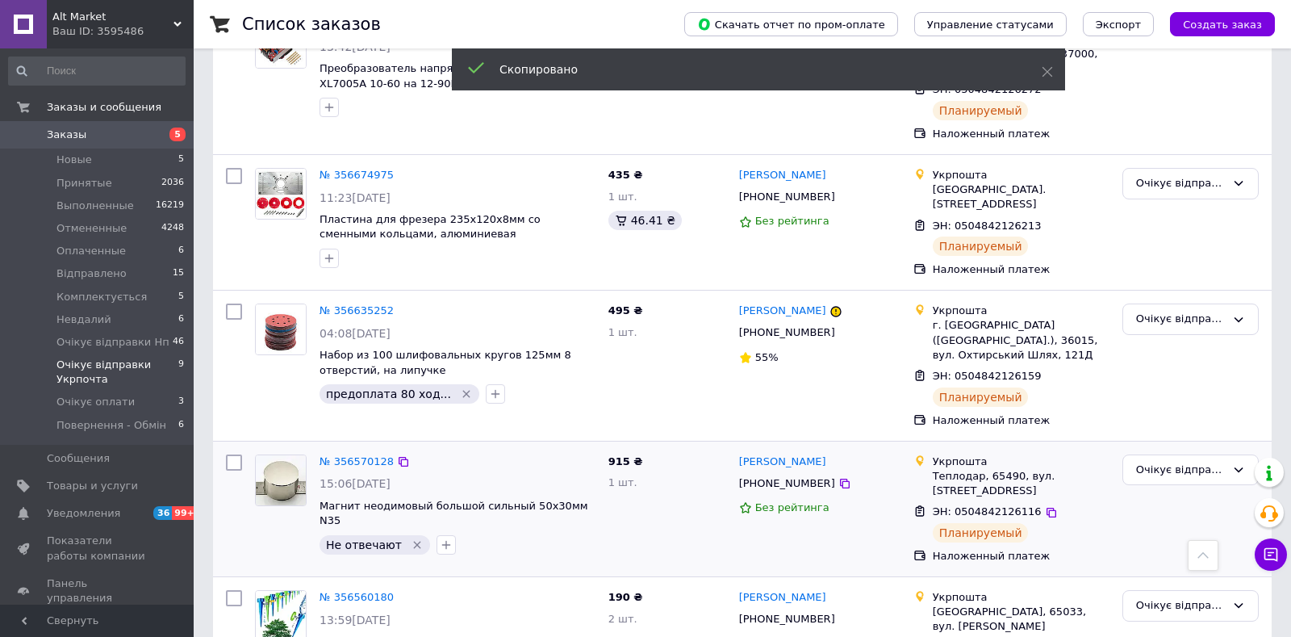
click at [792, 477] on span "+380960031743" at bounding box center [787, 483] width 96 height 12
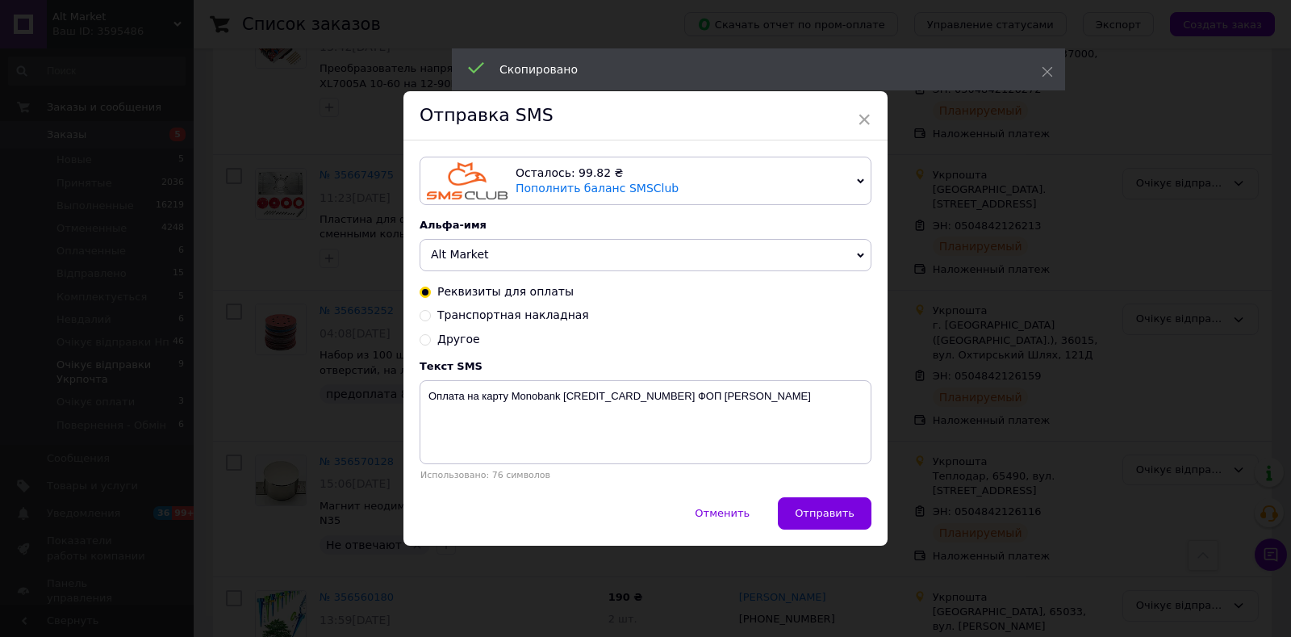
click at [460, 317] on span "Транспортная накладная" at bounding box center [513, 314] width 152 height 13
click at [431, 317] on input "Транспортная накладная" at bounding box center [425, 313] width 11 height 11
radio input "true"
radio input "false"
click at [429, 428] on textarea "Ваша ттн." at bounding box center [646, 422] width 452 height 84
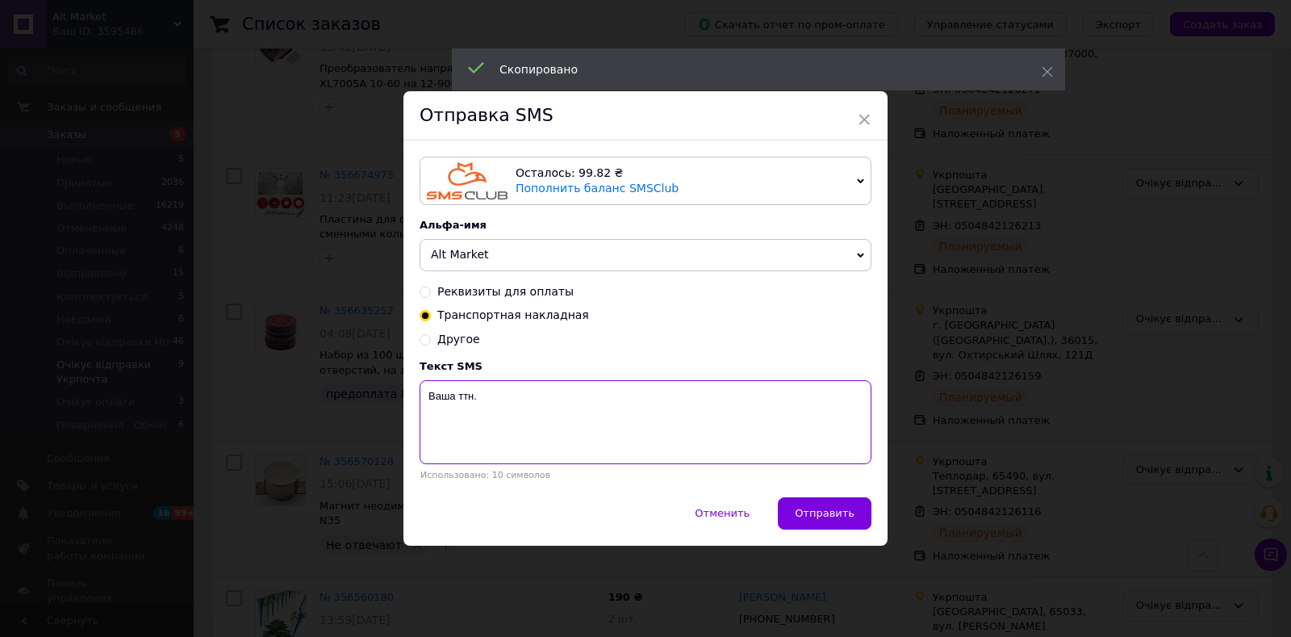
paste textarea "0504842126116"
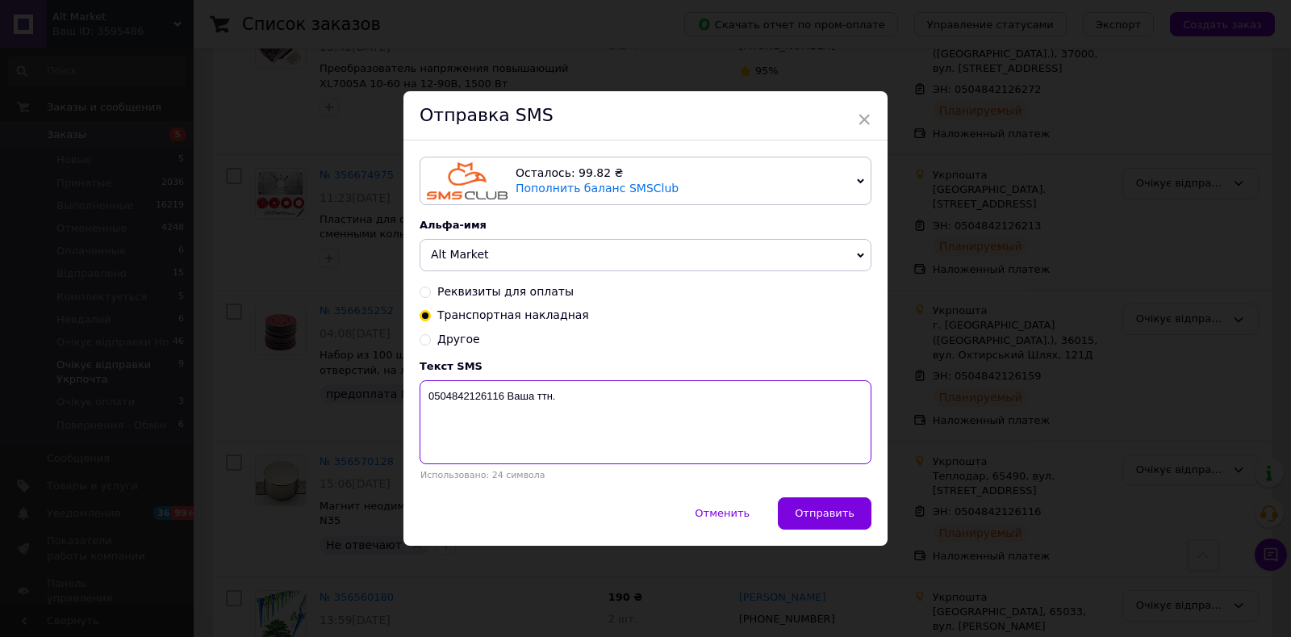
click at [596, 427] on textarea "0504842126116 Ваша ттн." at bounding box center [646, 422] width 452 height 84
type textarea "0504842126116 Ваша ттн. Магніт неодимовий сильний 50х30мм."
click at [821, 503] on button "Отправить" at bounding box center [825, 513] width 94 height 32
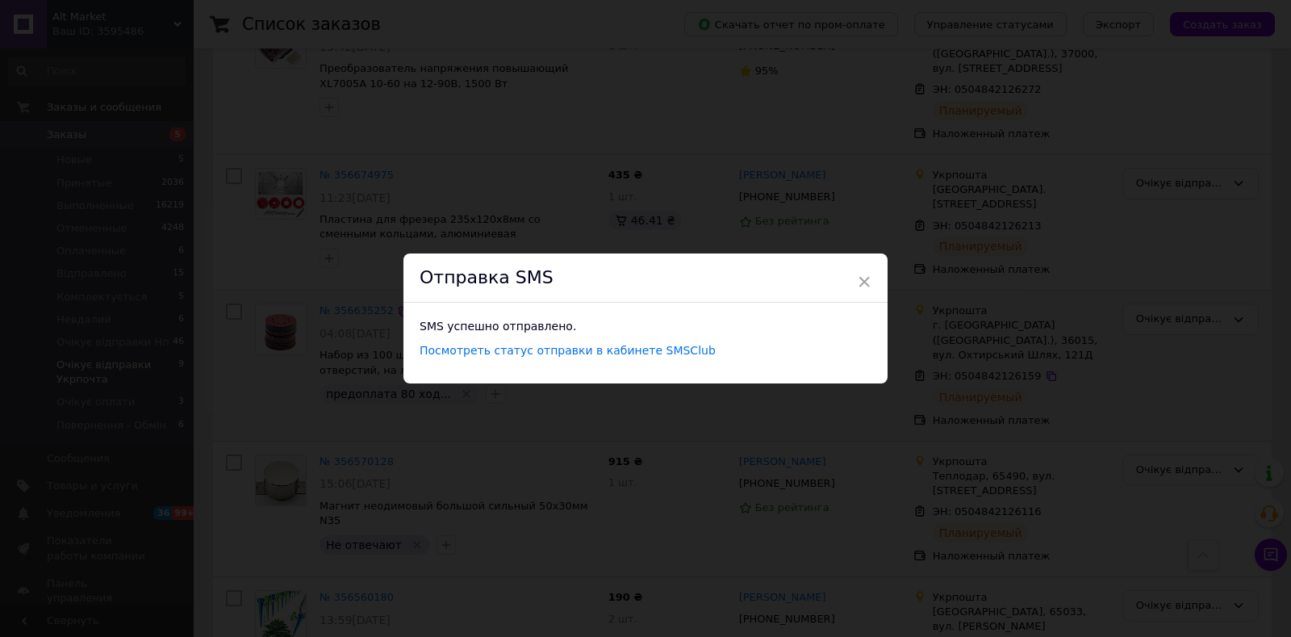
drag, startPoint x: 866, startPoint y: 281, endPoint x: 870, endPoint y: 297, distance: 16.6
click at [866, 280] on span "×" at bounding box center [864, 281] width 15 height 27
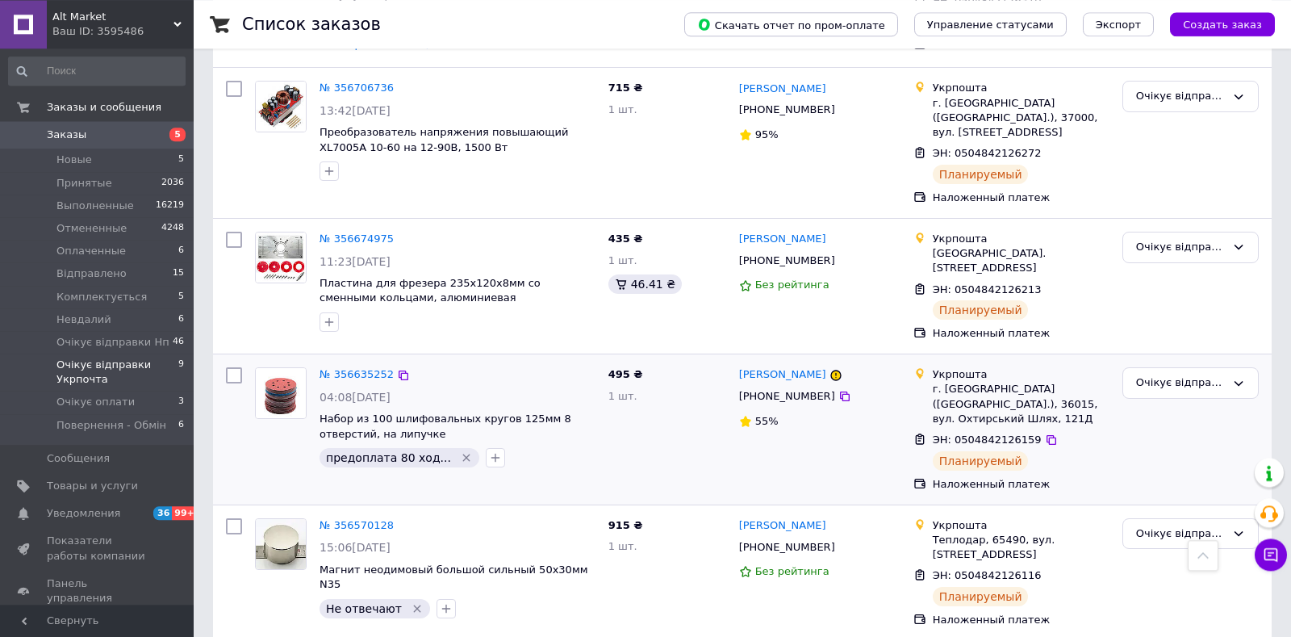
scroll to position [666, 0]
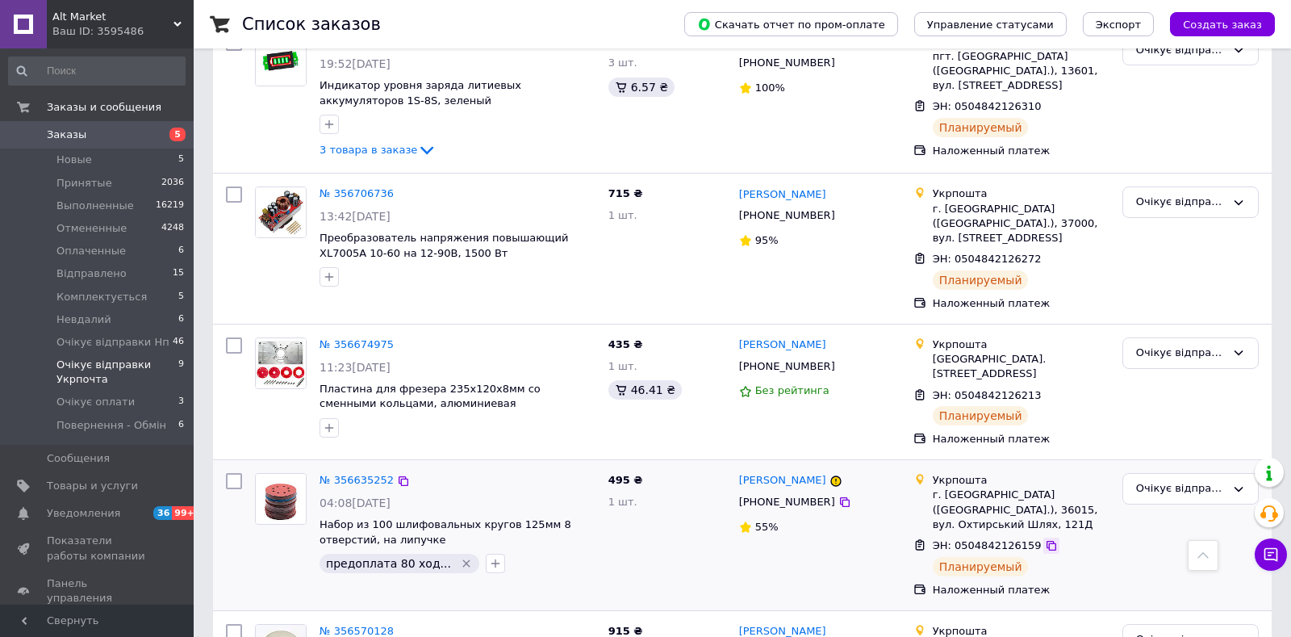
click at [1046, 541] on icon at bounding box center [1051, 546] width 10 height 10
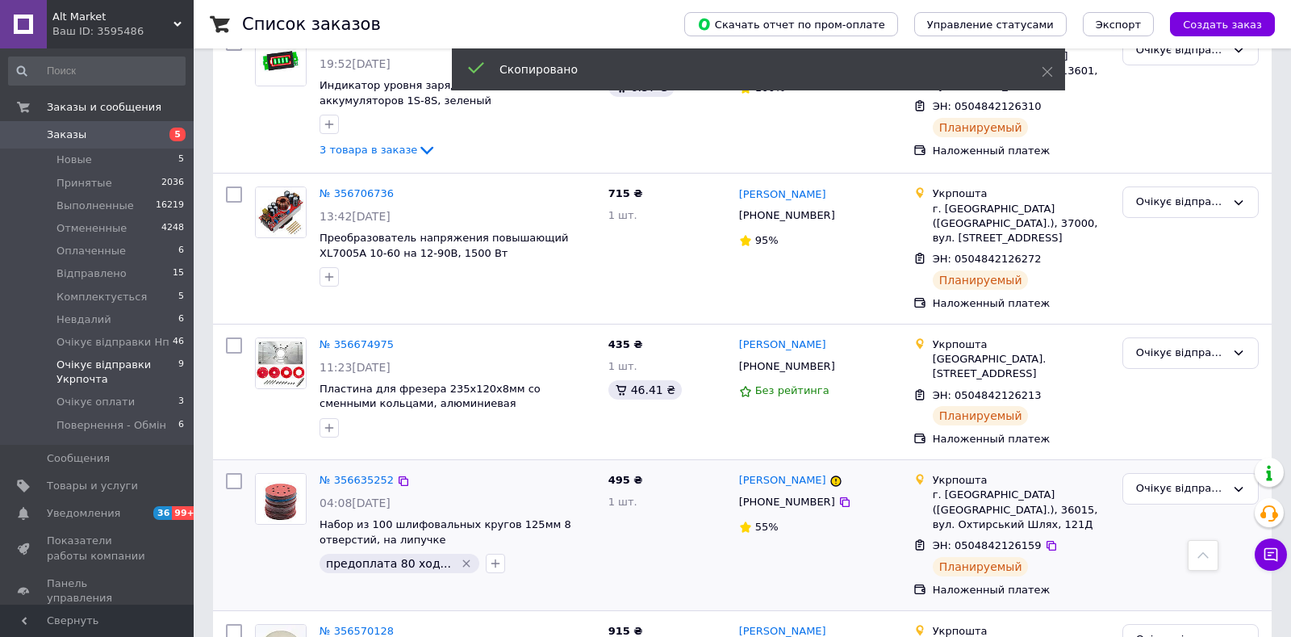
click at [772, 495] on span "+380990654721" at bounding box center [787, 501] width 96 height 12
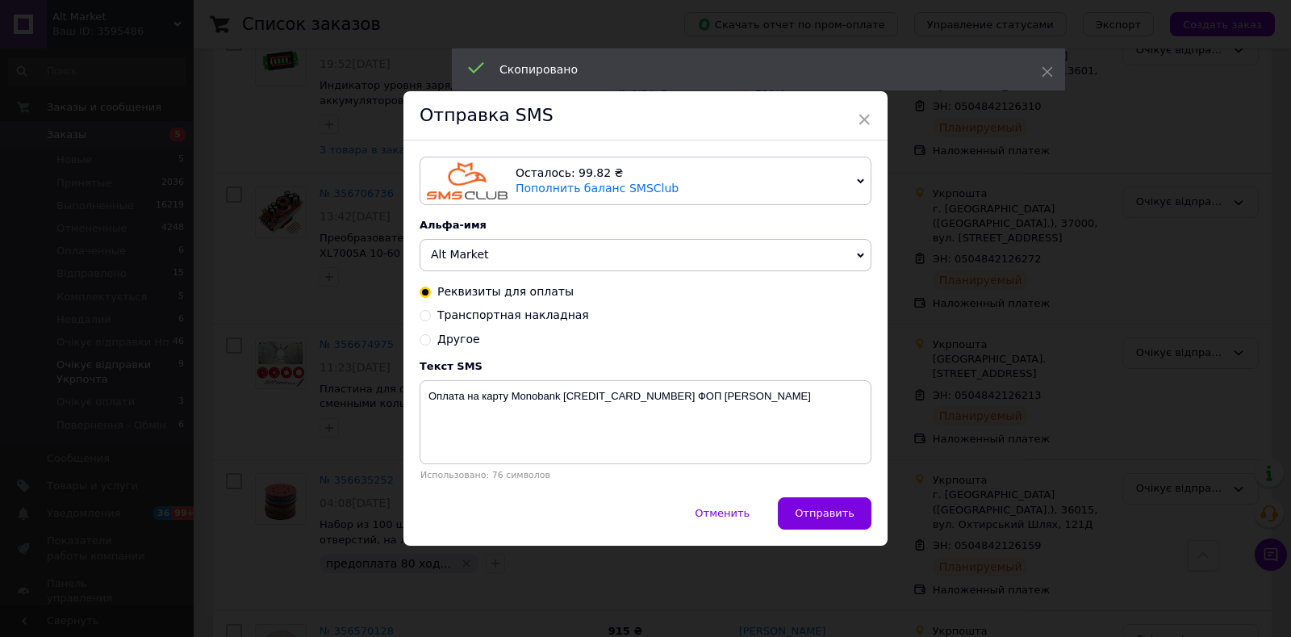
click at [459, 320] on span "Транспортная накладная" at bounding box center [513, 314] width 152 height 13
click at [431, 319] on input "Транспортная накладная" at bounding box center [425, 313] width 11 height 11
radio input "true"
radio input "false"
click at [426, 410] on textarea "Ваша ттн." at bounding box center [646, 422] width 452 height 84
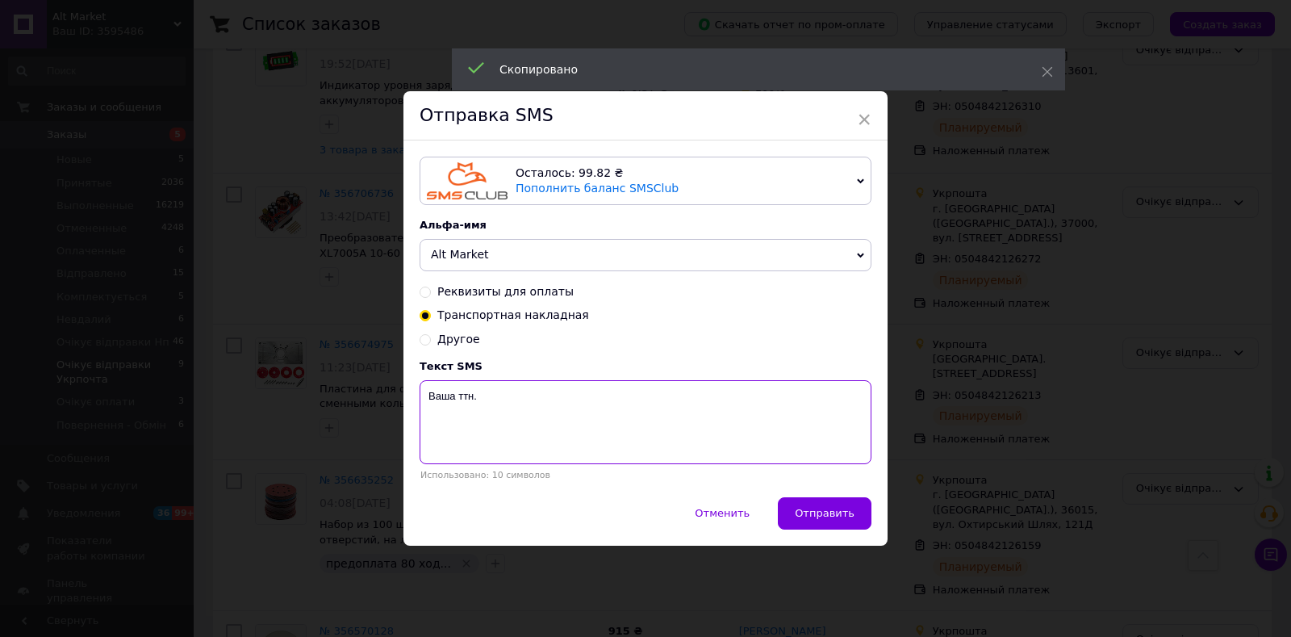
paste textarea "0504842126159"
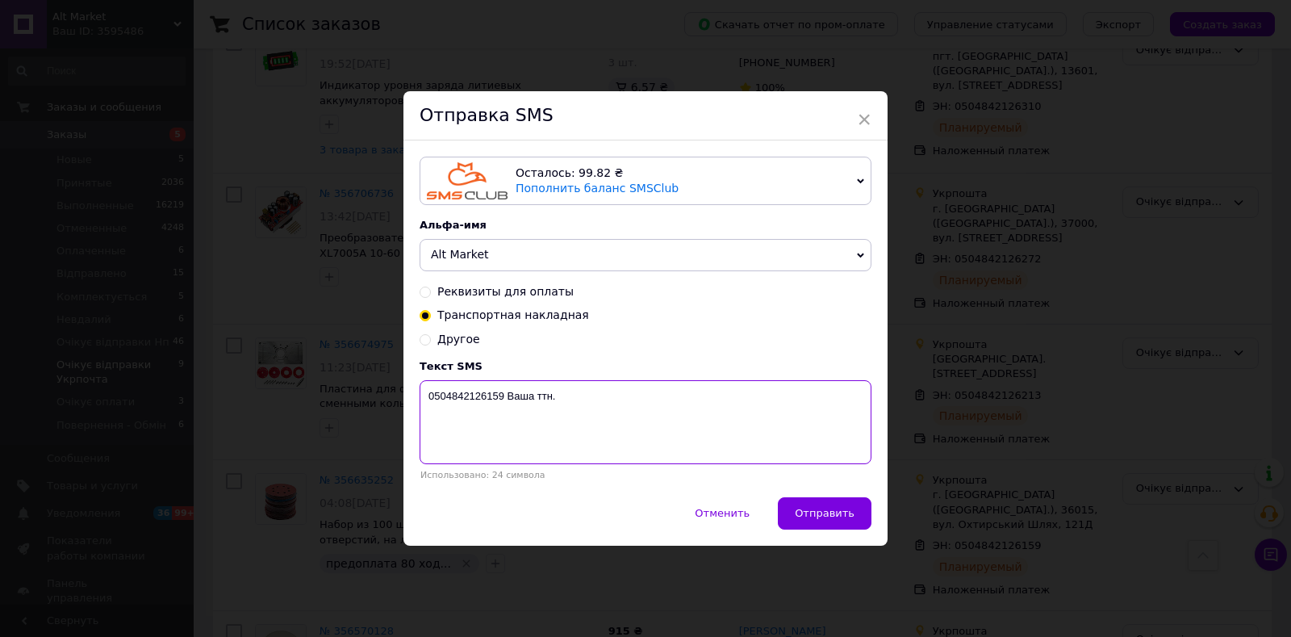
click at [648, 426] on textarea "0504842126159 Ваша ттн." at bounding box center [646, 422] width 452 height 84
type textarea "0504842126159 Ваша ттн. Набір шліфувальних кругів."
click at [843, 523] on button "Отправить" at bounding box center [825, 513] width 94 height 32
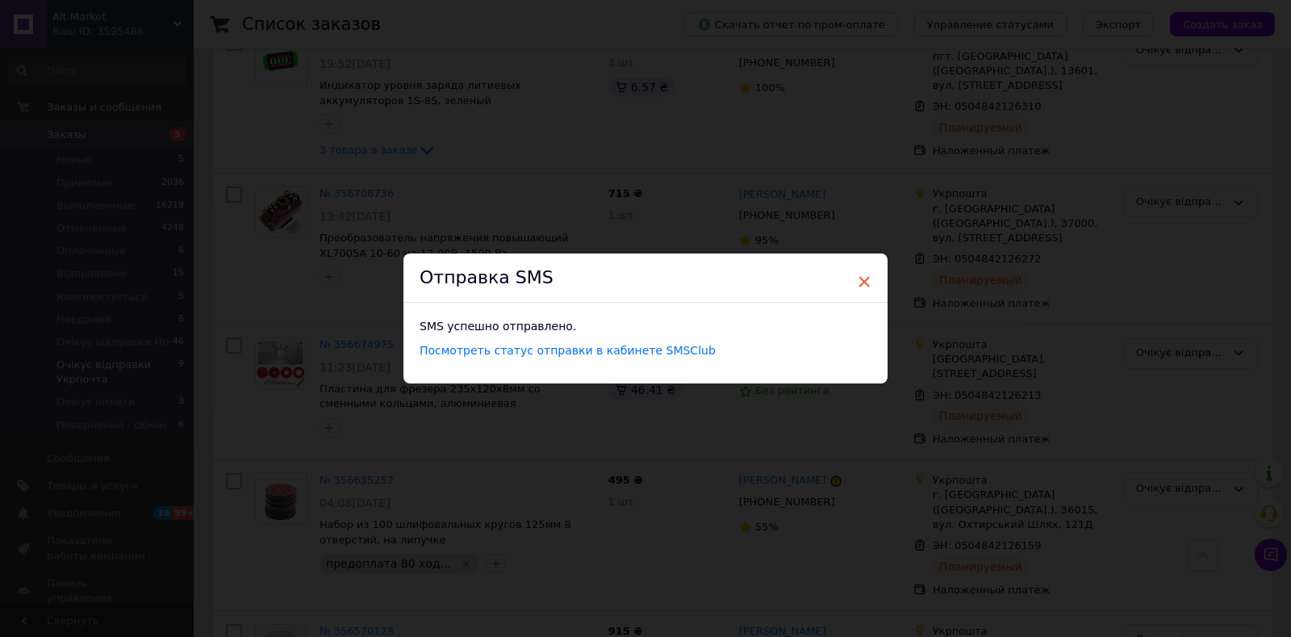
click at [858, 291] on span "×" at bounding box center [864, 281] width 15 height 27
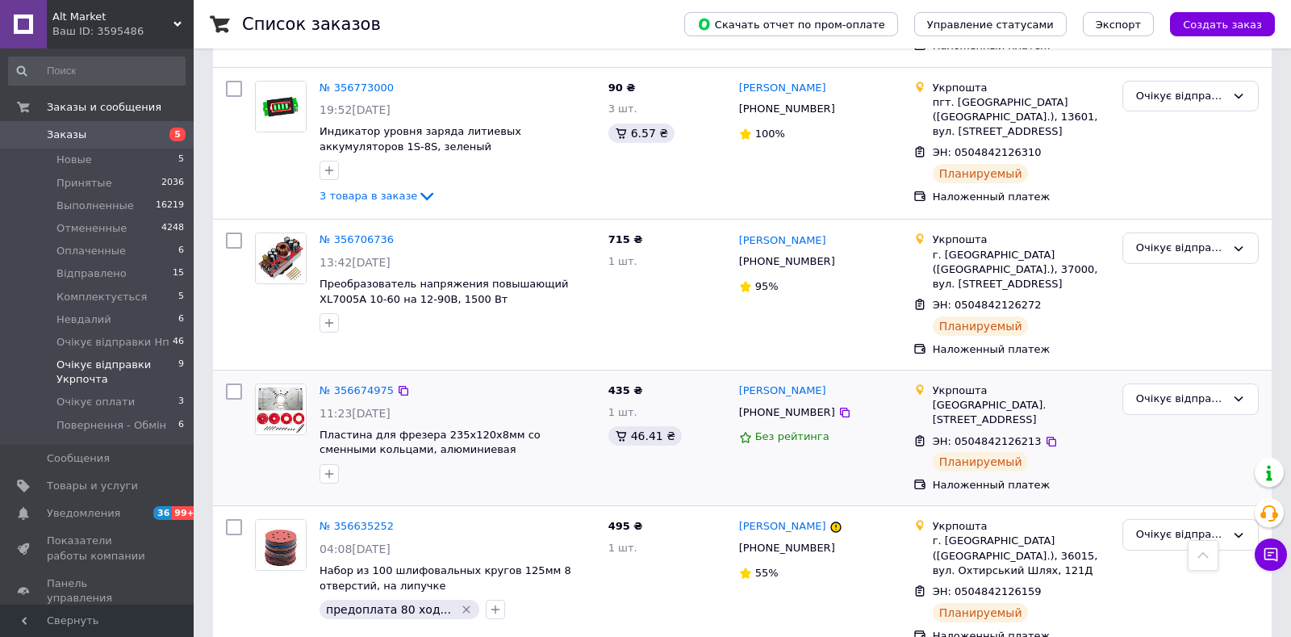
scroll to position [582, 0]
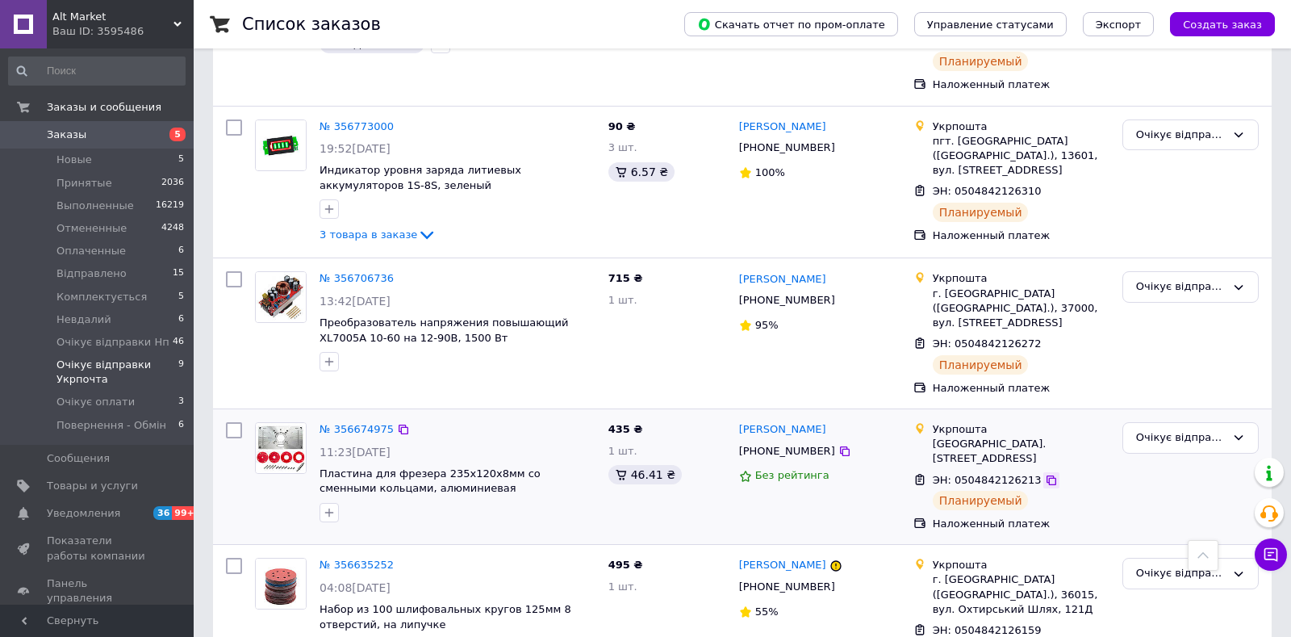
click at [1045, 474] on icon at bounding box center [1051, 480] width 13 height 13
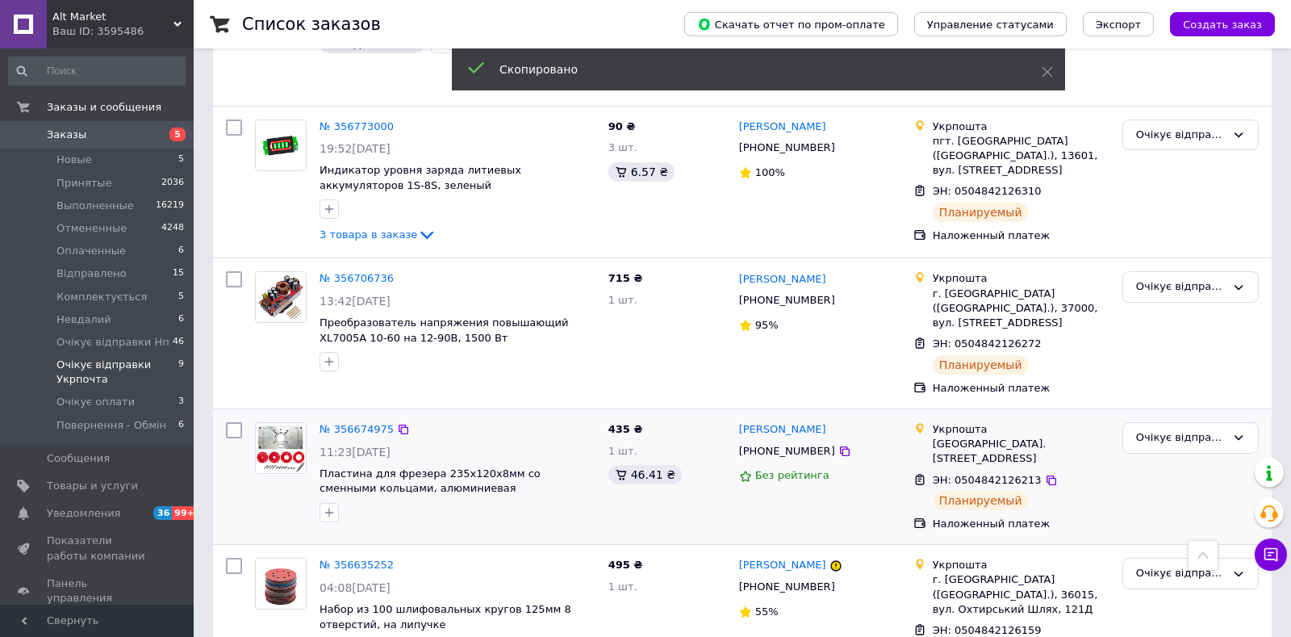
click at [768, 445] on span "+380989675391" at bounding box center [787, 451] width 96 height 12
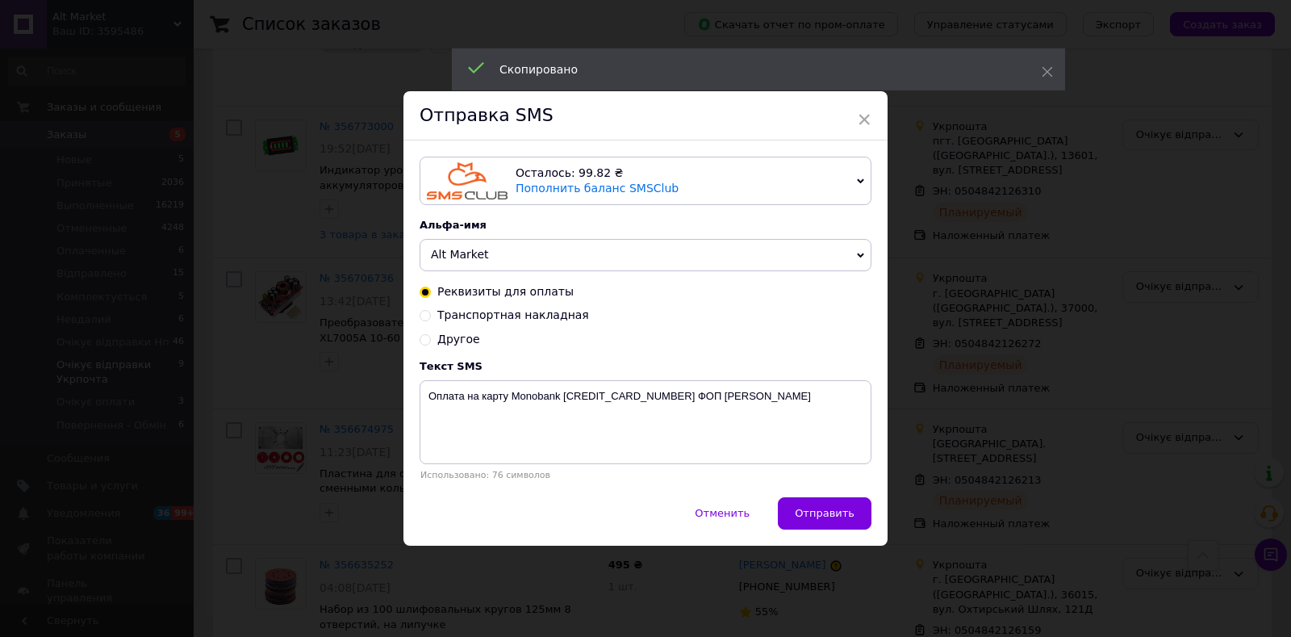
click at [450, 313] on span "Транспортная накладная" at bounding box center [513, 314] width 152 height 13
click at [431, 313] on input "Транспортная накладная" at bounding box center [425, 313] width 11 height 11
radio input "true"
radio input "false"
click at [422, 418] on textarea "Ваша ттн." at bounding box center [646, 422] width 452 height 84
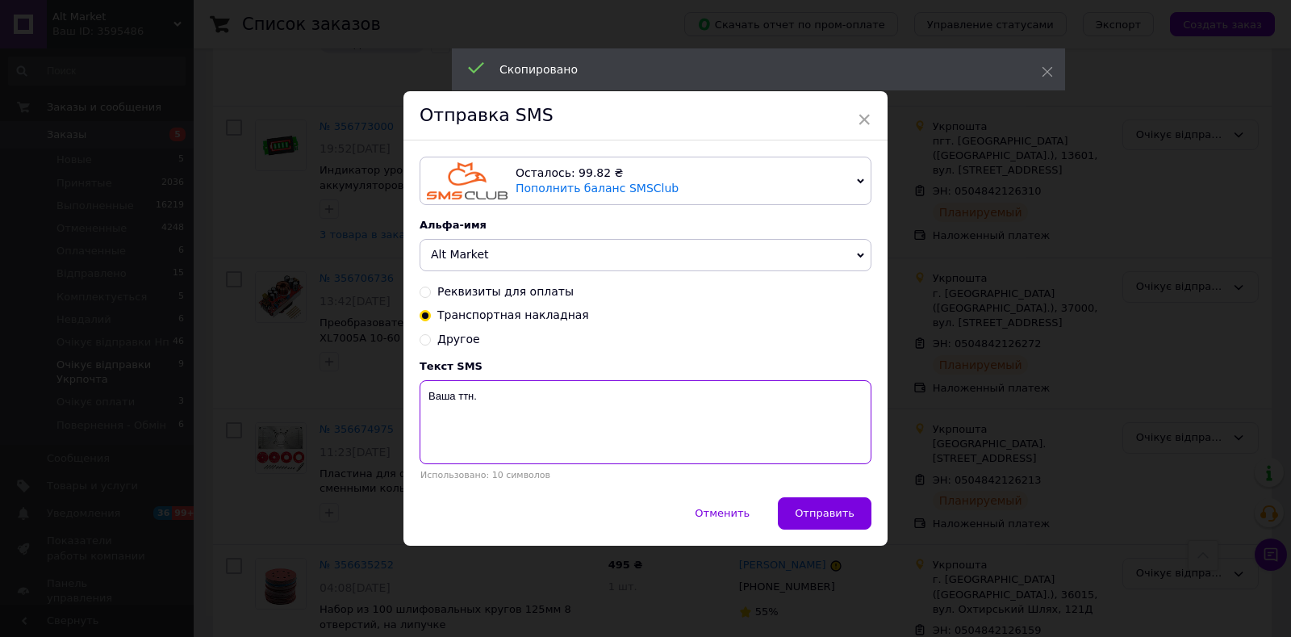
paste textarea "0504842126213"
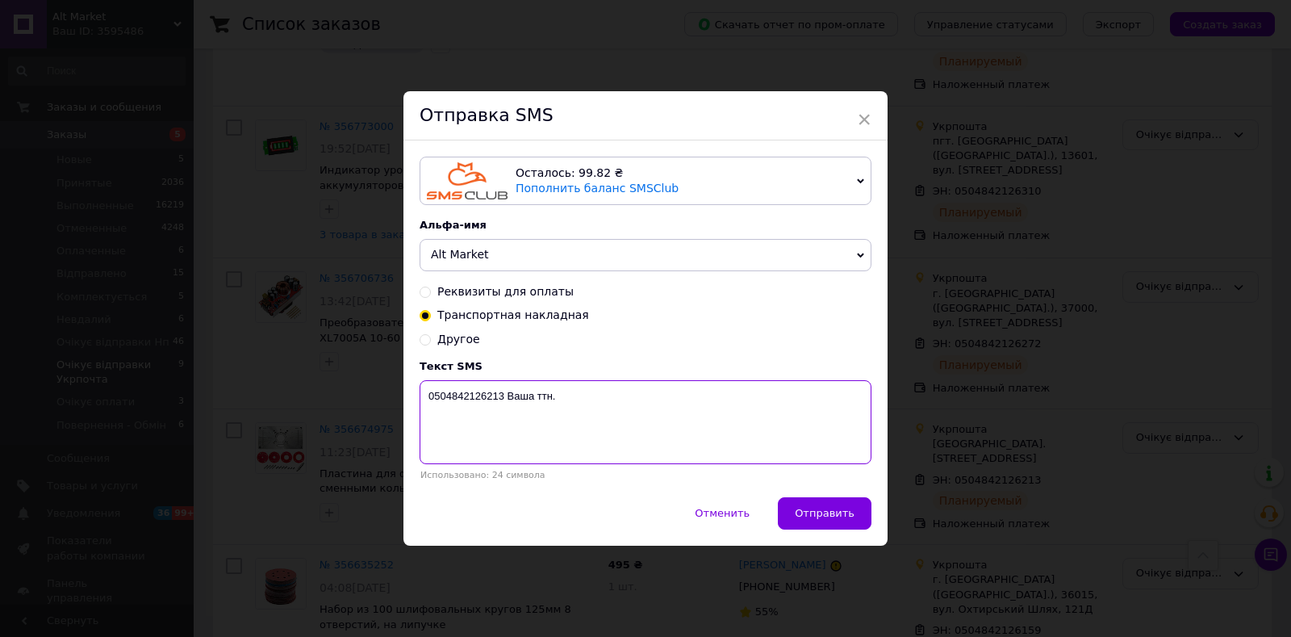
click at [632, 418] on textarea "0504842126213 Ваша ттн." at bounding box center [646, 422] width 452 height 84
type textarea "0504842126213 Ваша ттн. Пластина для фрезера."
click at [821, 528] on button "Отправить" at bounding box center [825, 513] width 94 height 32
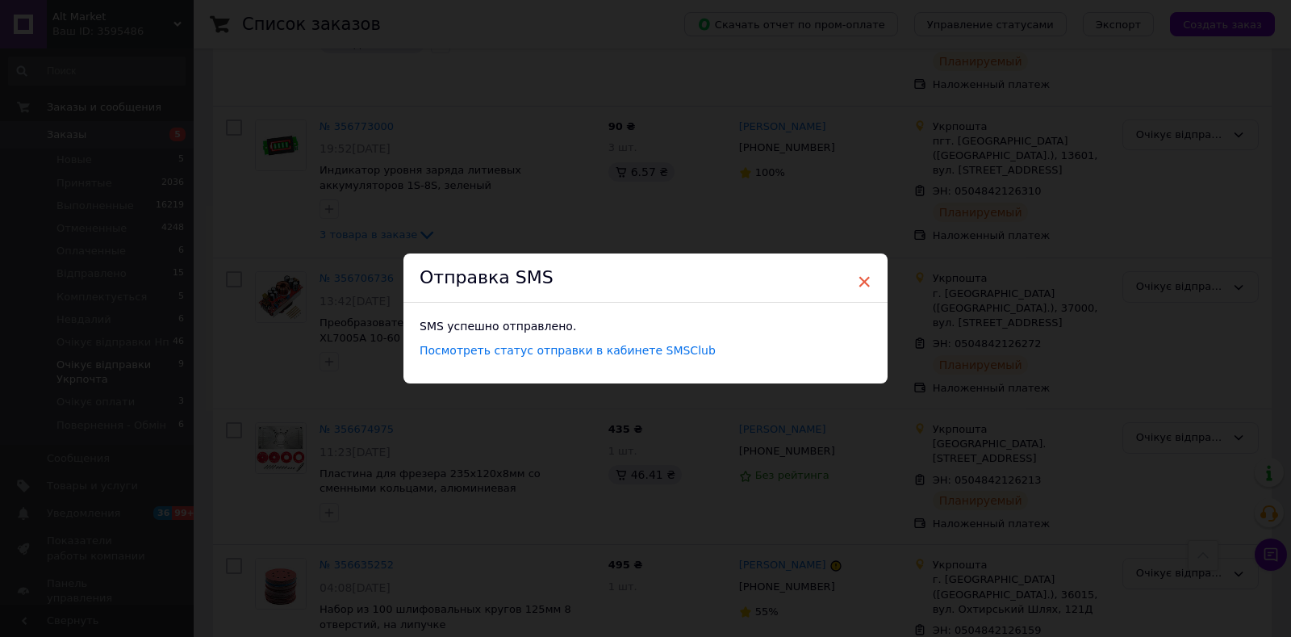
click at [865, 282] on span "×" at bounding box center [864, 281] width 15 height 27
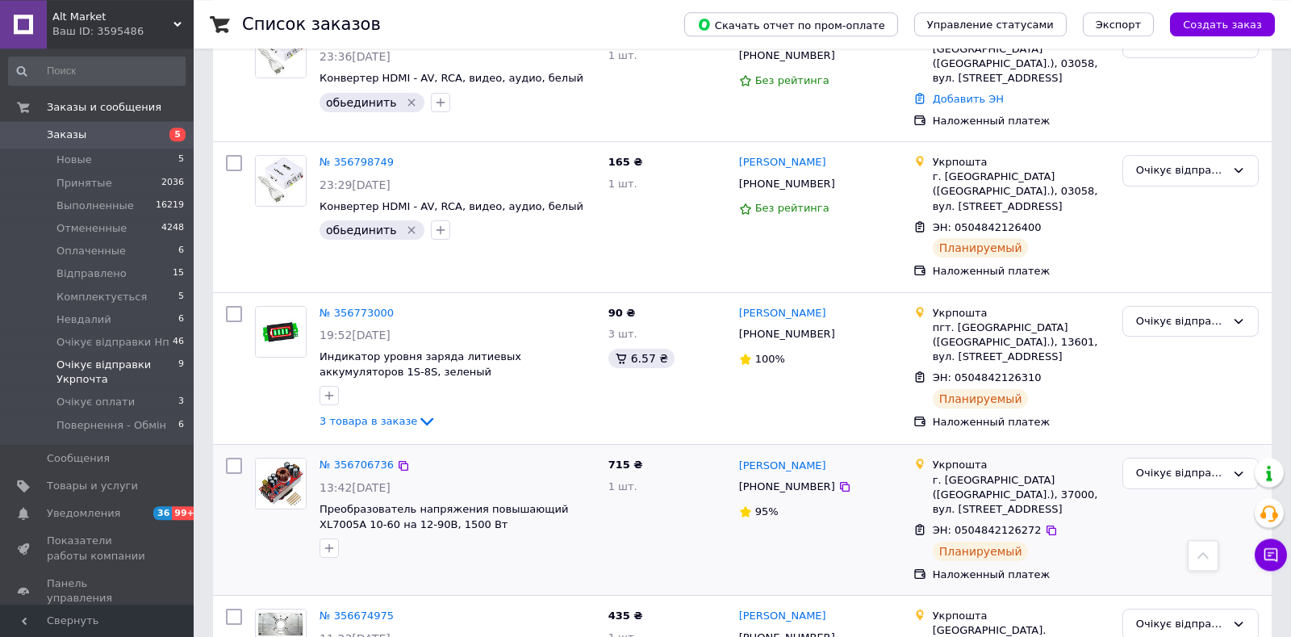
scroll to position [412, 0]
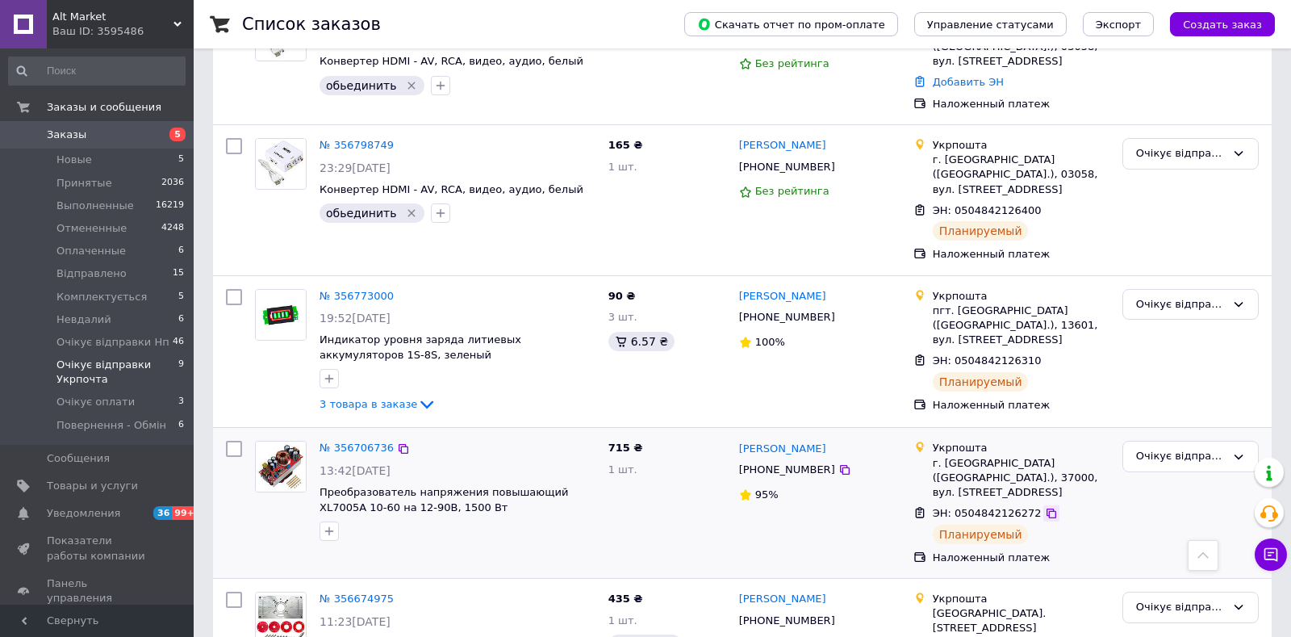
click at [1045, 507] on icon at bounding box center [1051, 513] width 13 height 13
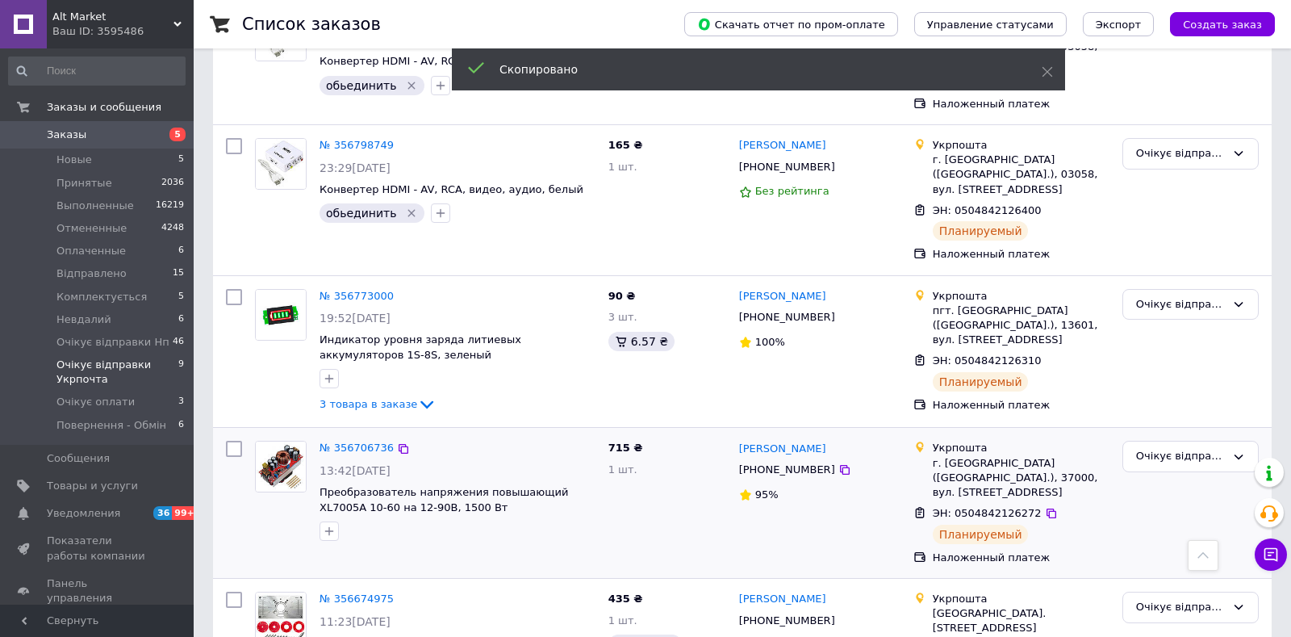
click at [779, 463] on span "+380664515225" at bounding box center [787, 469] width 96 height 12
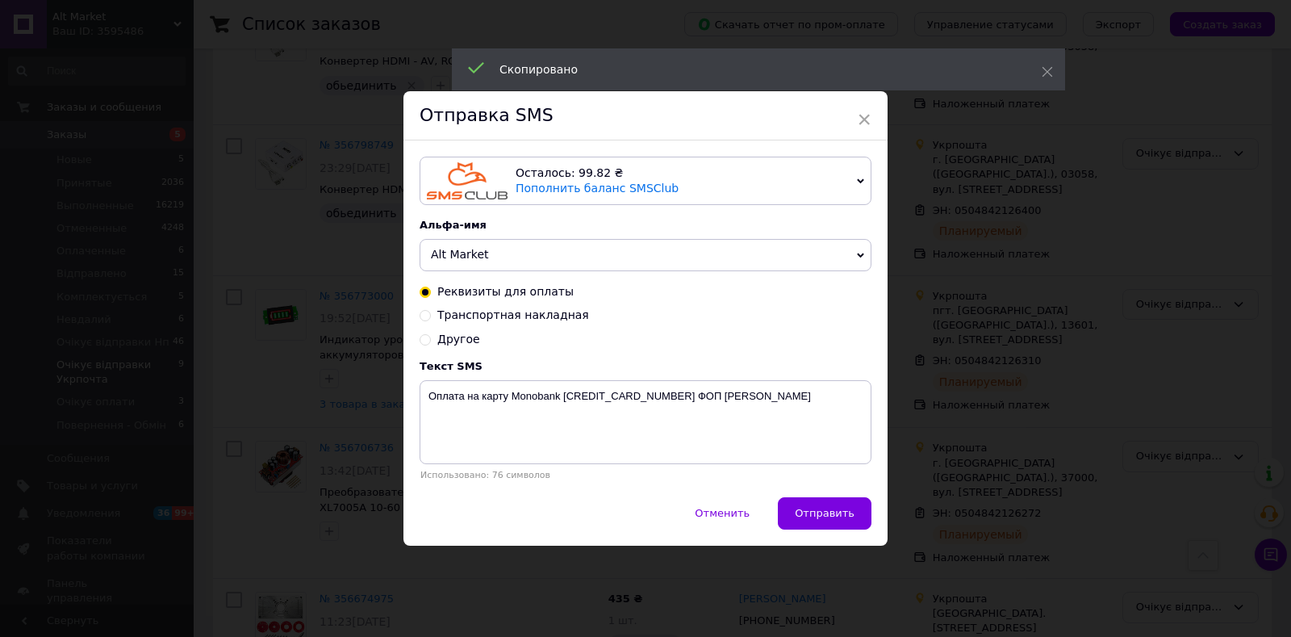
click at [454, 315] on span "Транспортная накладная" at bounding box center [513, 314] width 152 height 13
click at [431, 315] on input "Транспортная накладная" at bounding box center [425, 313] width 11 height 11
radio input "true"
radio input "false"
click at [428, 411] on textarea "Ваша ттн." at bounding box center [646, 422] width 452 height 84
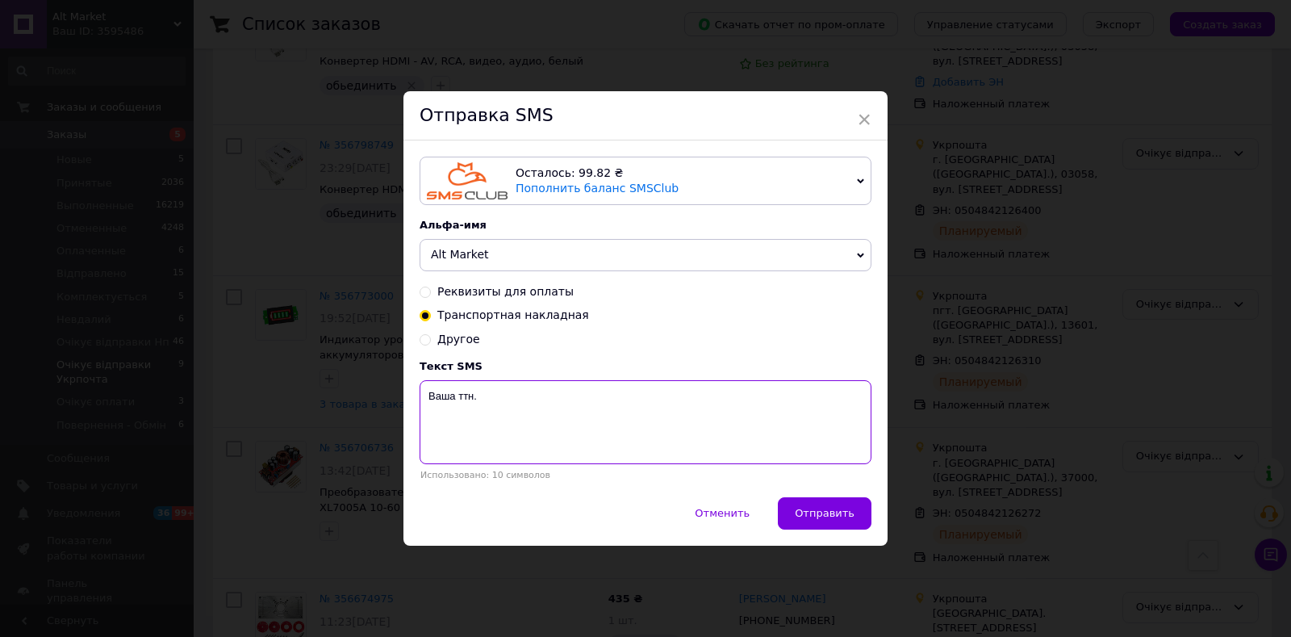
paste textarea "0504842126272"
click at [603, 445] on textarea "0504842126272 Ваша ттн." at bounding box center [646, 422] width 452 height 84
type textarea "0504842126272 Ваша ттн. Перетворювач напруги."
click at [816, 513] on span "Отправить" at bounding box center [825, 513] width 60 height 12
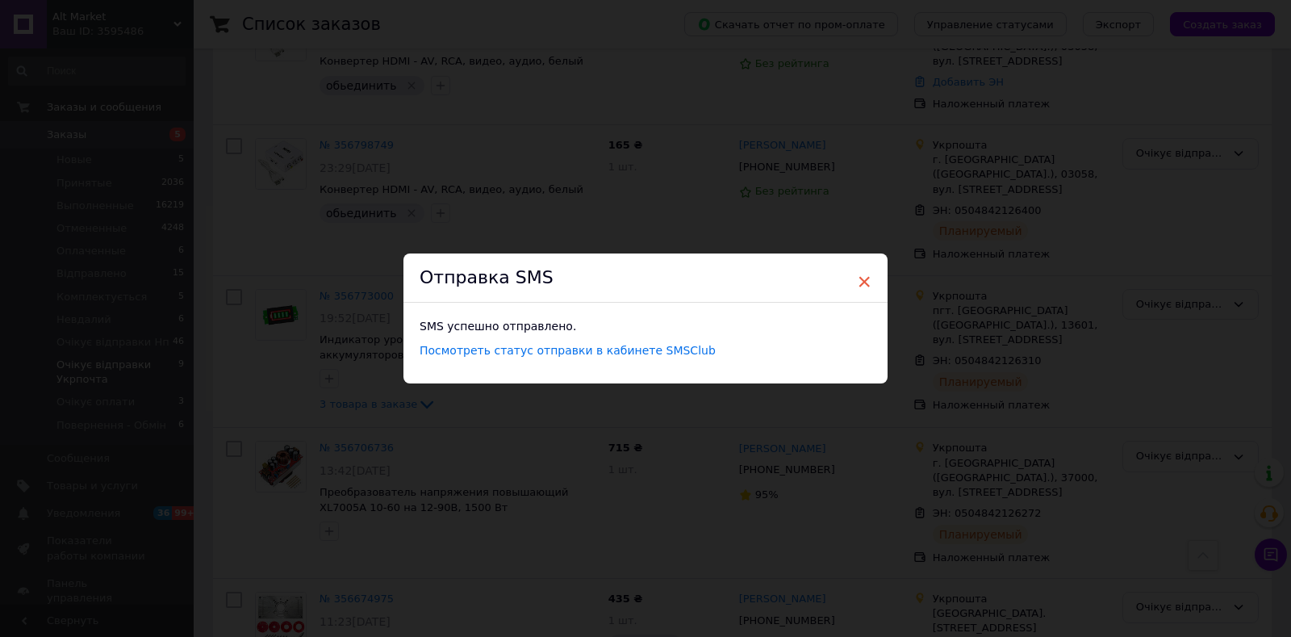
click at [858, 286] on span "×" at bounding box center [864, 281] width 15 height 27
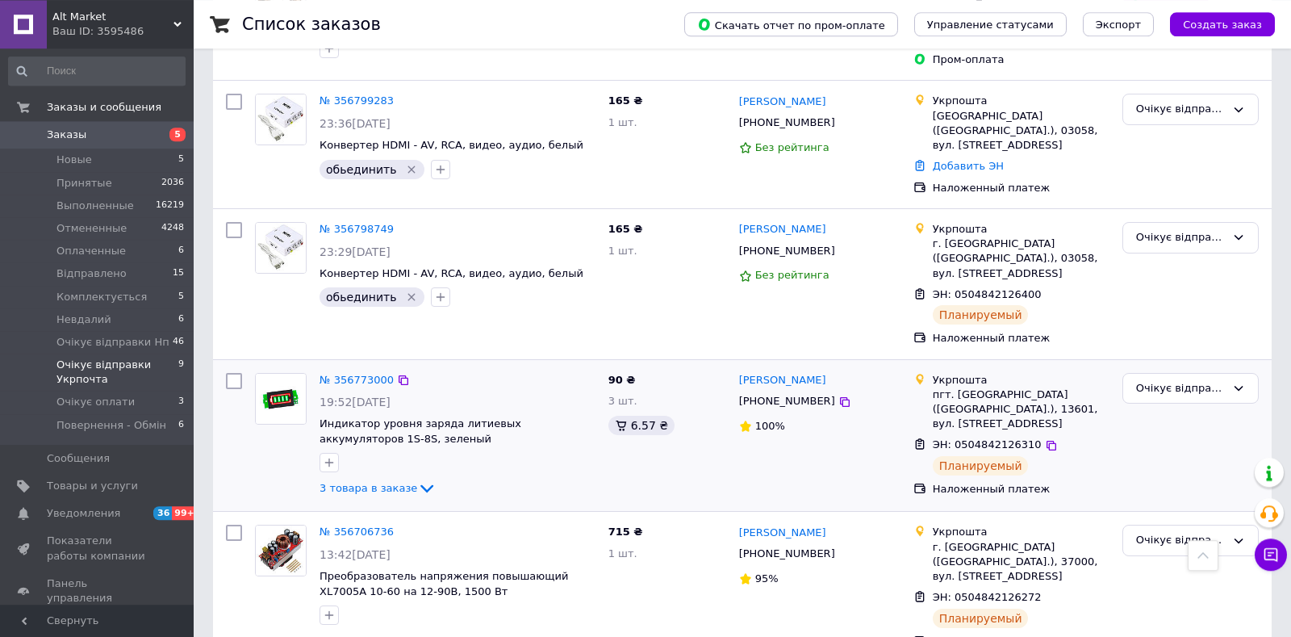
scroll to position [328, 0]
click at [1046, 441] on icon at bounding box center [1051, 446] width 10 height 10
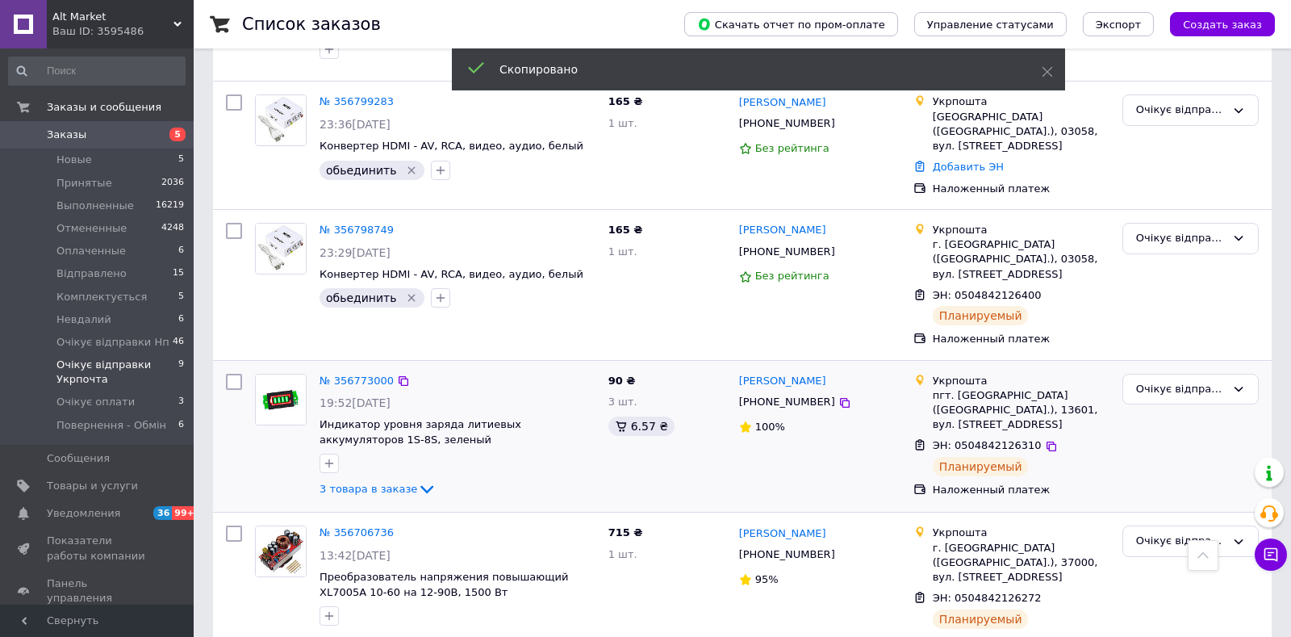
click at [779, 395] on span "+380988743189" at bounding box center [787, 401] width 96 height 12
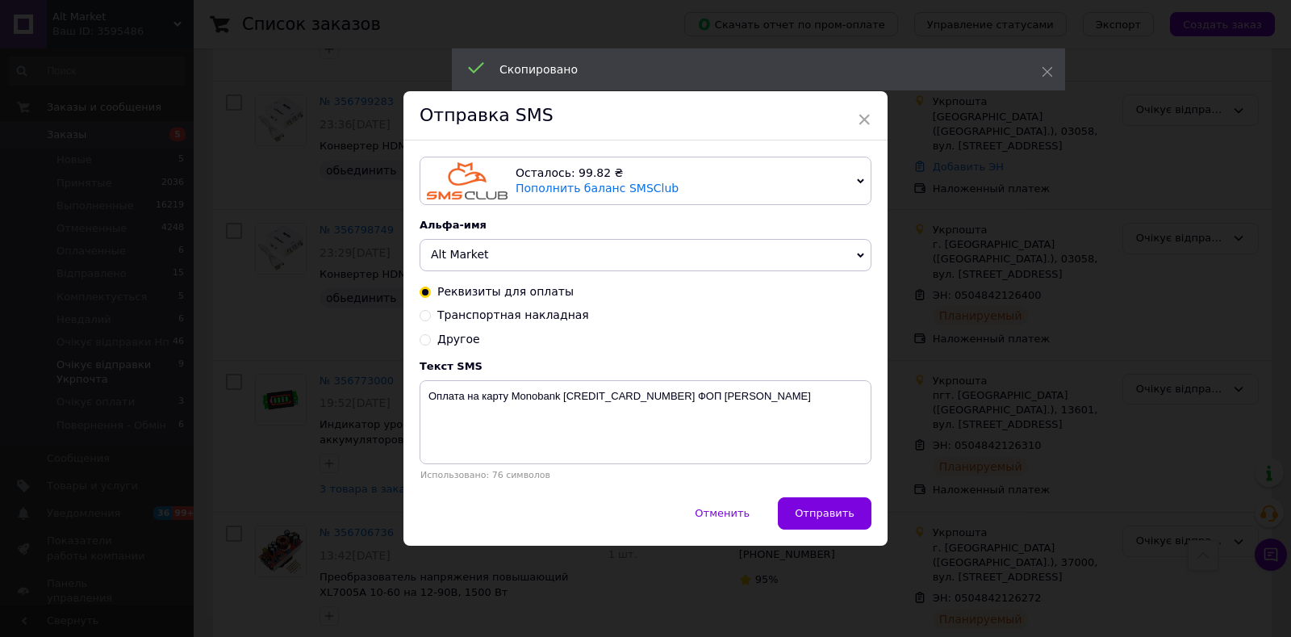
click at [452, 315] on span "Транспортная накладная" at bounding box center [513, 314] width 152 height 13
click at [422, 317] on input "Транспортная накладная" at bounding box center [425, 313] width 11 height 11
radio input "true"
radio input "false"
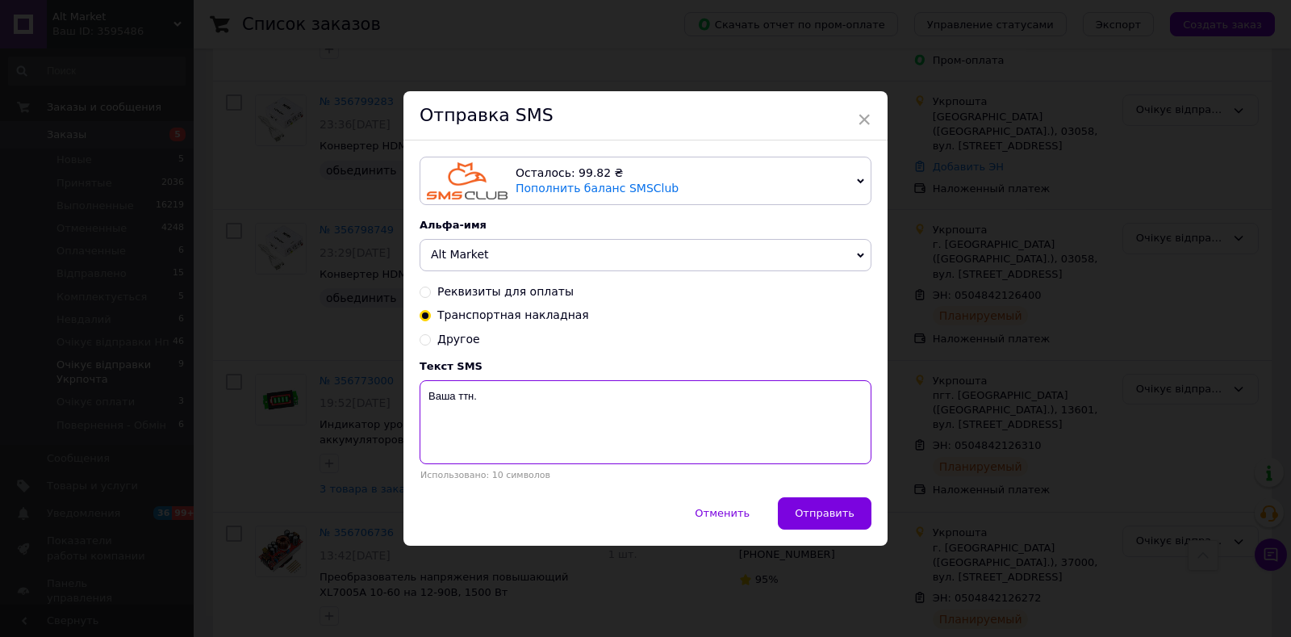
click at [422, 422] on textarea "Ваша ттн." at bounding box center [646, 422] width 452 height 84
paste textarea "0504842126310"
click at [616, 406] on textarea "0504842126310 Ваша ттн." at bounding box center [646, 422] width 452 height 84
type textarea "0504842126310 Ваша ттн. 3 товари."
click at [808, 518] on span "Отправить" at bounding box center [825, 513] width 60 height 12
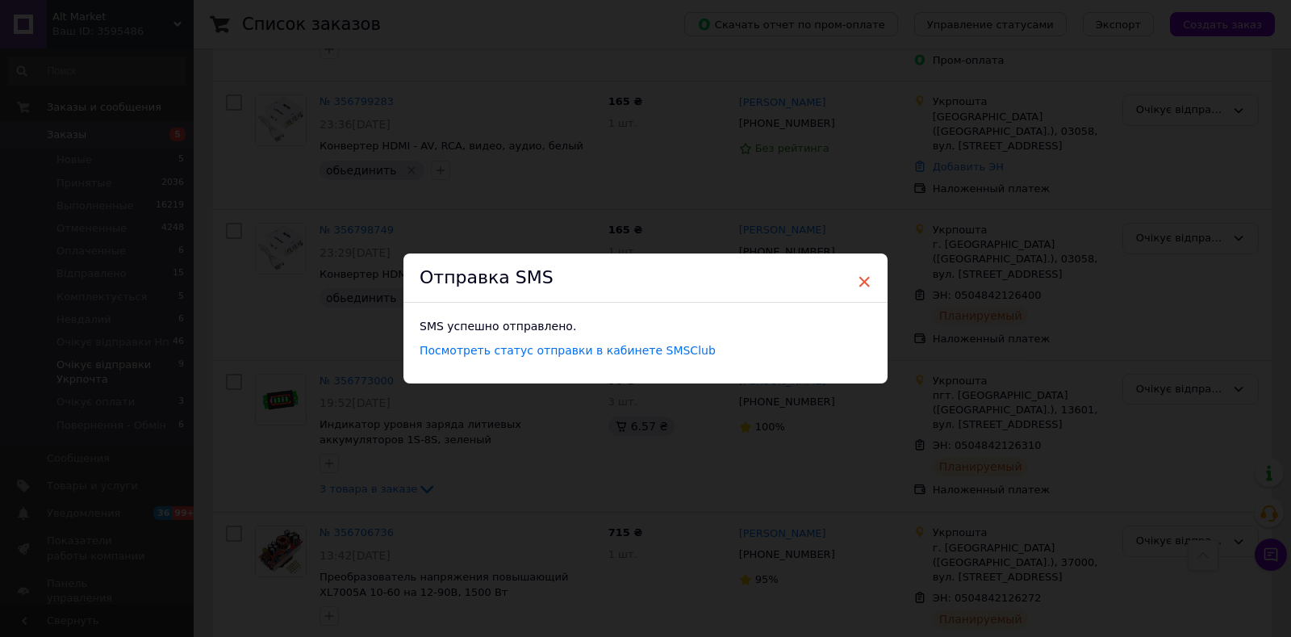
click at [865, 281] on span "×" at bounding box center [864, 281] width 15 height 27
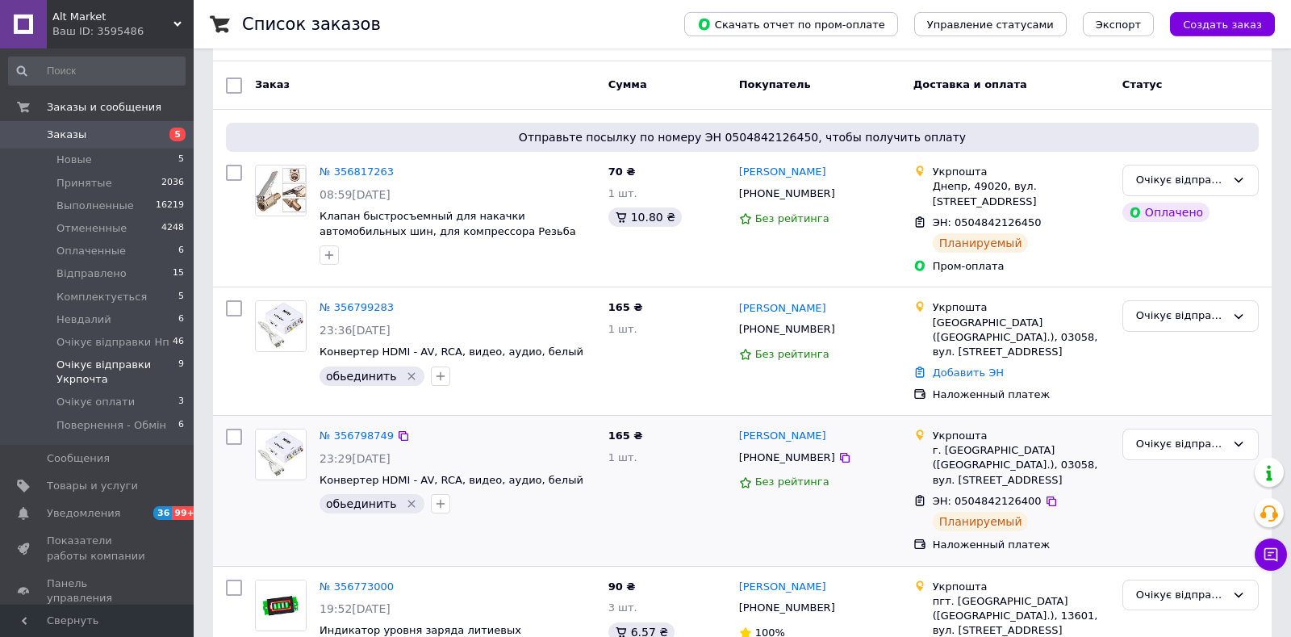
scroll to position [158, 0]
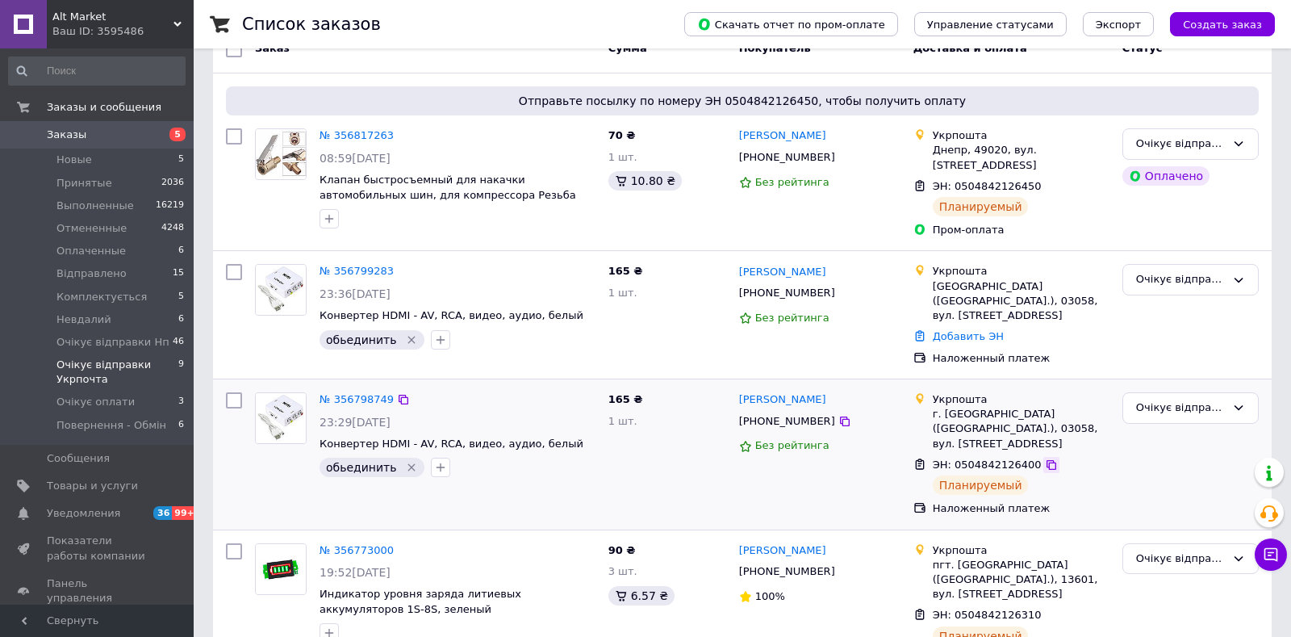
click at [1045, 458] on icon at bounding box center [1051, 464] width 13 height 13
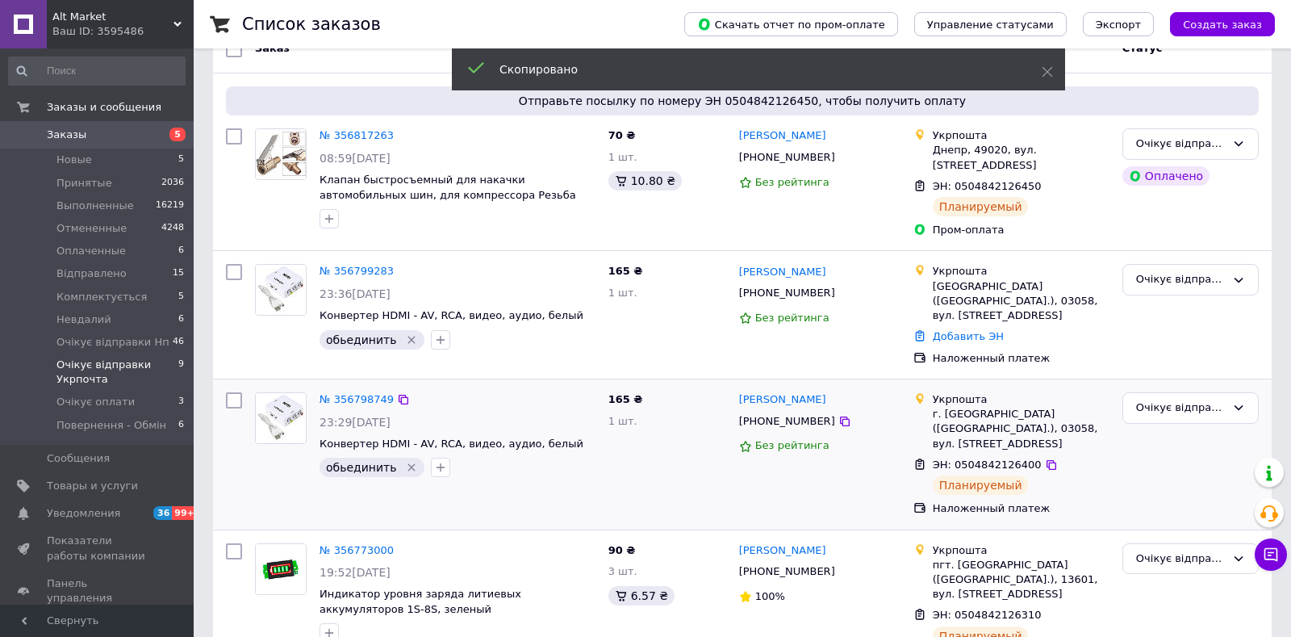
click at [773, 415] on span "+380503100081" at bounding box center [787, 421] width 96 height 12
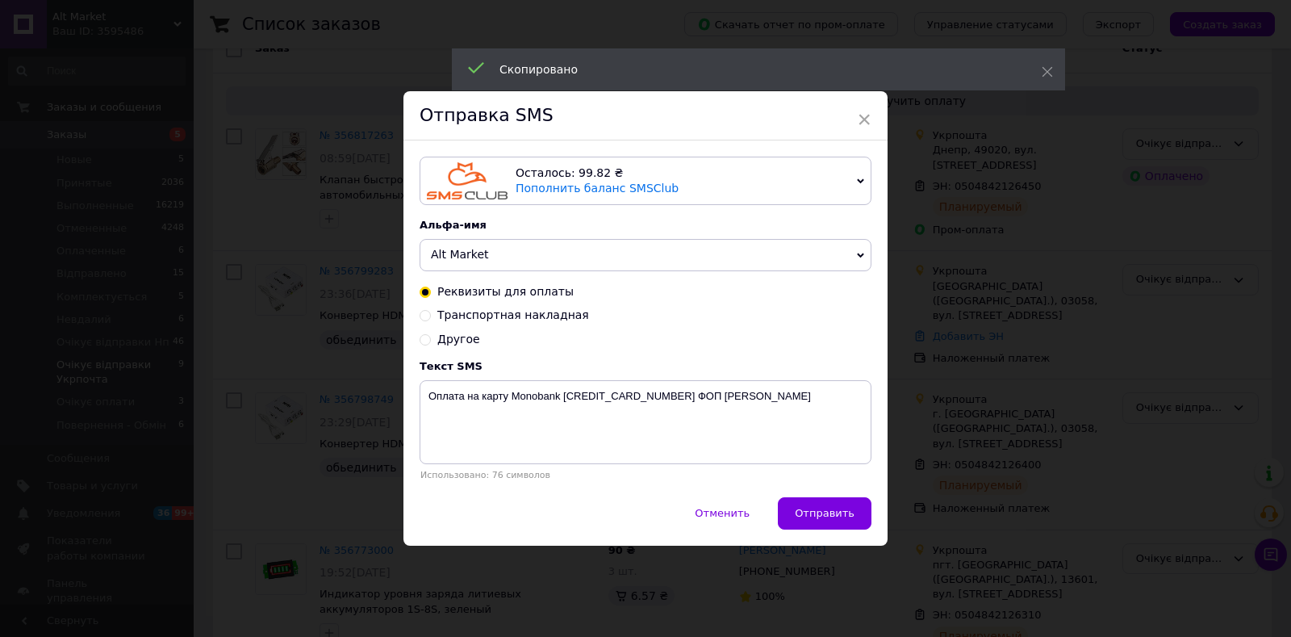
click at [491, 314] on span "Транспортная накладная" at bounding box center [513, 314] width 152 height 13
click at [431, 314] on input "Транспортная накладная" at bounding box center [425, 313] width 11 height 11
radio input "true"
radio input "false"
click at [426, 423] on textarea "Ваша ттн." at bounding box center [646, 422] width 452 height 84
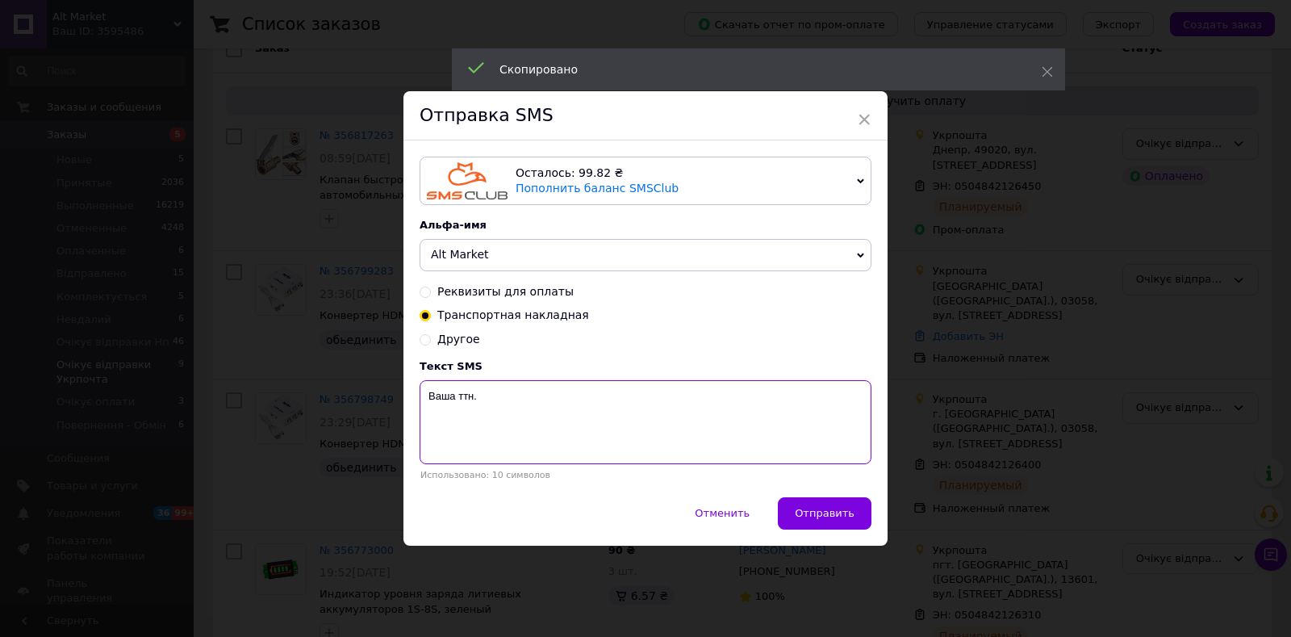
paste textarea "0504842126400"
click at [611, 455] on textarea "0504842126400 Ваша ттн." at bounding box center [646, 422] width 452 height 84
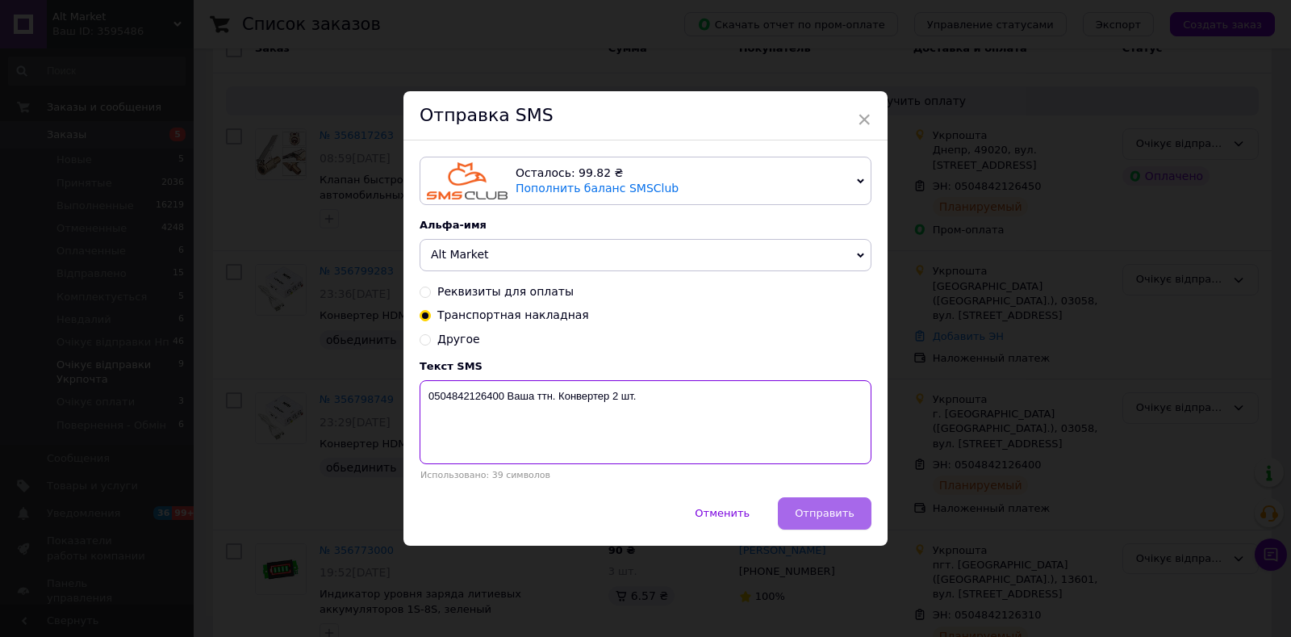
type textarea "0504842126400 Ваша ттн. Конвертер 2 шт."
click at [834, 515] on span "Отправить" at bounding box center [825, 513] width 60 height 12
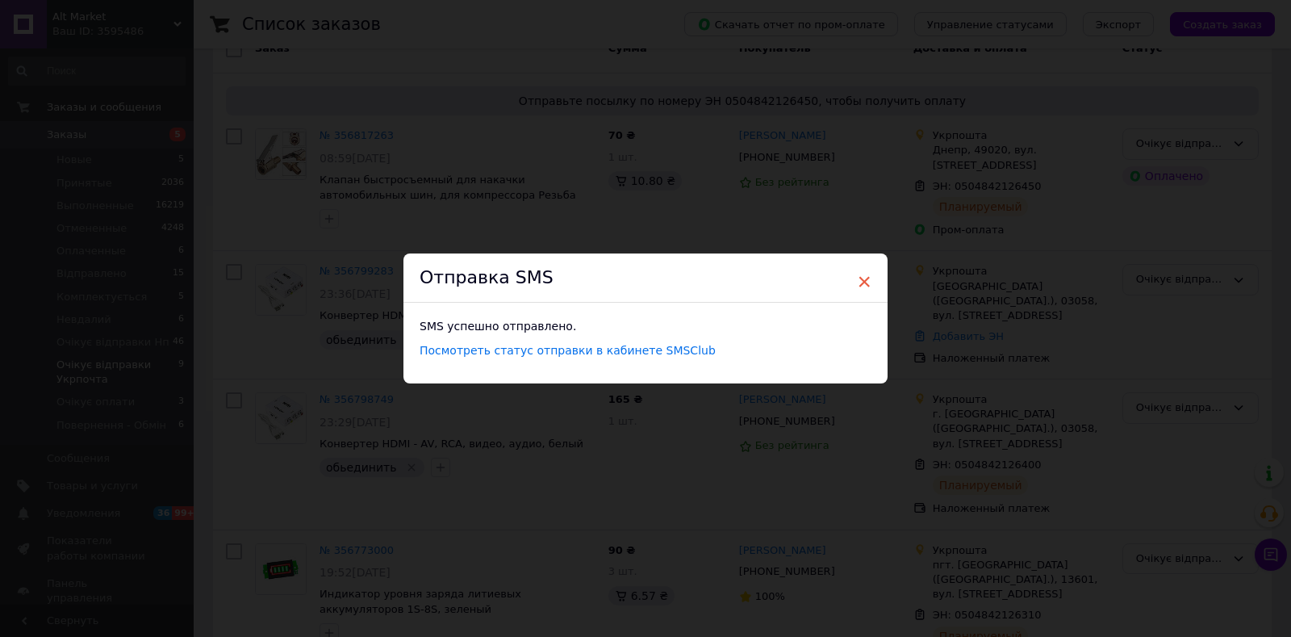
click at [862, 283] on span "×" at bounding box center [864, 281] width 15 height 27
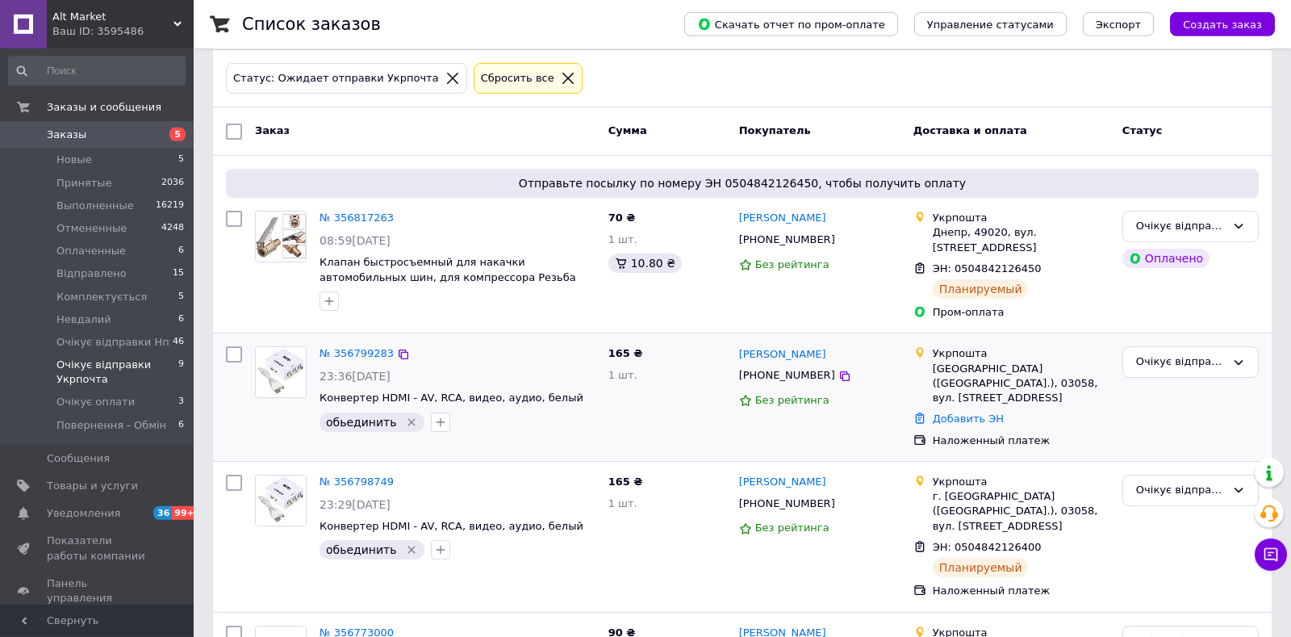
scroll to position [0, 0]
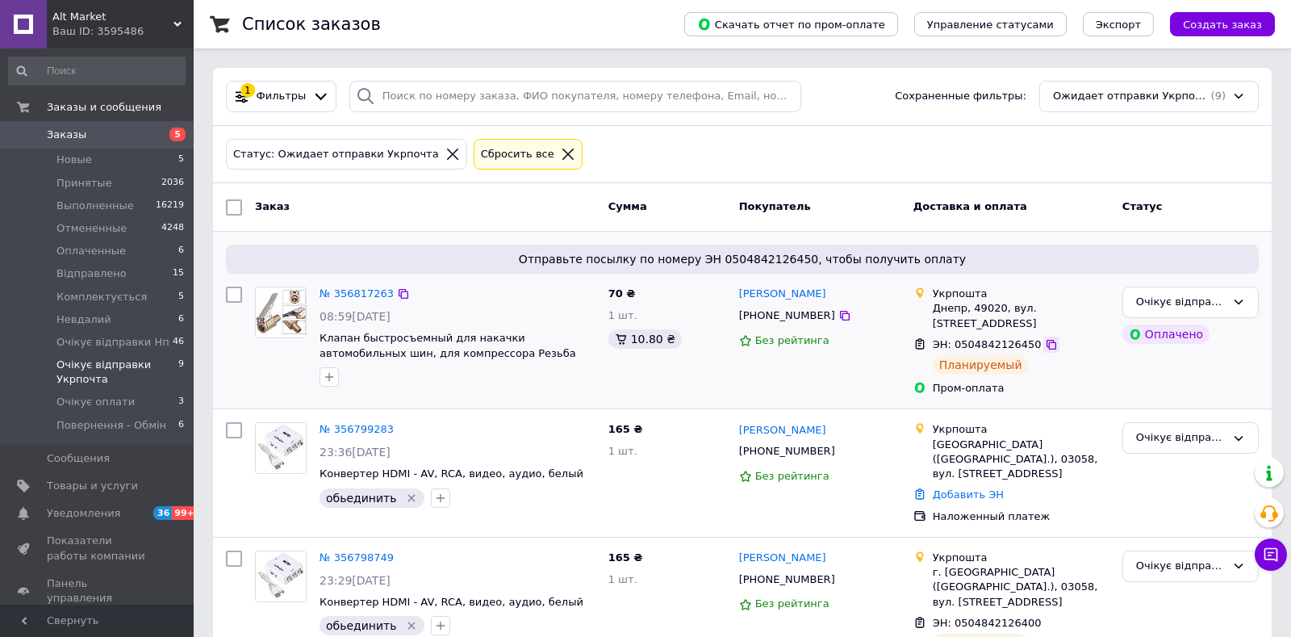
click at [1046, 340] on icon at bounding box center [1051, 345] width 10 height 10
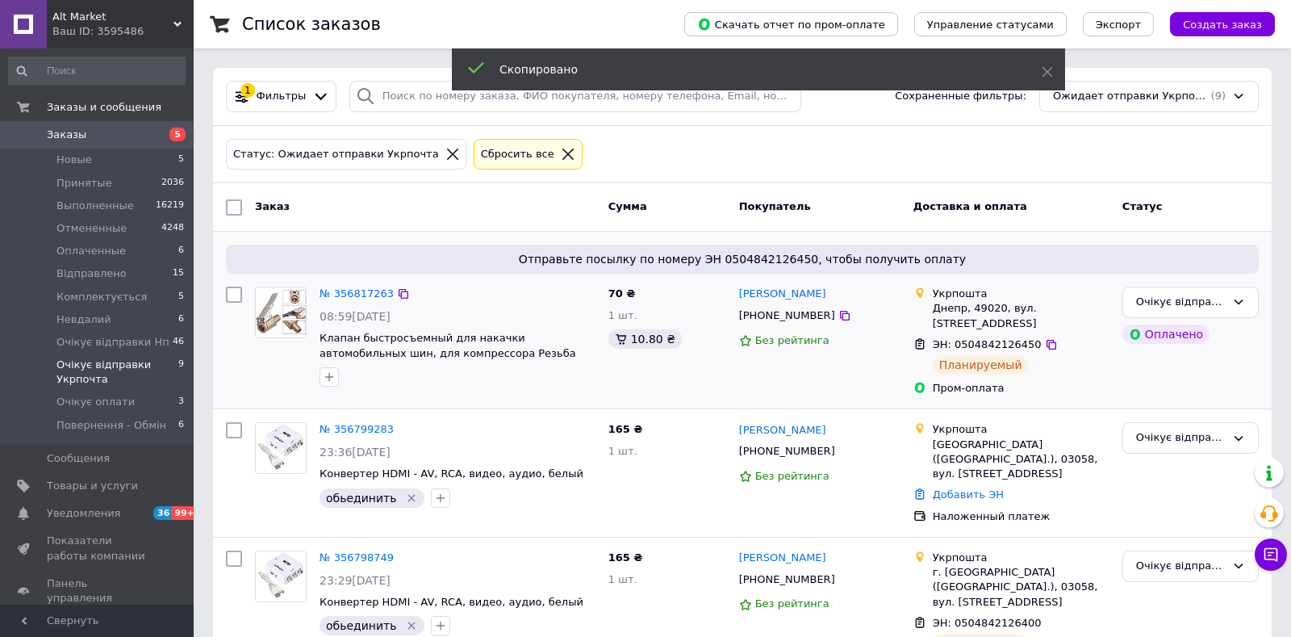
click at [795, 320] on span "[PHONE_NUMBER]" at bounding box center [787, 315] width 96 height 12
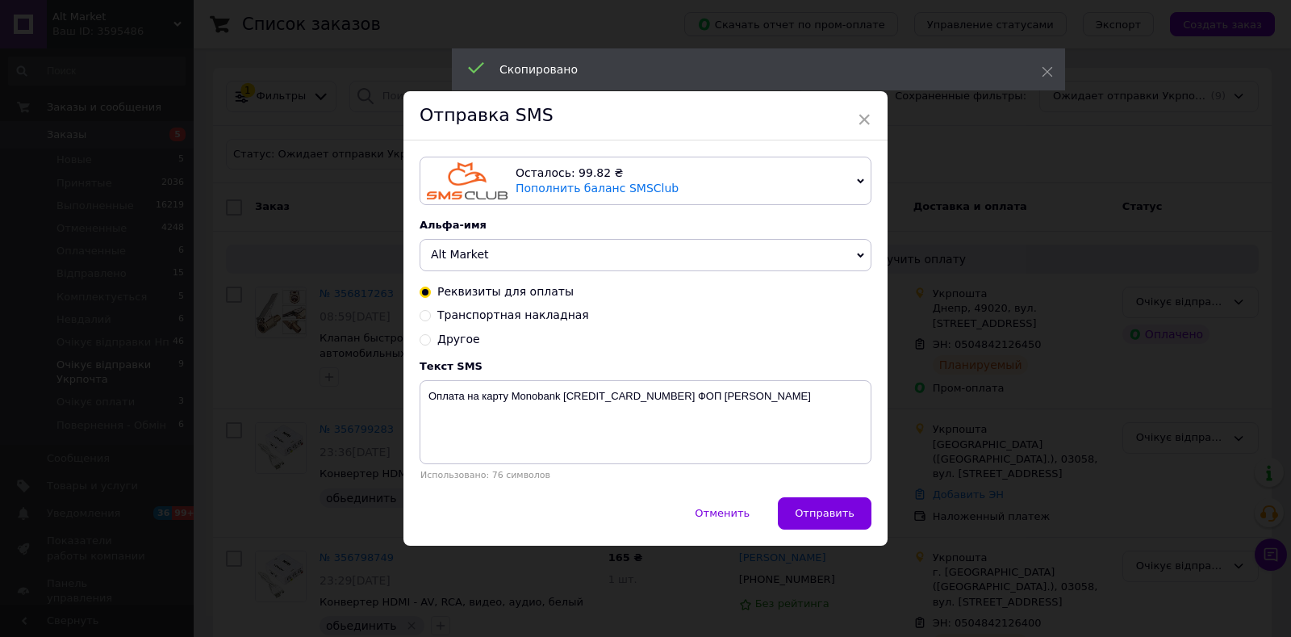
click at [495, 319] on span "Транспортная накладная" at bounding box center [513, 314] width 152 height 13
click at [431, 319] on input "Транспортная накладная" at bounding box center [425, 313] width 11 height 11
radio input "true"
radio input "false"
click at [422, 420] on textarea "Ваша ттн." at bounding box center [646, 422] width 452 height 84
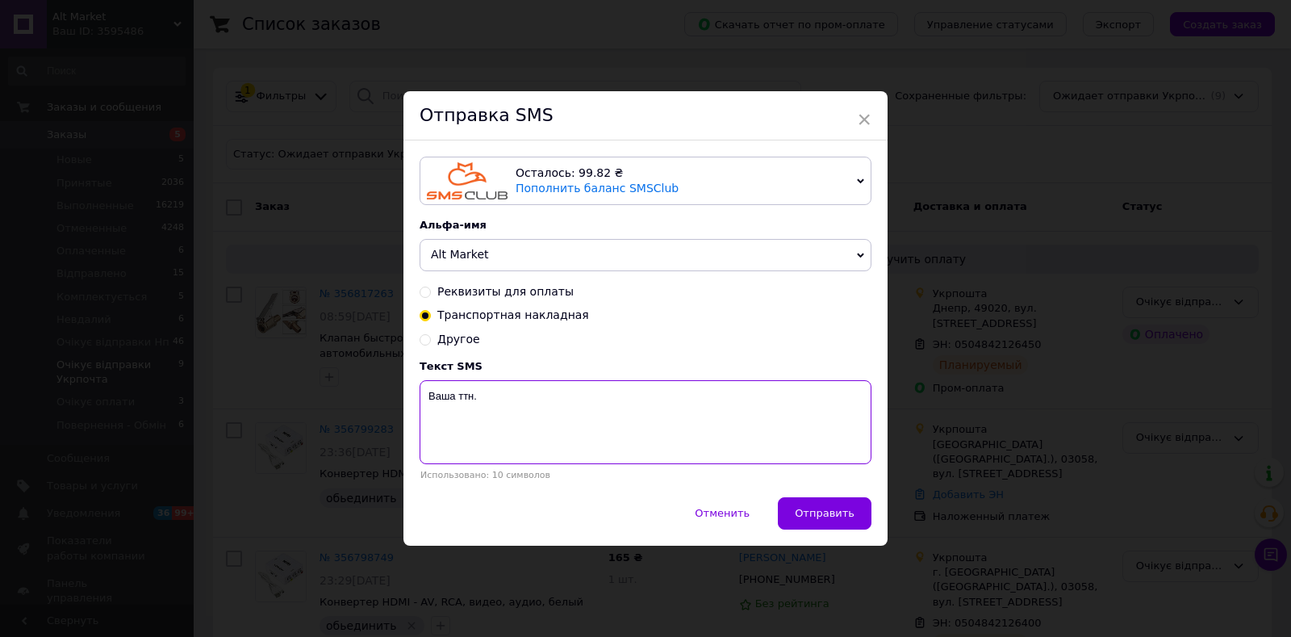
paste textarea "0504842126450"
click at [631, 422] on textarea "0504842126450 Ваша ттн." at bounding box center [646, 422] width 452 height 84
type textarea "0504842126450 Ваша ттн. Клапан для накачки шин."
click at [828, 519] on span "Отправить" at bounding box center [825, 513] width 60 height 12
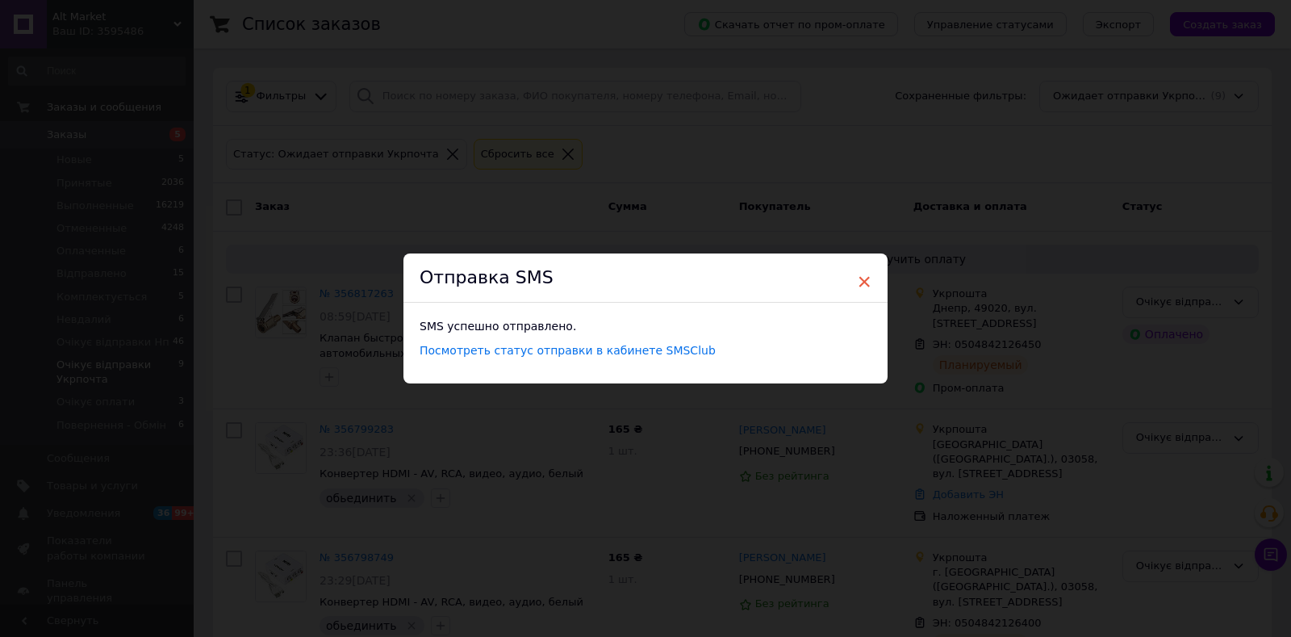
click at [863, 282] on span "×" at bounding box center [864, 281] width 15 height 27
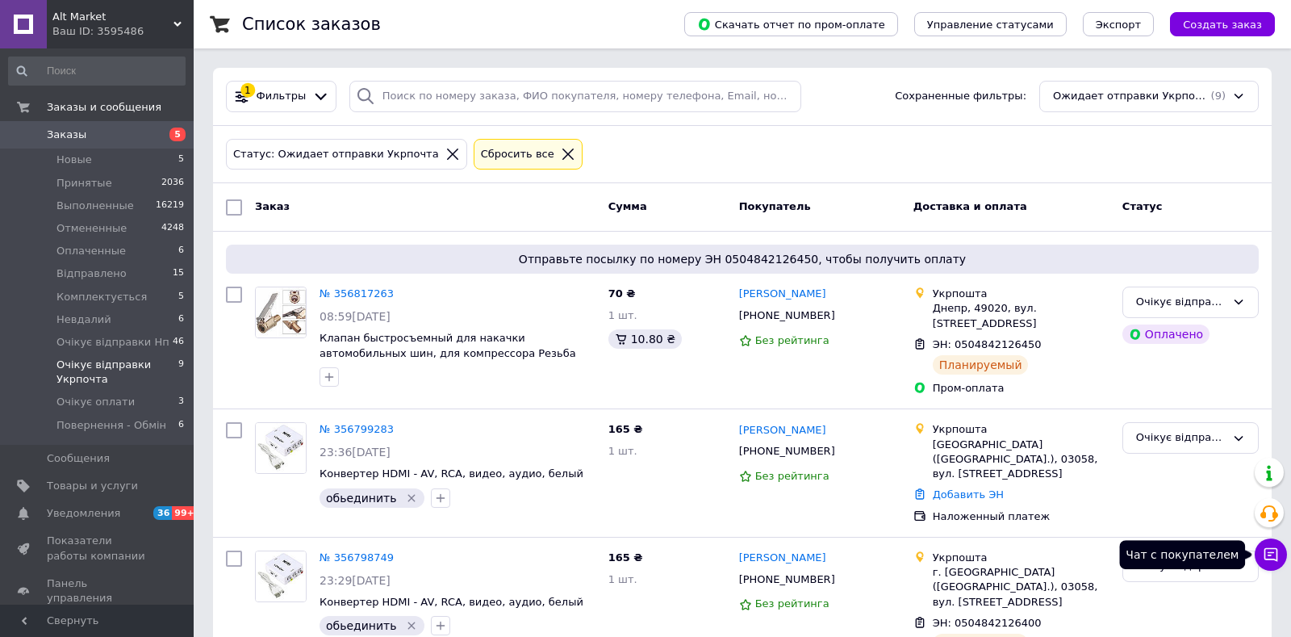
click at [1269, 550] on icon at bounding box center [1271, 554] width 16 height 16
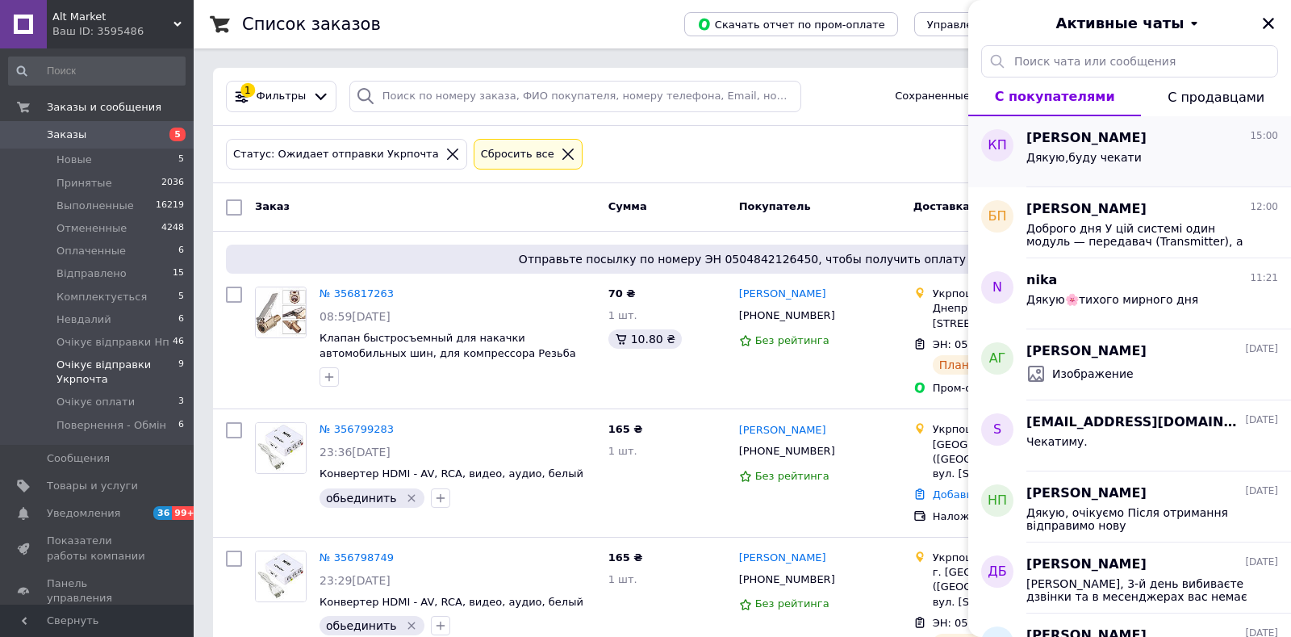
click at [1214, 157] on div "Дякую,буду чекати" at bounding box center [1152, 161] width 252 height 26
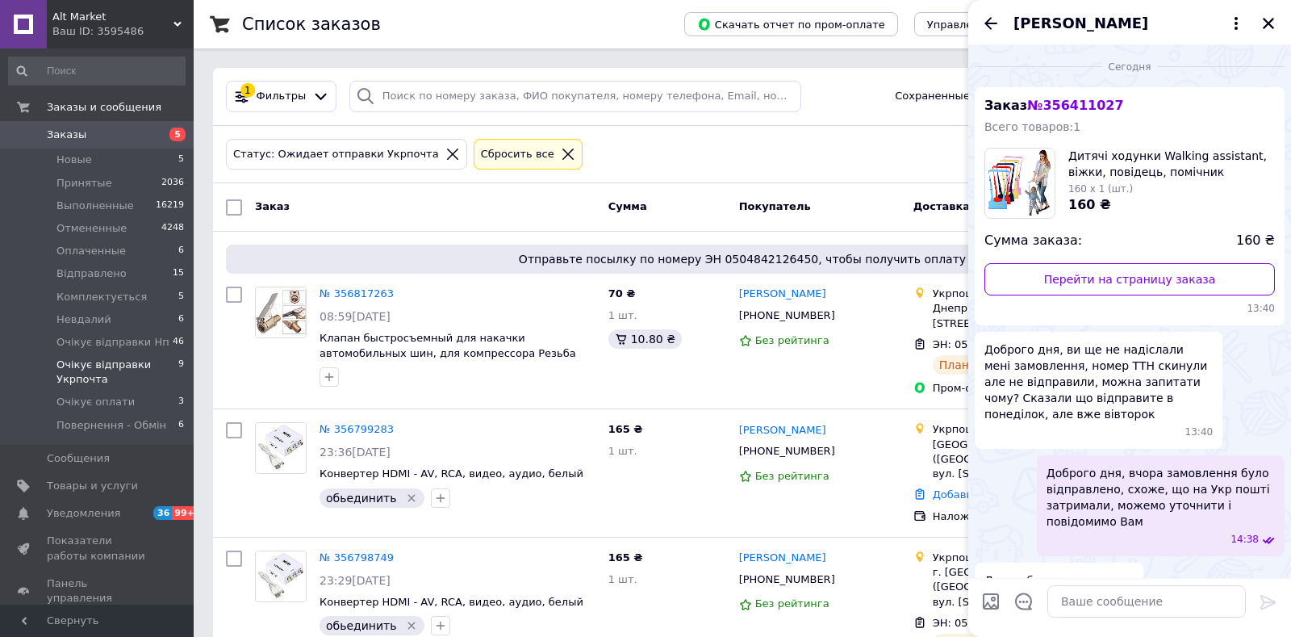
scroll to position [27, 0]
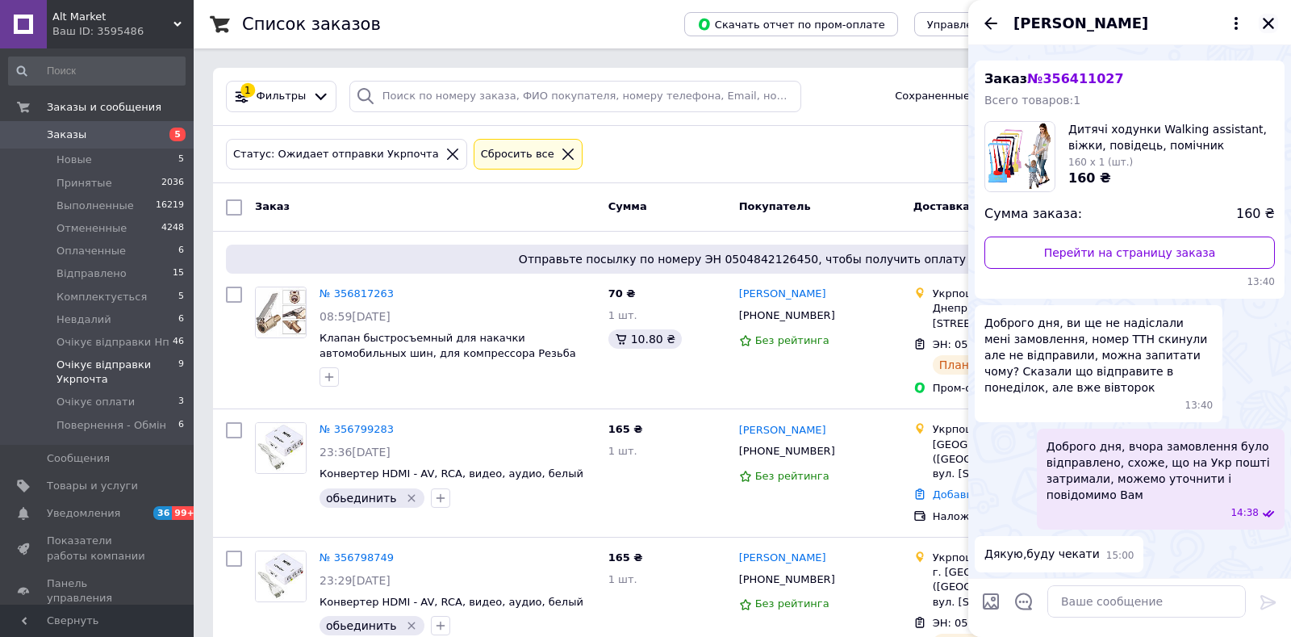
click at [1271, 22] on icon "Закрыть" at bounding box center [1268, 23] width 11 height 11
